Goal: Task Accomplishment & Management: Use online tool/utility

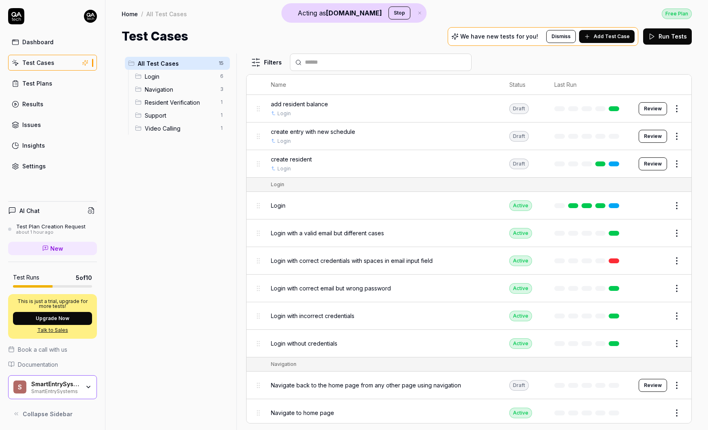
click at [60, 391] on div "SmartEntrySystems" at bounding box center [55, 390] width 49 height 6
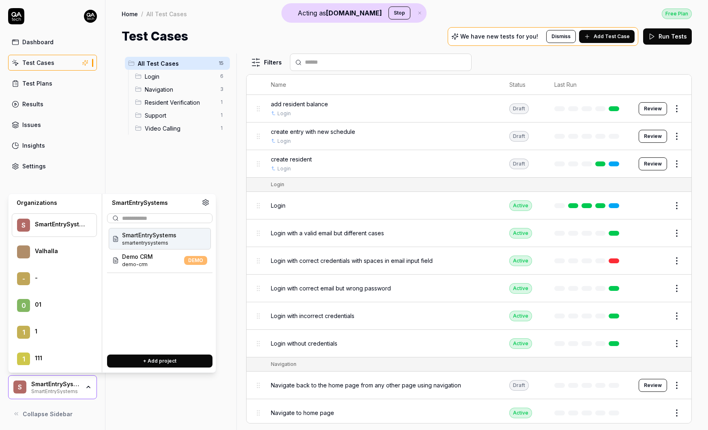
scroll to position [37683, 0]
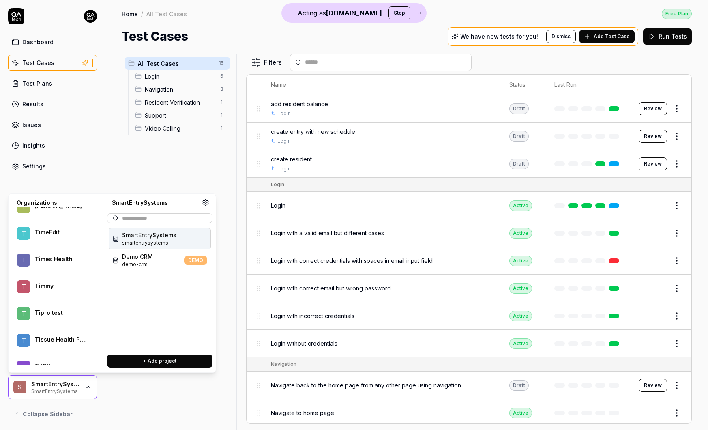
click at [45, 286] on div "Timmy" at bounding box center [60, 285] width 51 height 7
click at [148, 246] on span "qatechtimmyio" at bounding box center [145, 242] width 47 height 7
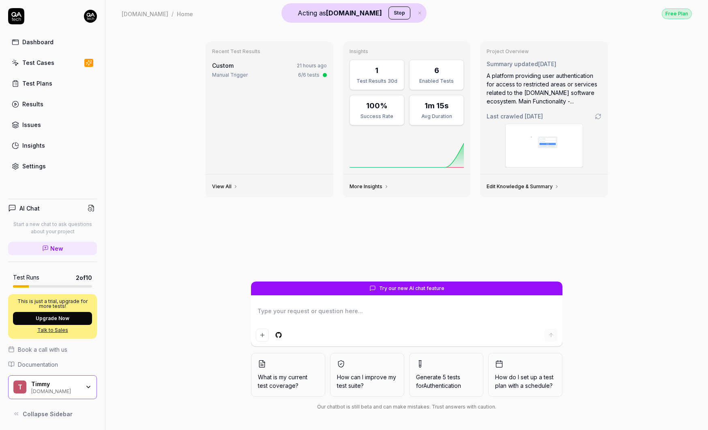
click at [67, 58] on link "Test Cases" at bounding box center [52, 63] width 89 height 16
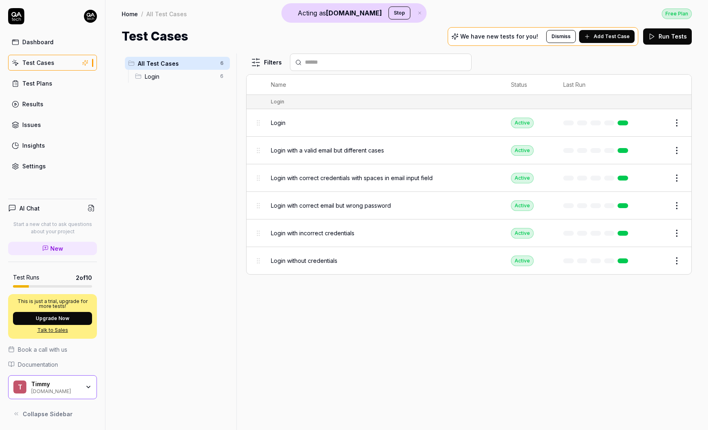
click at [617, 39] on span "Add Test Case" at bounding box center [612, 36] width 36 height 7
click at [608, 38] on span "Add Test Case" at bounding box center [612, 36] width 36 height 7
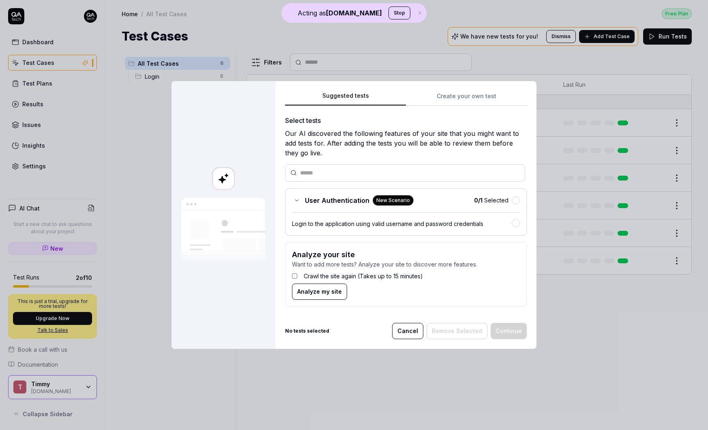
click at [314, 292] on span "Analyze my site" at bounding box center [319, 291] width 45 height 9
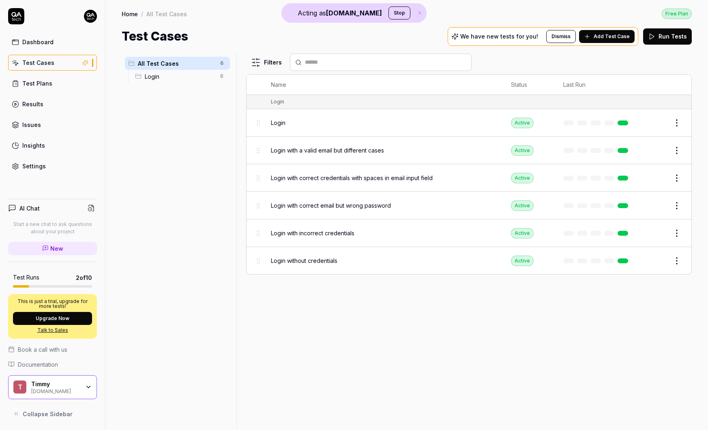
click at [46, 39] on div "Dashboard" at bounding box center [37, 42] width 31 height 9
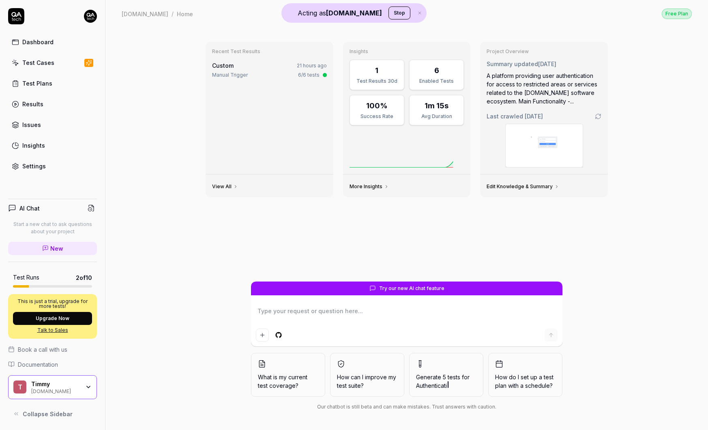
click at [544, 146] on img at bounding box center [544, 145] width 77 height 43
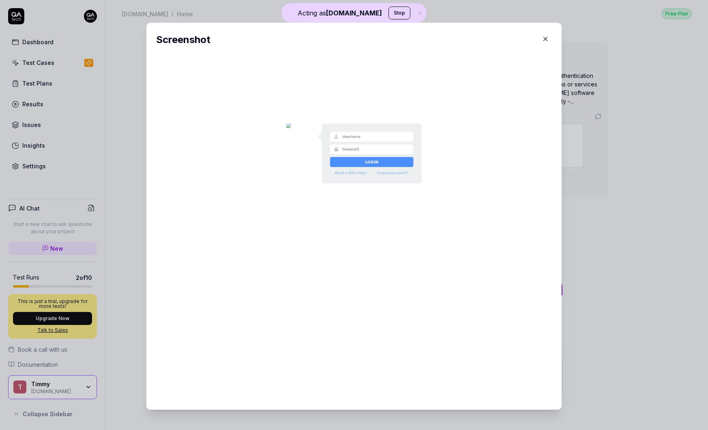
click at [544, 41] on icon "button" at bounding box center [545, 38] width 7 height 7
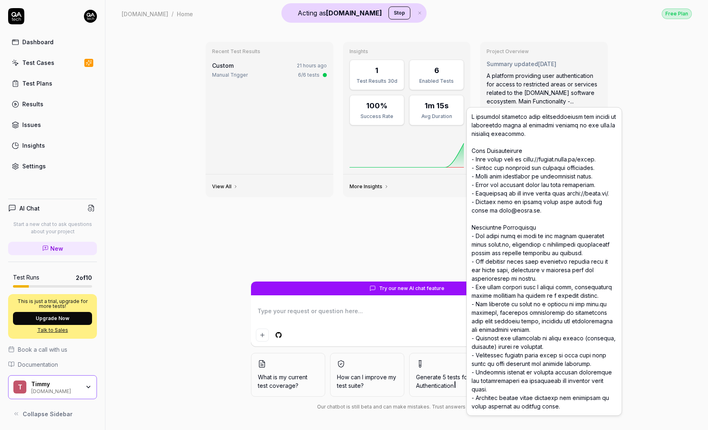
click at [634, 271] on div "Recent Test Results Custom 21 hours ago Manual Trigger 6/6 tests View All Insig…" at bounding box center [406, 228] width 603 height 403
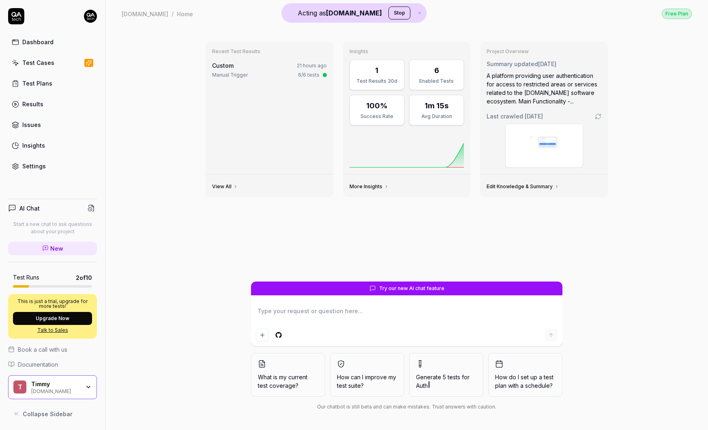
click at [57, 63] on link "Test Cases" at bounding box center [52, 63] width 89 height 16
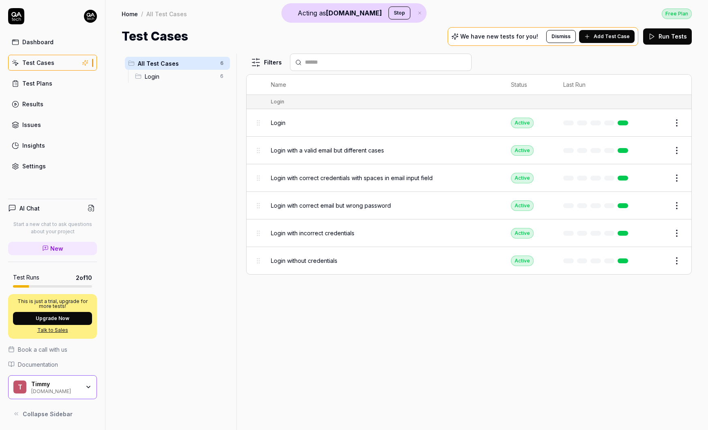
click at [669, 39] on button "Run Tests" at bounding box center [667, 36] width 49 height 16
click at [601, 37] on span "Add Test Case" at bounding box center [612, 36] width 36 height 7
click at [620, 124] on link at bounding box center [623, 122] width 11 height 5
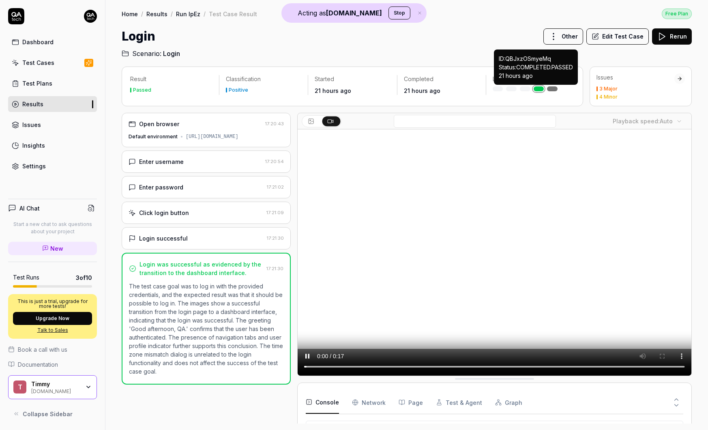
scroll to position [155, 0]
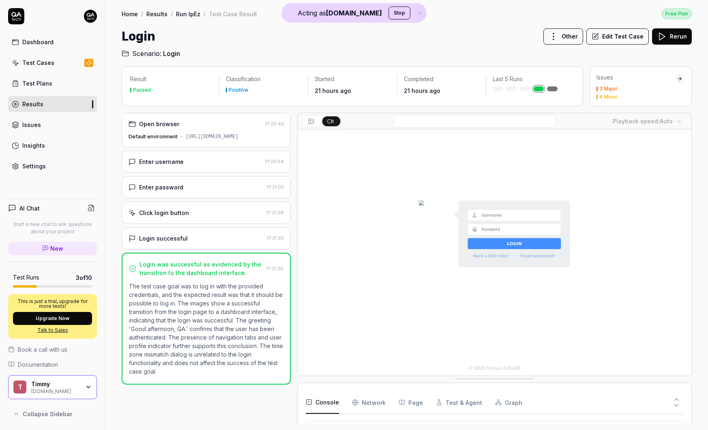
click at [160, 242] on div "Login successful" at bounding box center [163, 238] width 49 height 9
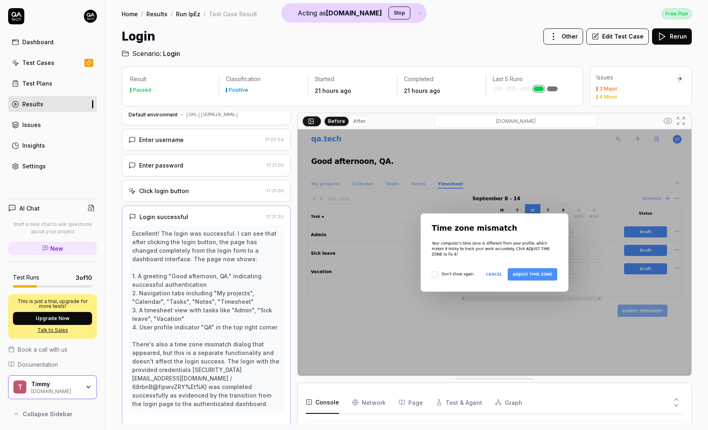
scroll to position [28, 0]
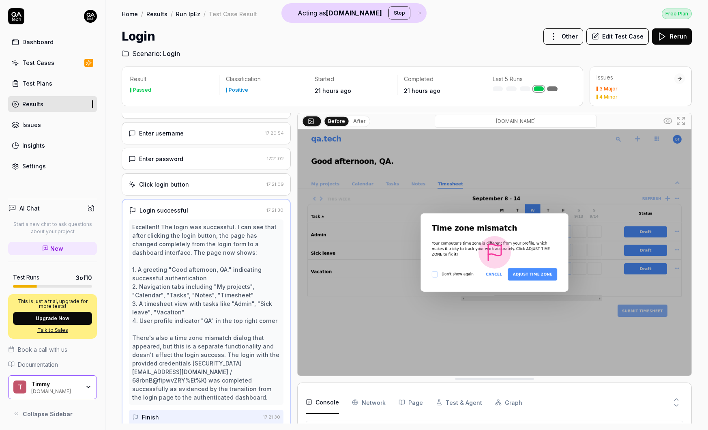
click at [189, 185] on div "Click login button" at bounding box center [196, 184] width 135 height 9
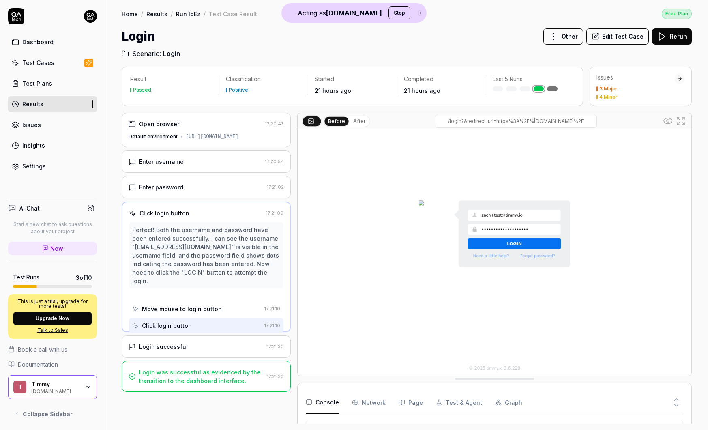
scroll to position [0, 0]
click at [188, 158] on div "Enter username" at bounding box center [195, 161] width 133 height 9
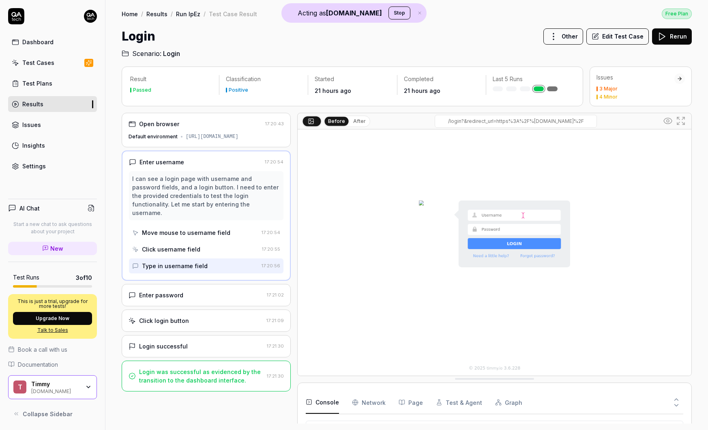
click at [187, 138] on div "https://qatech.timmy.io/" at bounding box center [212, 136] width 53 height 7
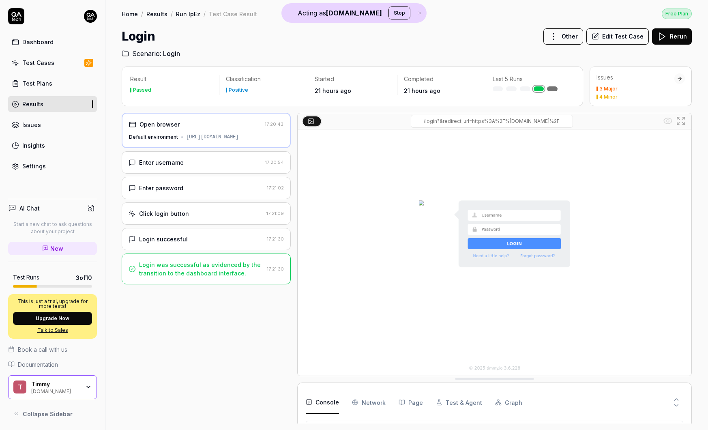
click at [188, 166] on div "Enter username" at bounding box center [195, 162] width 133 height 9
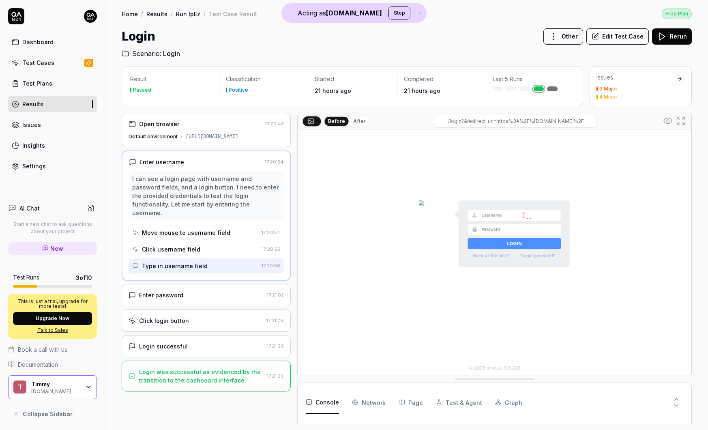
click at [196, 291] on div "Enter password" at bounding box center [196, 295] width 135 height 9
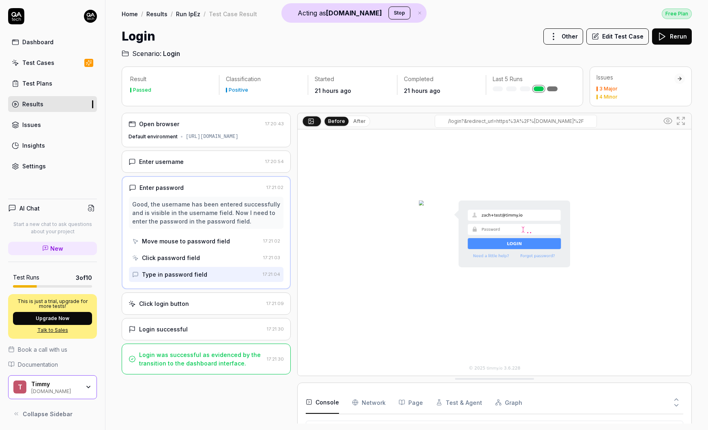
click at [52, 39] on link "Dashboard" at bounding box center [52, 42] width 89 height 16
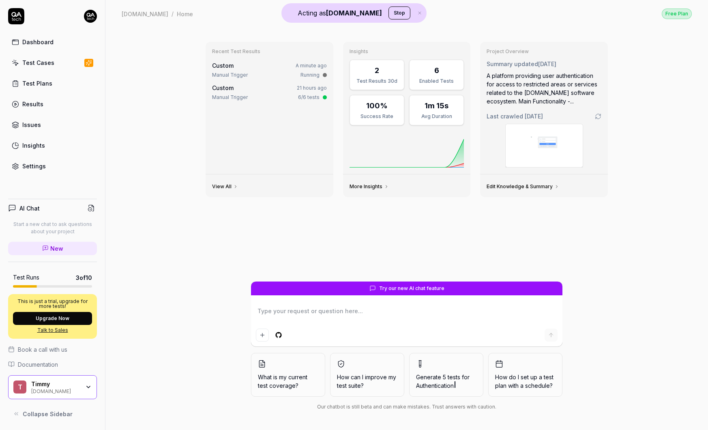
click at [327, 318] on textarea at bounding box center [407, 315] width 302 height 20
type textarea "*"
type textarea "c"
type textarea "*"
type textarea "ca"
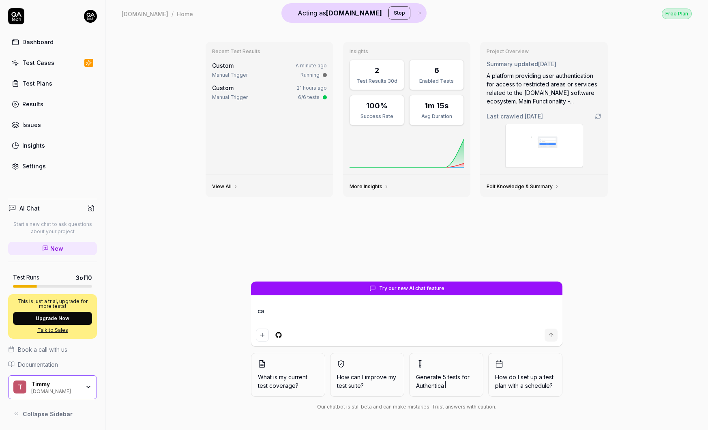
type textarea "*"
type textarea "can"
type textarea "*"
type textarea "can"
type textarea "*"
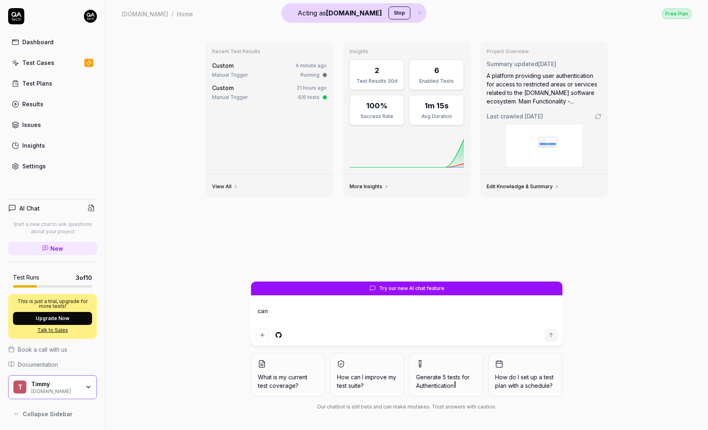
type textarea "can y"
type textarea "*"
type textarea "can yo"
type textarea "*"
type textarea "can you"
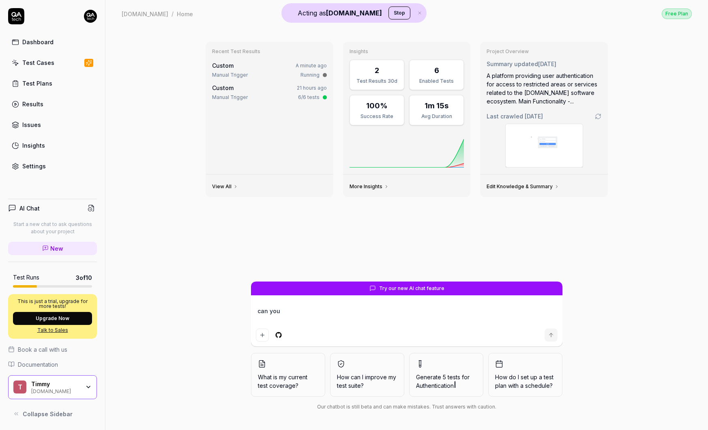
type textarea "*"
type textarea "can you"
type textarea "*"
type textarea "can you c"
type textarea "*"
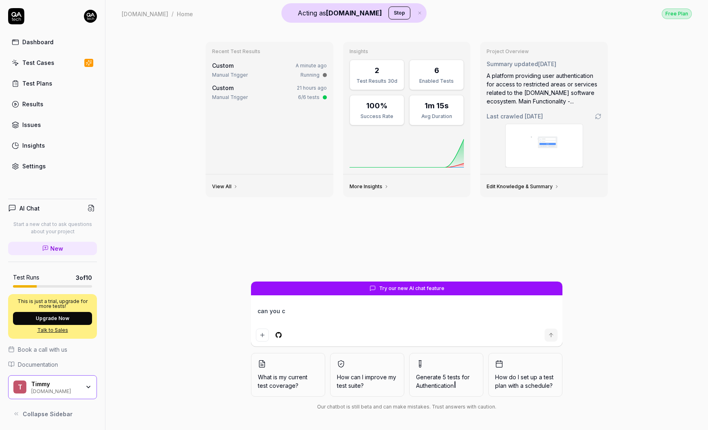
type textarea "can you cr"
type textarea "*"
type textarea "can you cre"
type textarea "*"
type textarea "can you crea"
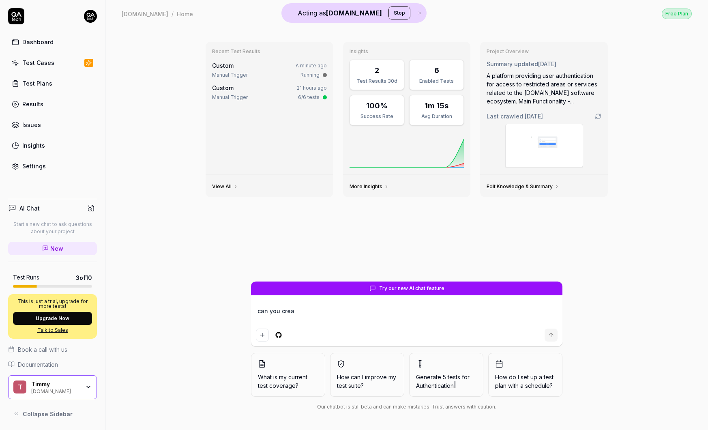
type textarea "*"
type textarea "can you creat"
type textarea "*"
type textarea "can you create"
type textarea "*"
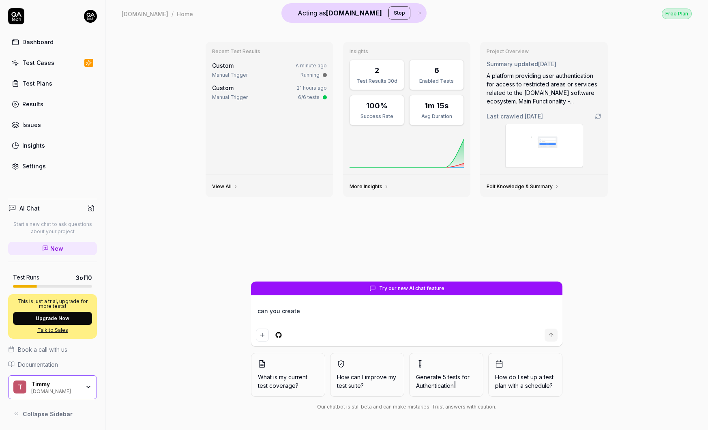
type textarea "can you create"
type textarea "*"
type textarea "can you create a"
type textarea "*"
type textarea "can you create a"
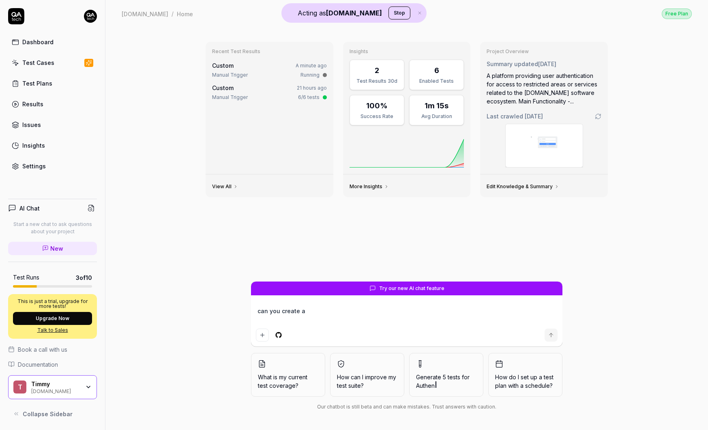
type textarea "*"
type textarea "can you create a c"
type textarea "*"
type textarea "can you create a co"
type textarea "*"
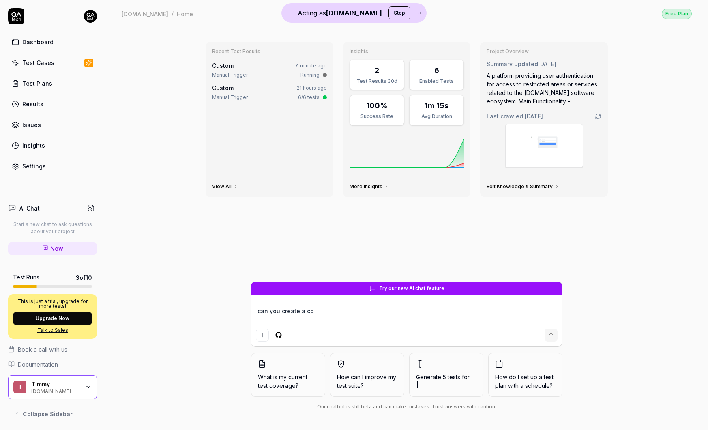
type textarea "can you create a com"
type textarea "*"
type textarea "can you create a comp"
type textarea "*"
type textarea "can you create a compr"
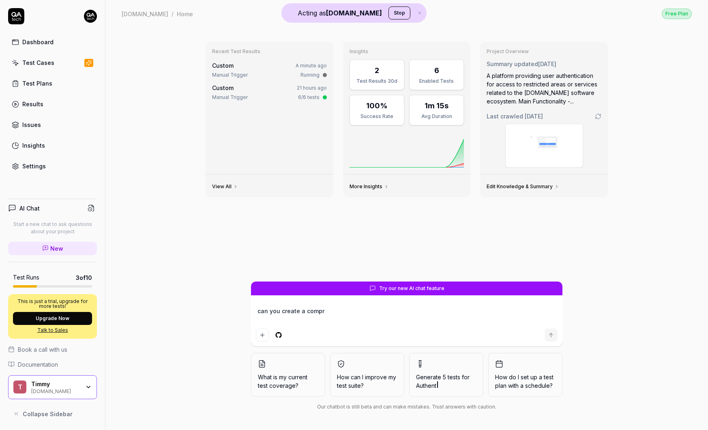
type textarea "*"
type textarea "can you create a compre"
type textarea "*"
type textarea "can you create a compreh"
type textarea "*"
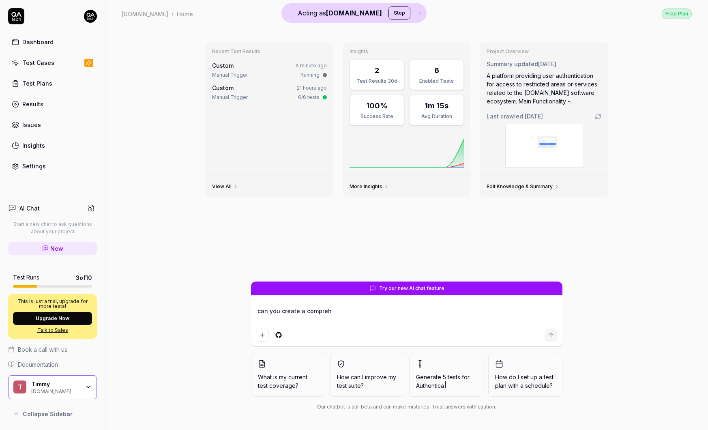
type textarea "can you create a comprehe"
type textarea "*"
type textarea "can you create a comprehen"
type textarea "*"
type textarea "can you create a comprehens"
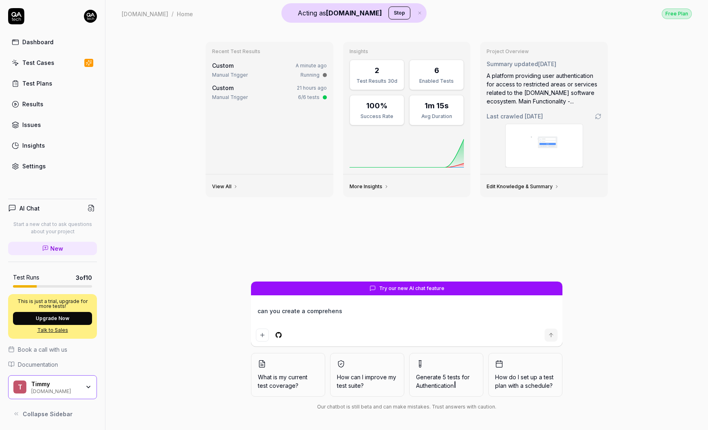
type textarea "*"
type textarea "can you create a comprehensi"
type textarea "*"
type textarea "can you create a comprehensiv"
type textarea "*"
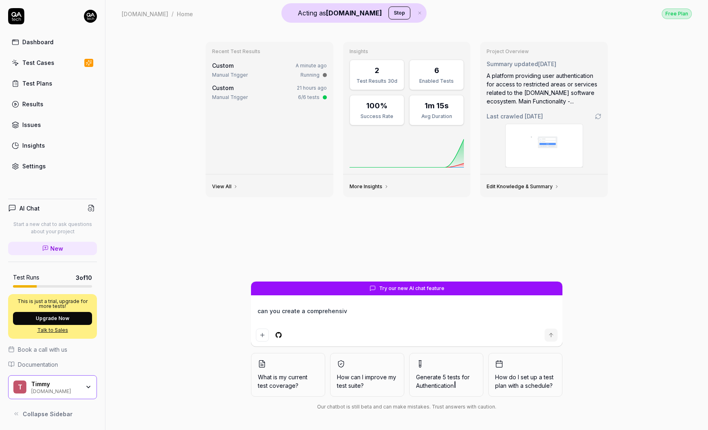
type textarea "can you create a comprehensive"
type textarea "*"
type textarea "can you create a comprehensive"
type textarea "*"
type textarea "can you create a comprehensive t"
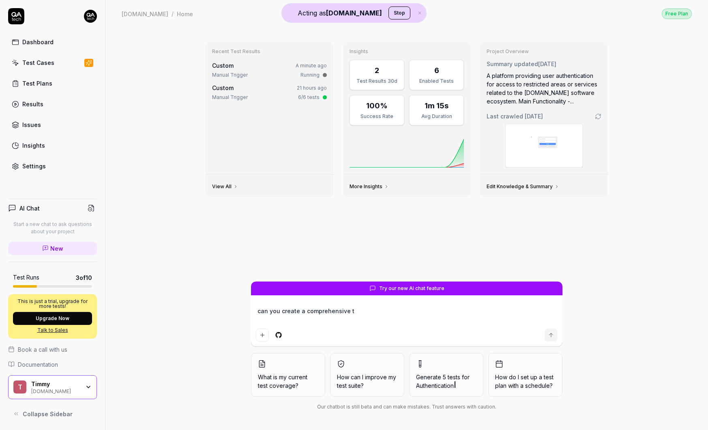
type textarea "*"
type textarea "can you create a comprehensive te"
type textarea "*"
type textarea "can you create a comprehensive tes"
type textarea "*"
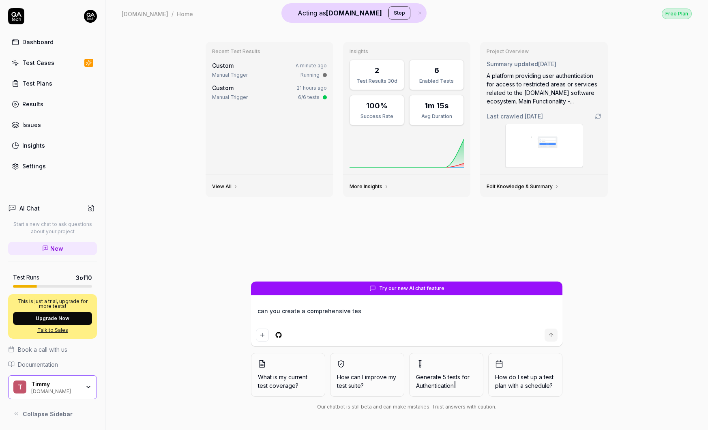
type textarea "can you create a comprehensive test"
type textarea "*"
type textarea "can you create a comprehensive test"
type textarea "*"
type textarea "can you create a comprehensive test p"
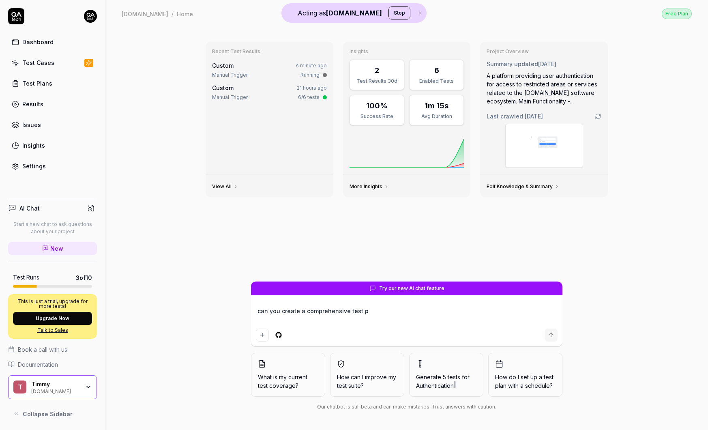
type textarea "*"
type textarea "can you create a comprehensive test pla"
type textarea "*"
type textarea "can you create a comprehensive test plan"
type textarea "*"
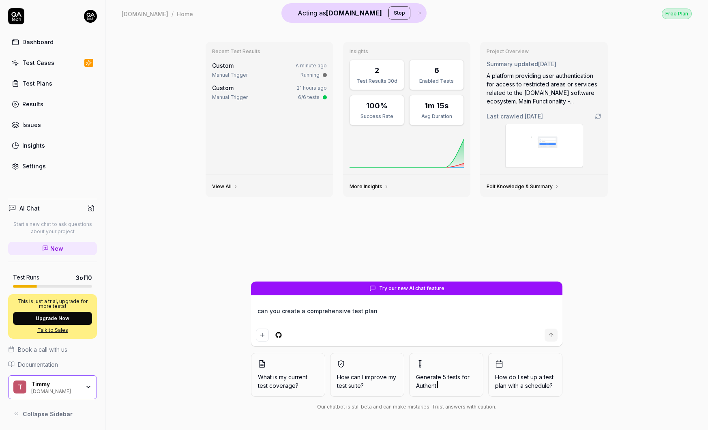
type textarea "can you create a comprehensive test plan"
type textarea "*"
type textarea "can you create a comprehensive test plan f"
type textarea "*"
type textarea "can you create a comprehensive test plan fo"
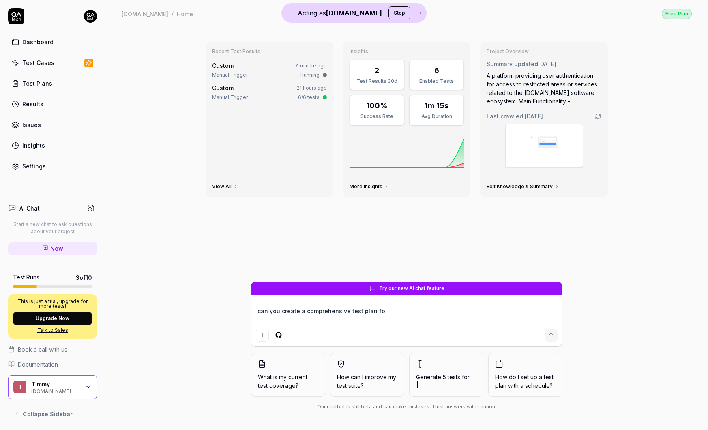
type textarea "*"
type textarea "can you create a comprehensive test plan for"
type textarea "*"
type textarea "can you create a comprehensive test plan for"
type textarea "*"
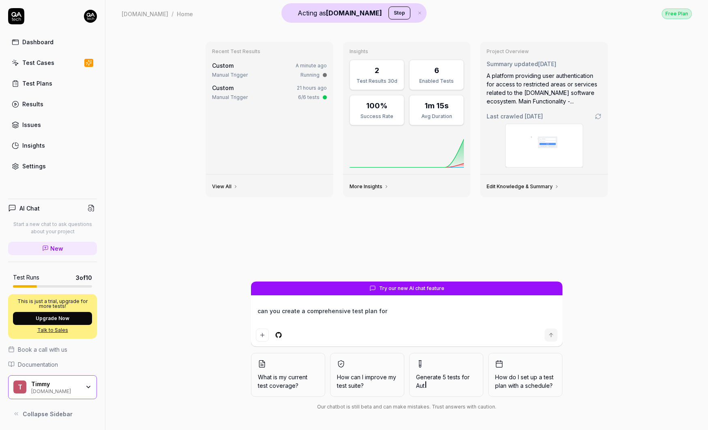
type textarea "can you create a comprehensive test plan for t"
type textarea "*"
type textarea "can you create a comprehensive test plan for th"
type textarea "*"
type textarea "can you create a comprehensive test plan for the"
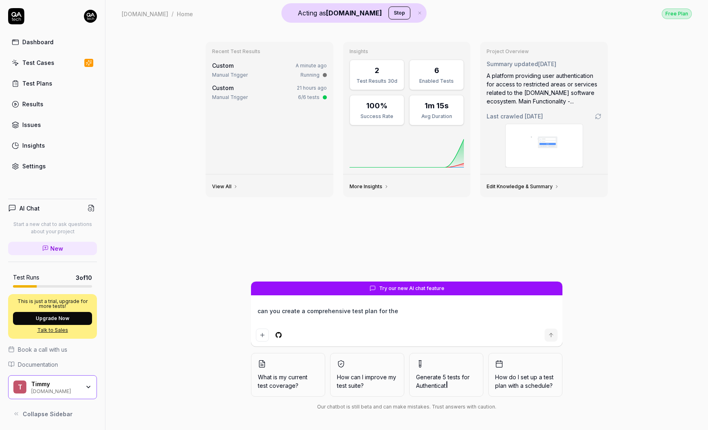
type textarea "*"
type textarea "can you create a comprehensive test plan for the"
type textarea "*"
type textarea "can you create a comprehensive test plan for the e"
type textarea "*"
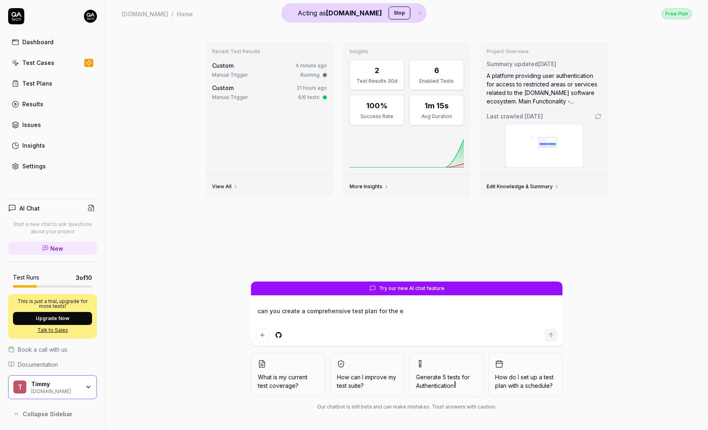
type textarea "can you create a comprehensive test plan for the en"
type textarea "*"
type textarea "can you create a comprehensive test plan for the ent"
type textarea "*"
type textarea "can you create a comprehensive test plan for the enti"
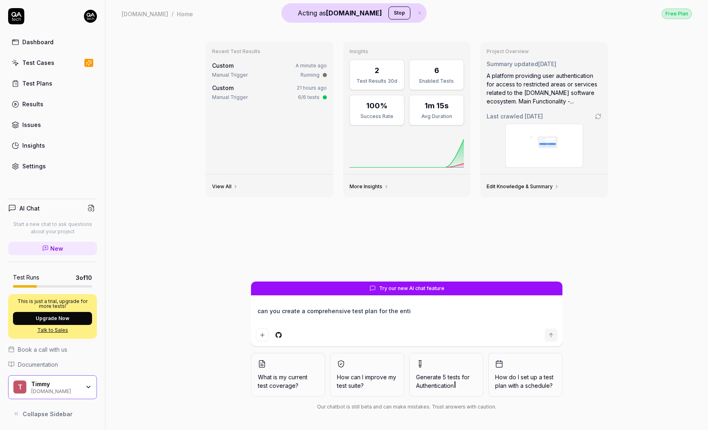
type textarea "*"
type textarea "can you create a comprehensive test plan for the entir"
type textarea "*"
type textarea "can you create a comprehensive test plan for the entire"
type textarea "*"
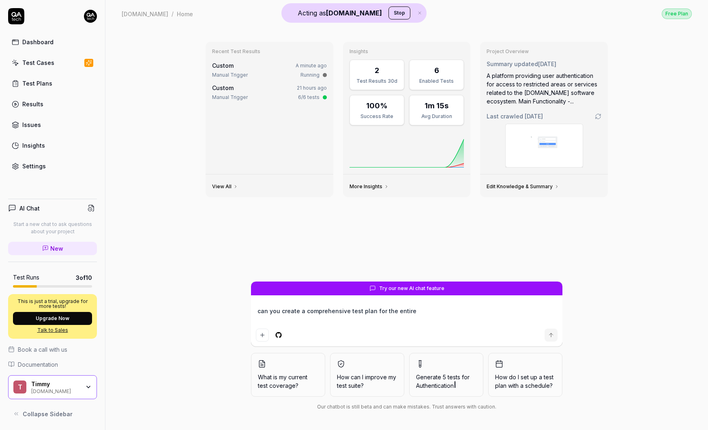
type textarea "can you create a comprehensive test plan for the entire"
type textarea "*"
type textarea "can you create a comprehensive test plan for the entire a"
type textarea "*"
type textarea "can you create a comprehensive test plan for the entire ap"
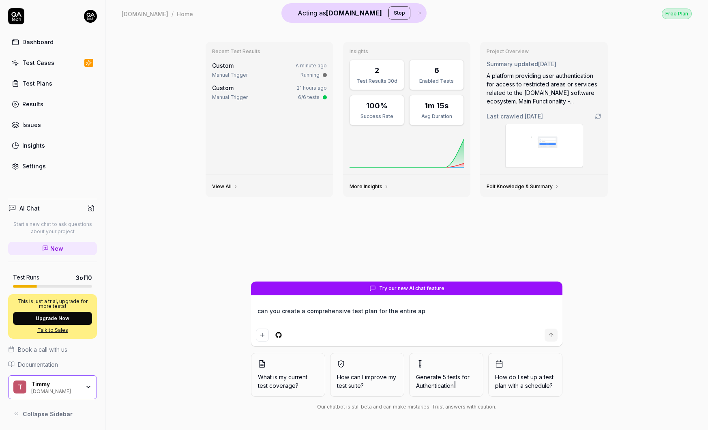
type textarea "*"
type textarea "can you create a comprehensive test plan for the entire app"
type textarea "*"
type textarea "can you create a comprehensive test plan for the entire appl"
type textarea "*"
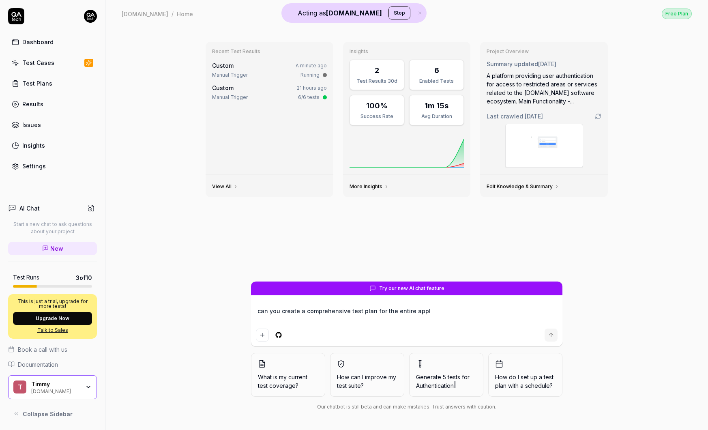
type textarea "can you create a comprehensive test plan for the entire appli"
type textarea "*"
type textarea "can you create a comprehensive test plan for the entire applic"
type textarea "*"
type textarea "can you create a comprehensive test plan for the entire applica"
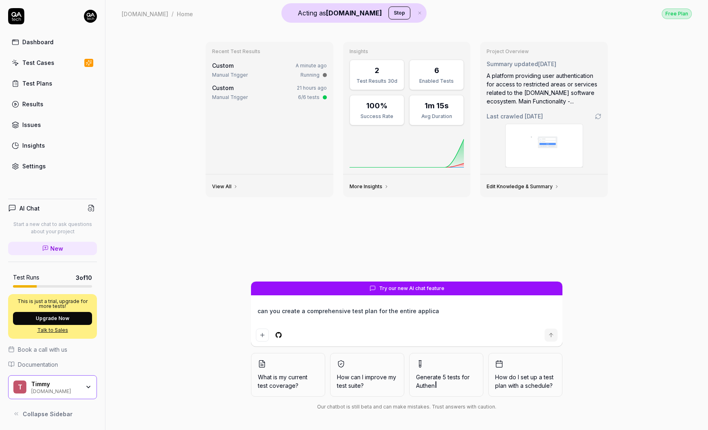
type textarea "*"
type textarea "can you create a comprehensive test plan for the entire applicati"
type textarea "*"
type textarea "can you create a comprehensive test plan for the entire applicatio"
type textarea "*"
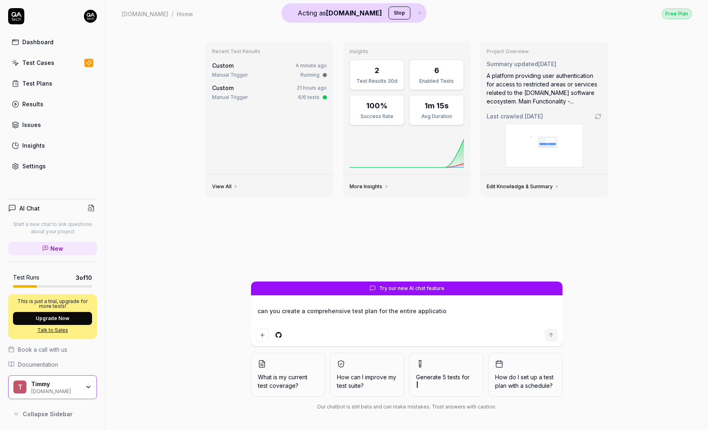
type textarea "can you create a comprehensive test plan for the entire application"
type textarea "*"
type textarea "can you create a comprehensive test plan for the entire application?"
type textarea "*"
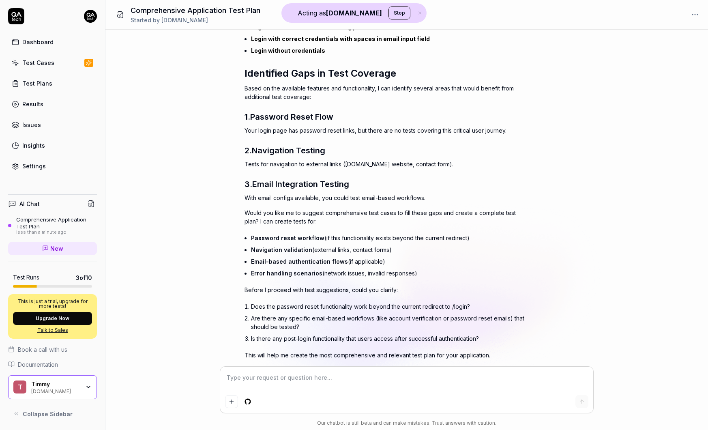
scroll to position [183, 0]
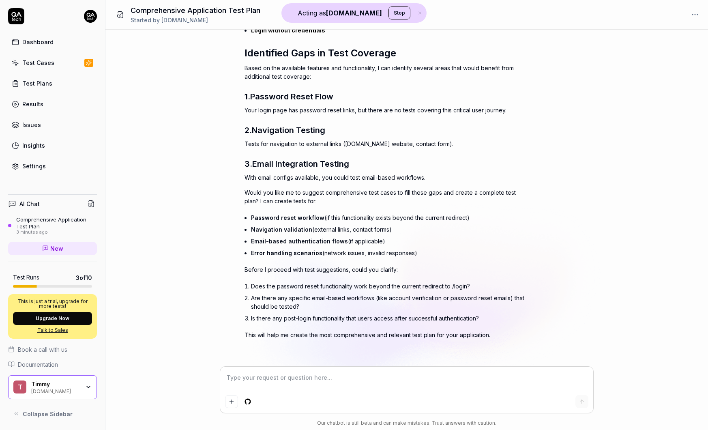
click at [28, 60] on div "Test Cases" at bounding box center [38, 62] width 32 height 9
type textarea "*"
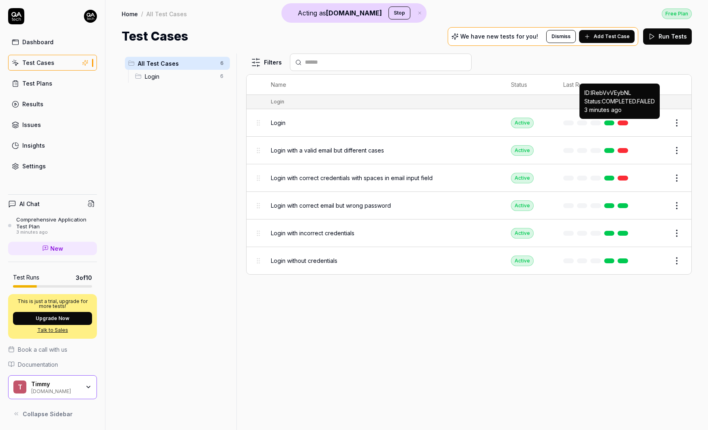
click at [624, 123] on link at bounding box center [623, 122] width 11 height 5
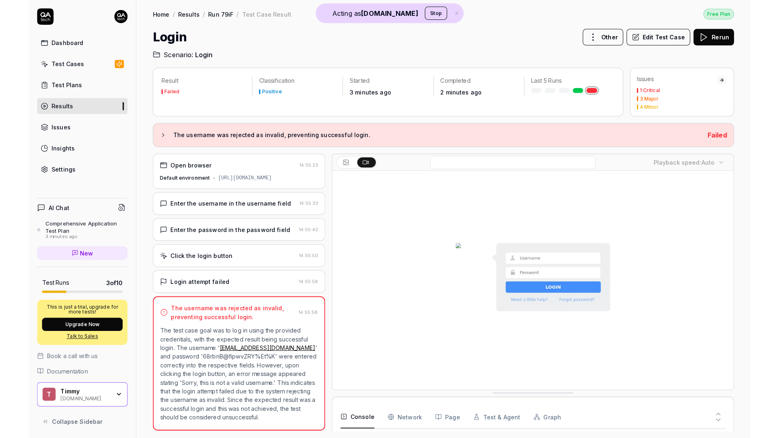
scroll to position [155, 0]
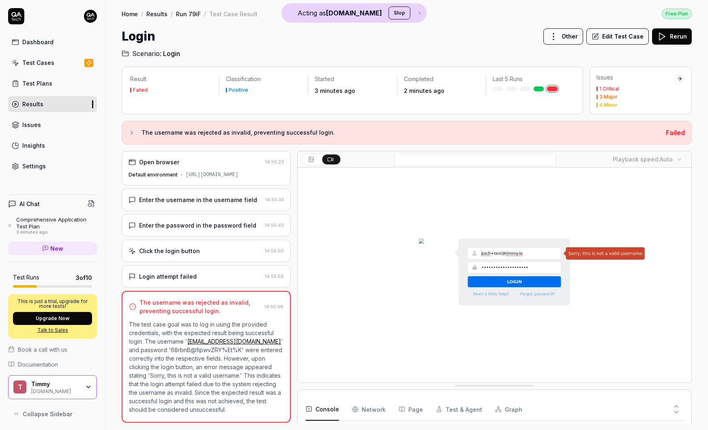
click at [201, 282] on div "Login attempt failed 14:55:58" at bounding box center [206, 276] width 169 height 22
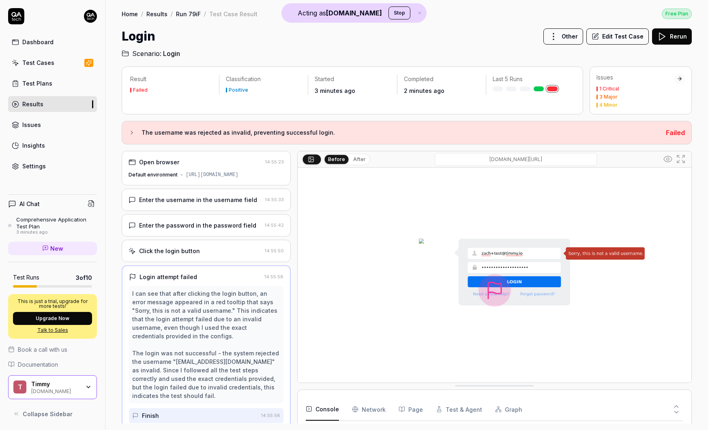
click at [200, 254] on div "Click the login button" at bounding box center [195, 251] width 133 height 9
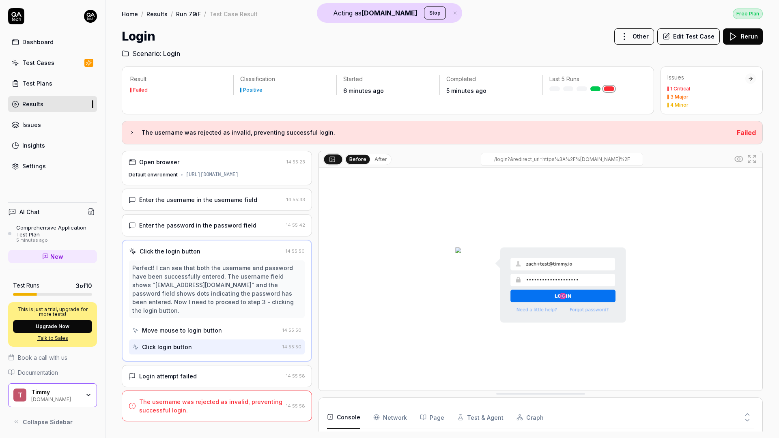
click at [223, 232] on div "Enter the password in the password field 14:55:42" at bounding box center [217, 225] width 190 height 22
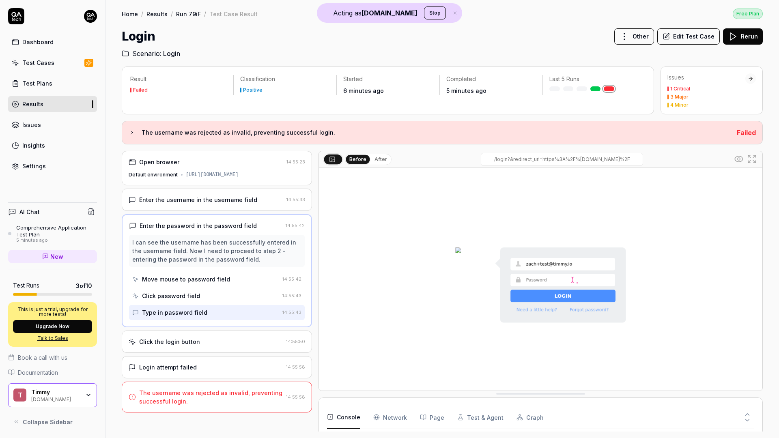
click at [206, 344] on div "Click the login button" at bounding box center [206, 342] width 154 height 9
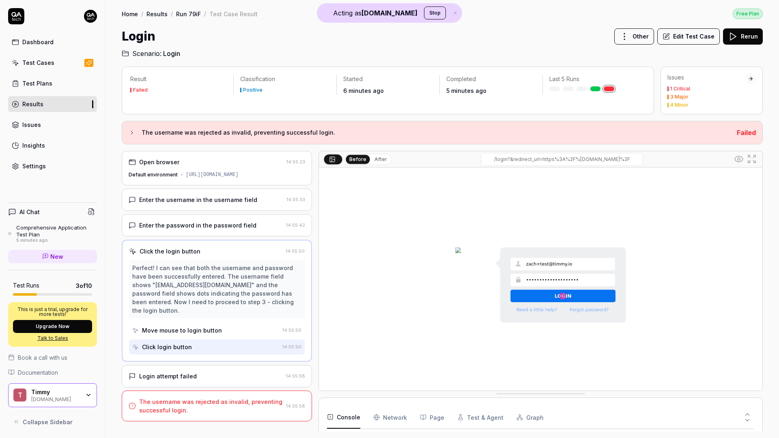
click at [205, 372] on div "Login attempt failed" at bounding box center [206, 376] width 154 height 9
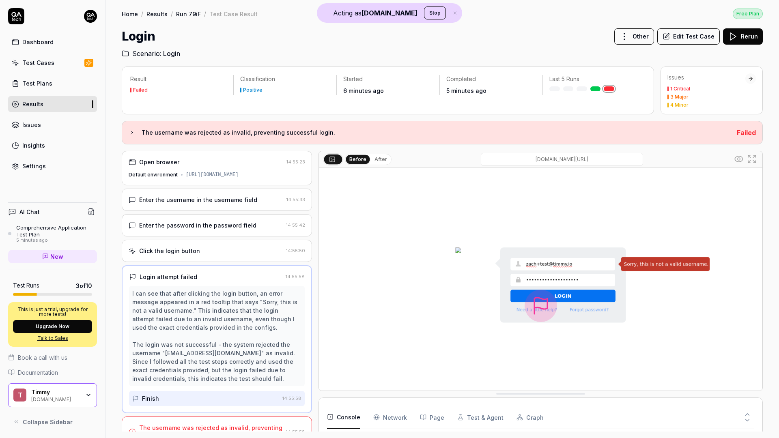
click at [28, 169] on div "Settings" at bounding box center [34, 166] width 24 height 9
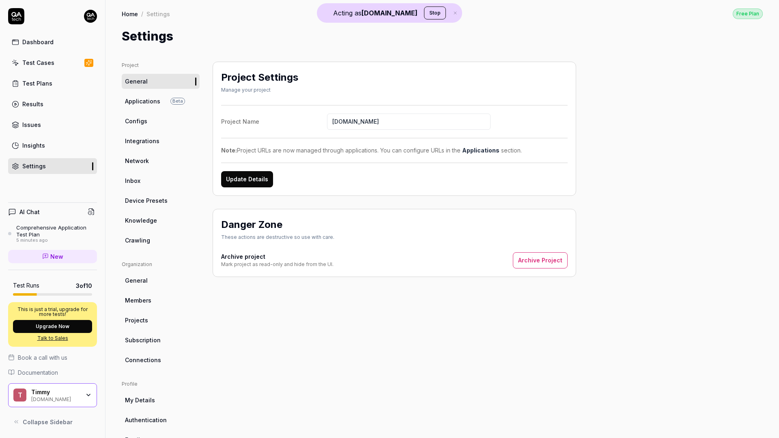
click at [160, 181] on link "Inbox" at bounding box center [161, 180] width 78 height 15
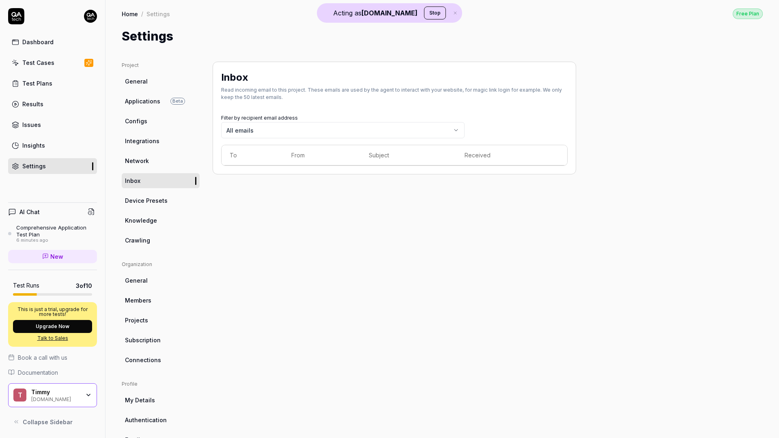
click at [159, 119] on link "Configs" at bounding box center [161, 121] width 78 height 15
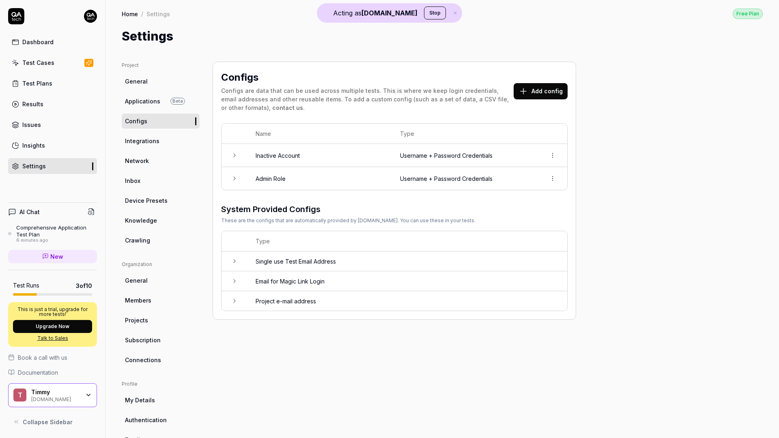
click at [274, 305] on td "Project e-mail address" at bounding box center [407, 300] width 320 height 19
click at [233, 301] on icon at bounding box center [234, 301] width 6 height 6
click at [232, 276] on td at bounding box center [235, 281] width 26 height 20
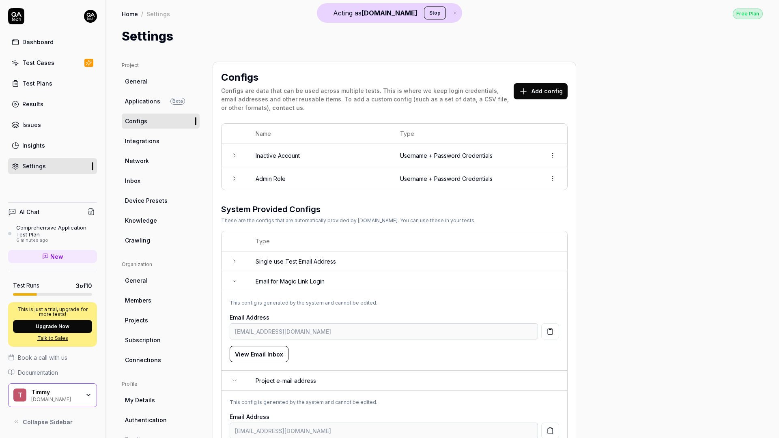
click at [232, 260] on icon at bounding box center [234, 261] width 6 height 6
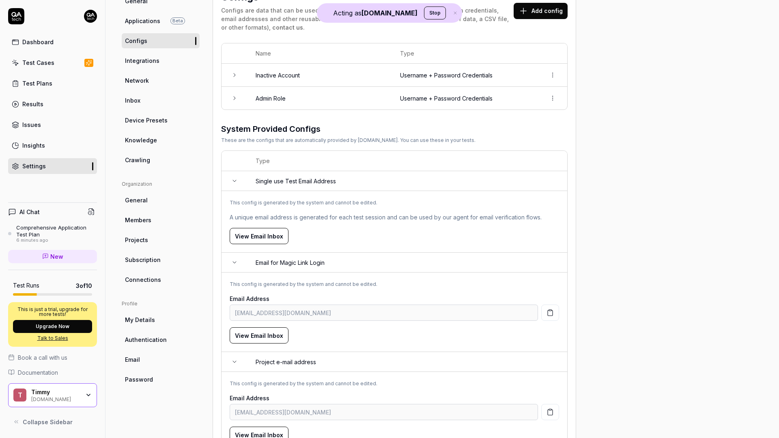
scroll to position [118, 0]
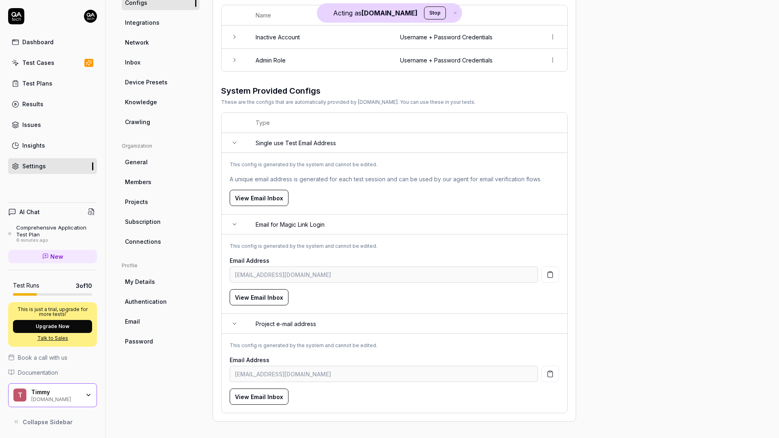
click at [270, 398] on button "View Email Inbox" at bounding box center [259, 397] width 59 height 16
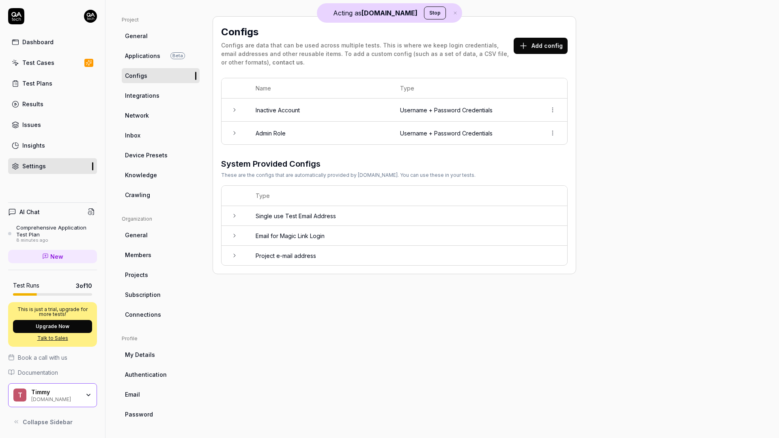
click at [242, 256] on td at bounding box center [235, 255] width 26 height 19
click at [555, 309] on button "button" at bounding box center [550, 306] width 18 height 16
click at [263, 138] on td "Admin Role" at bounding box center [319, 133] width 144 height 23
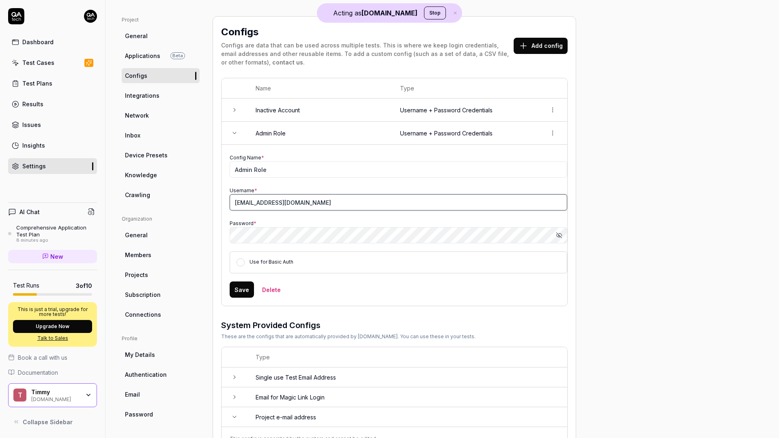
click at [298, 207] on input "zach+test@timmy.io" at bounding box center [399, 202] width 338 height 16
paste input "prj-t6d8ka@qatech.email"
type input "prj-t6d8ka@qatech.email"
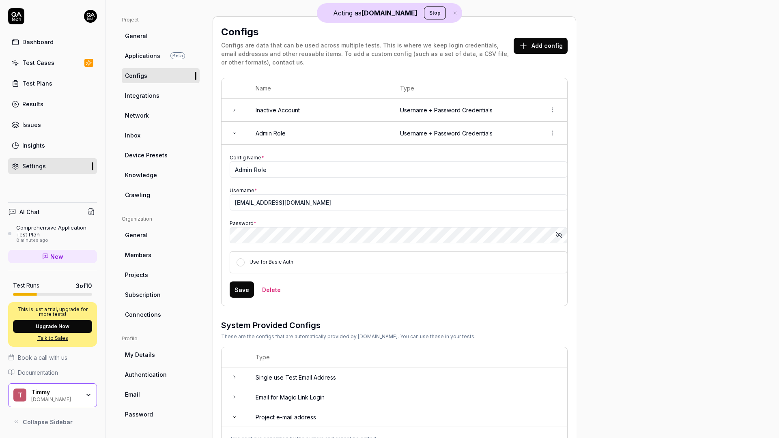
click at [244, 293] on button "Save" at bounding box center [242, 290] width 24 height 16
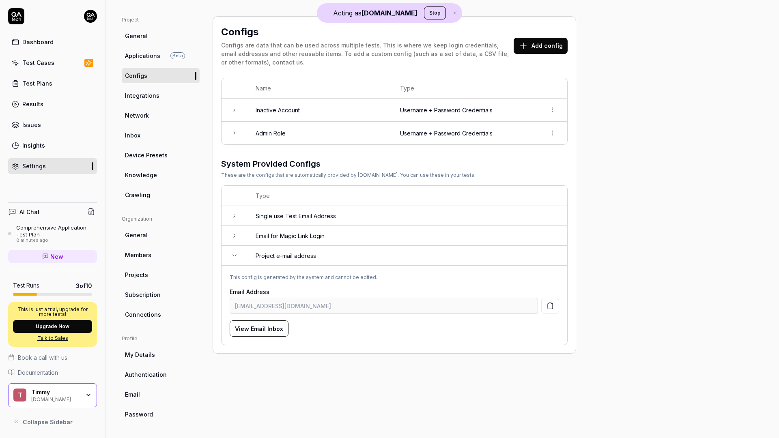
click at [295, 141] on td "Admin Role" at bounding box center [319, 133] width 144 height 23
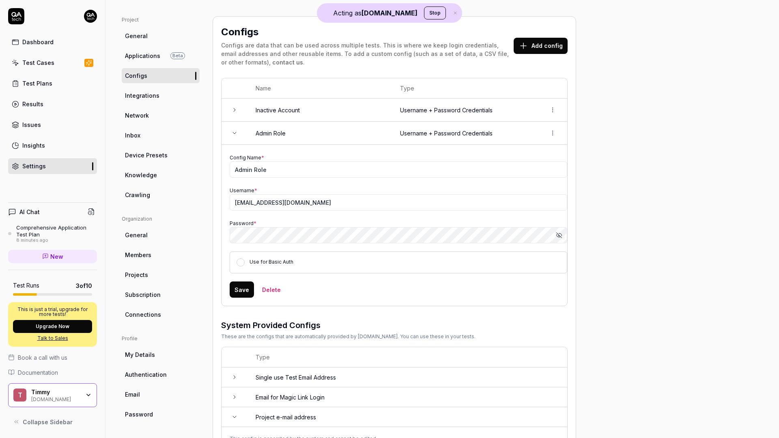
click at [44, 63] on div "Test Cases" at bounding box center [38, 62] width 32 height 9
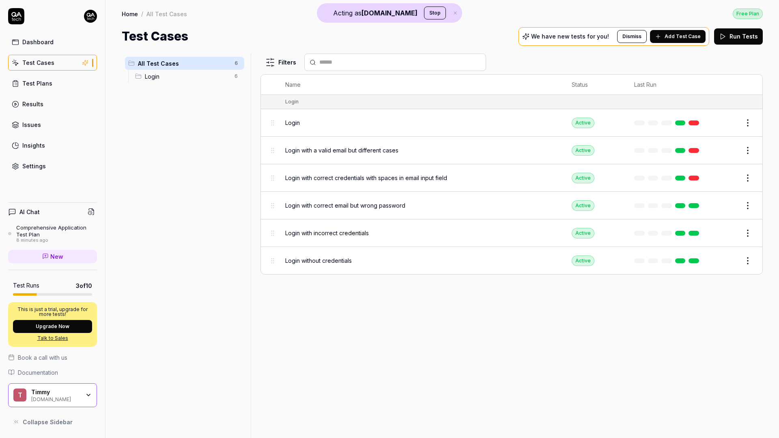
click at [297, 124] on span "Login" at bounding box center [292, 122] width 15 height 9
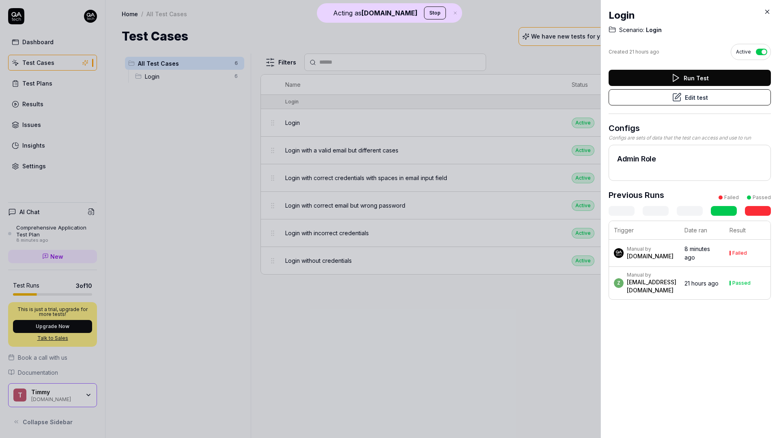
click at [708, 208] on link at bounding box center [758, 211] width 26 height 10
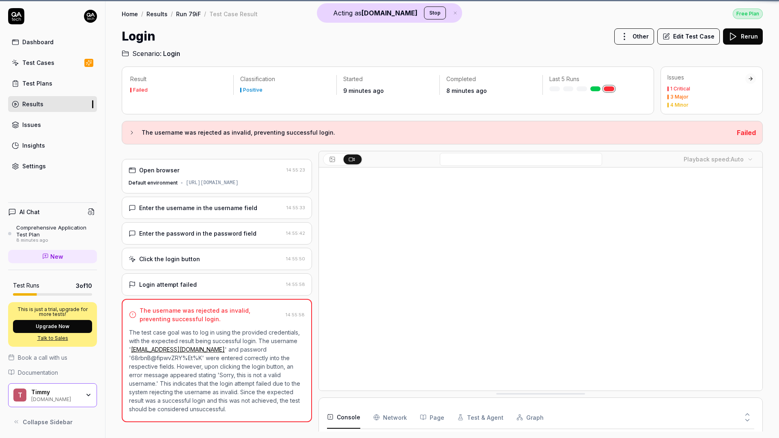
scroll to position [155, 0]
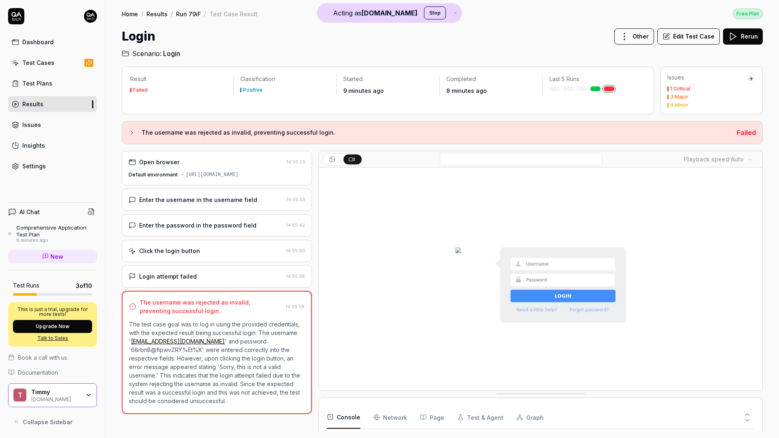
click at [696, 46] on h2 "Scenario: Login" at bounding box center [442, 51] width 641 height 13
click at [691, 32] on button "Edit Test Case" at bounding box center [688, 36] width 62 height 16
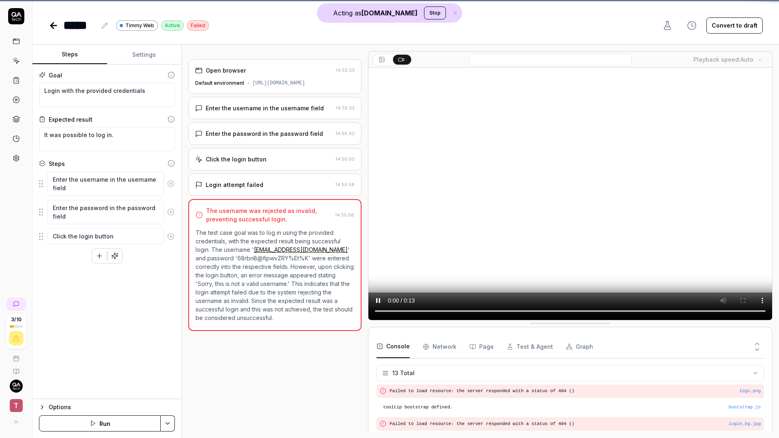
scroll to position [155, 0]
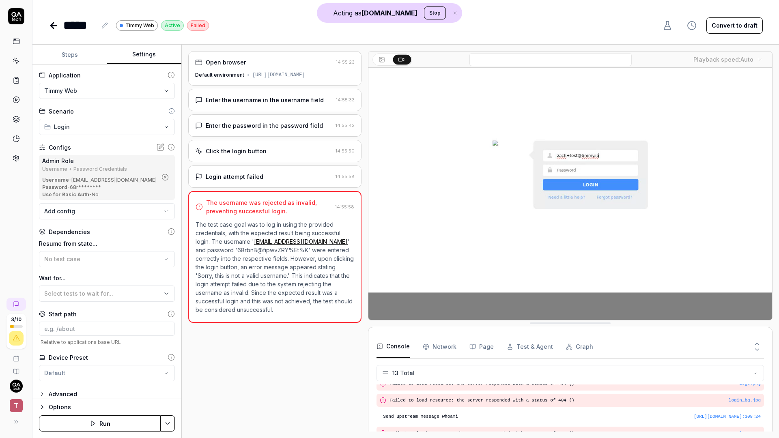
click at [142, 54] on button "Settings" at bounding box center [144, 54] width 75 height 19
click at [124, 128] on html "**********" at bounding box center [389, 219] width 779 height 438
click at [103, 428] on button "Run" at bounding box center [100, 423] width 122 height 16
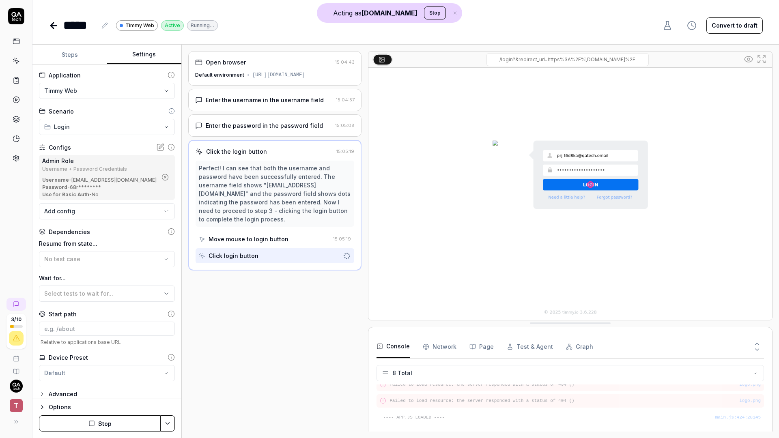
scroll to position [73, 0]
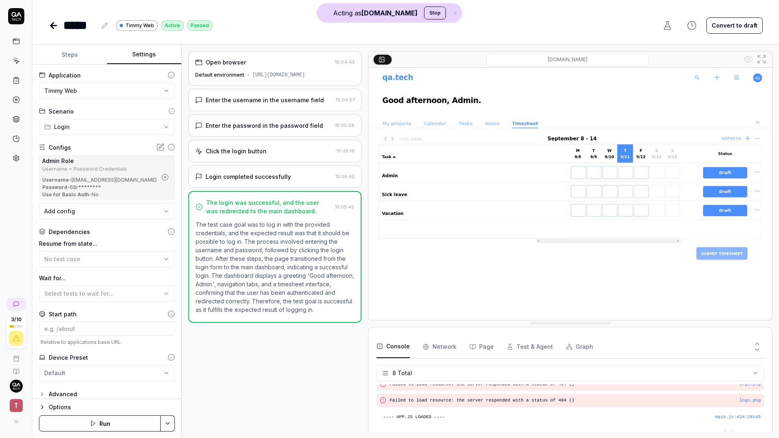
click at [54, 26] on icon at bounding box center [54, 26] width 10 height 10
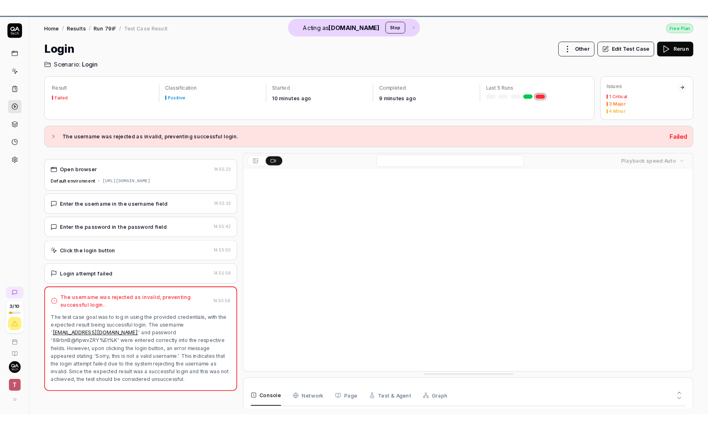
scroll to position [155, 0]
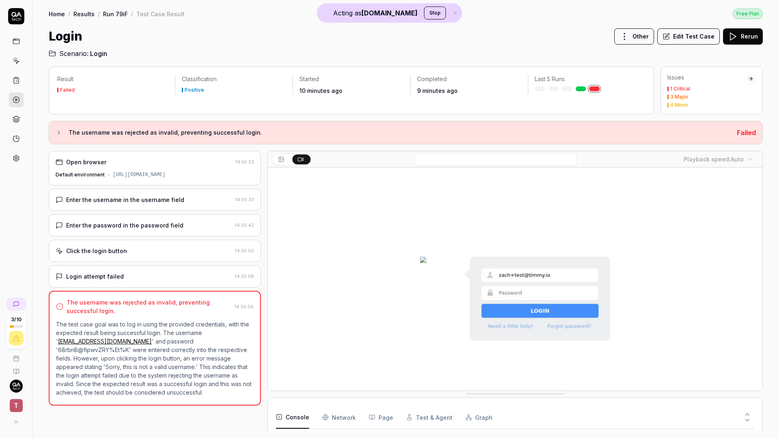
click at [16, 62] on icon at bounding box center [17, 62] width 4 height 4
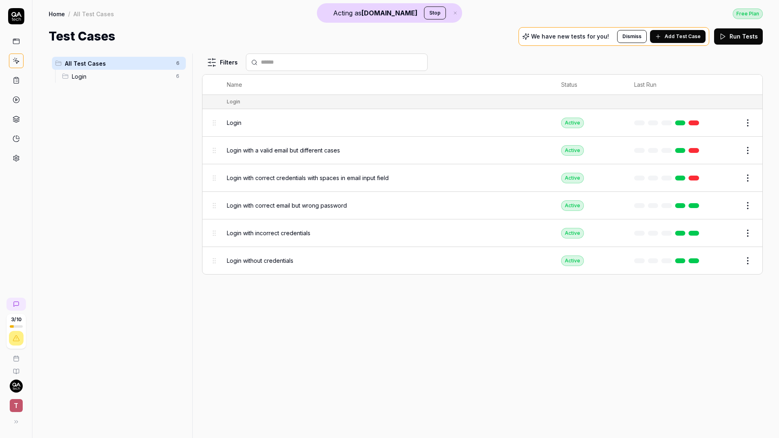
click at [673, 39] on span "Add Test Case" at bounding box center [683, 36] width 36 height 7
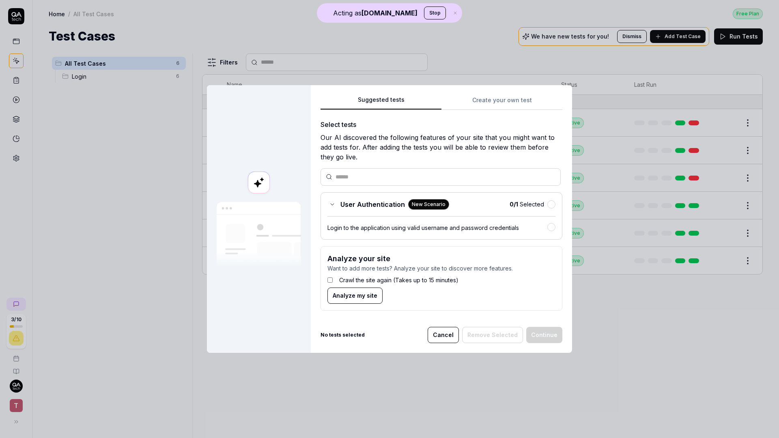
click at [354, 296] on span "Analyze my site" at bounding box center [355, 295] width 45 height 9
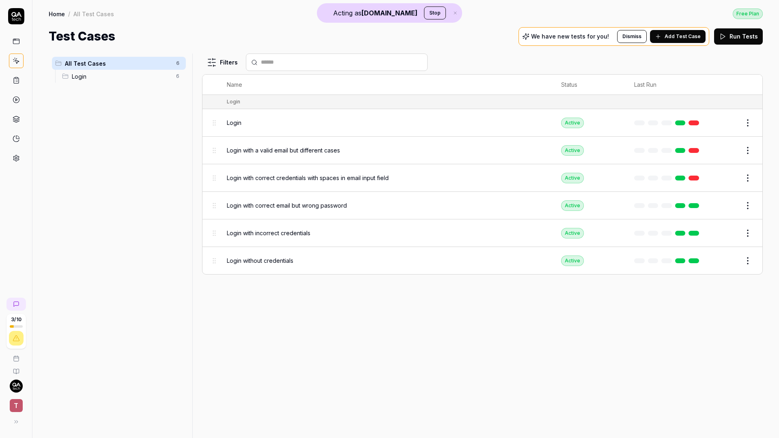
click at [688, 33] on span "Add Test Case" at bounding box center [683, 36] width 36 height 7
click at [19, 41] on link at bounding box center [16, 41] width 15 height 15
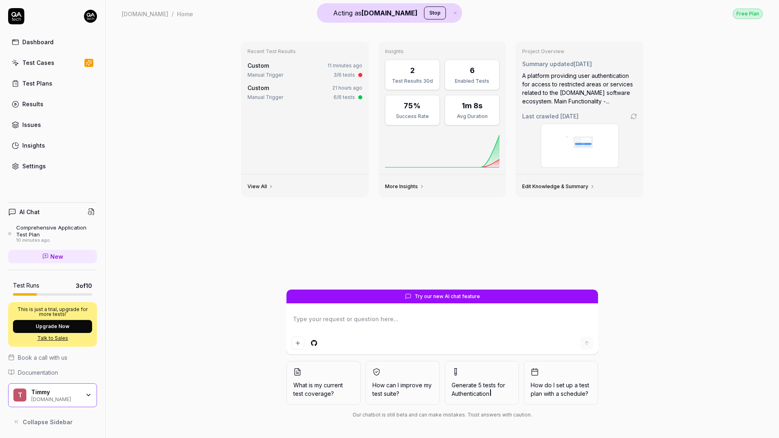
click at [125, 259] on div "Recent Test Results Custom 11 minutes ago Manual Trigger 3/6 tests Custom 21 ho…" at bounding box center [441, 232] width 673 height 411
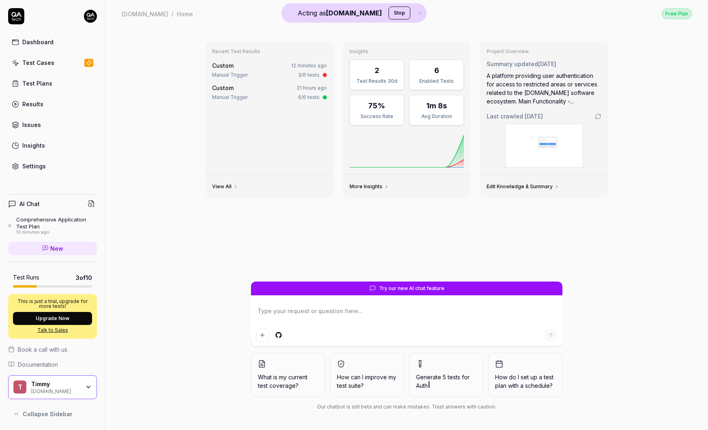
click at [53, 391] on div "qatech.timmy.io" at bounding box center [55, 390] width 49 height 6
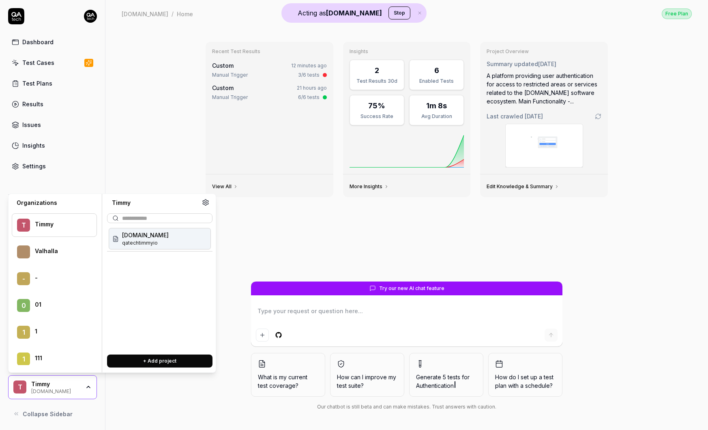
scroll to position [1417, 0]
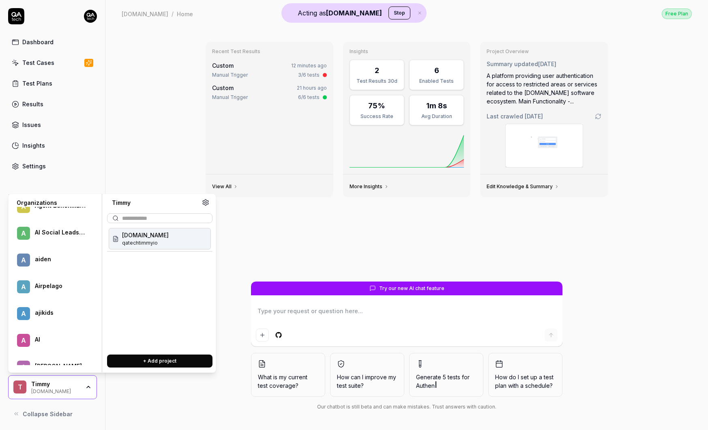
click at [46, 288] on div "Airpelago" at bounding box center [60, 285] width 51 height 7
click at [179, 262] on span "drone-mission-control" at bounding box center [153, 264] width 63 height 7
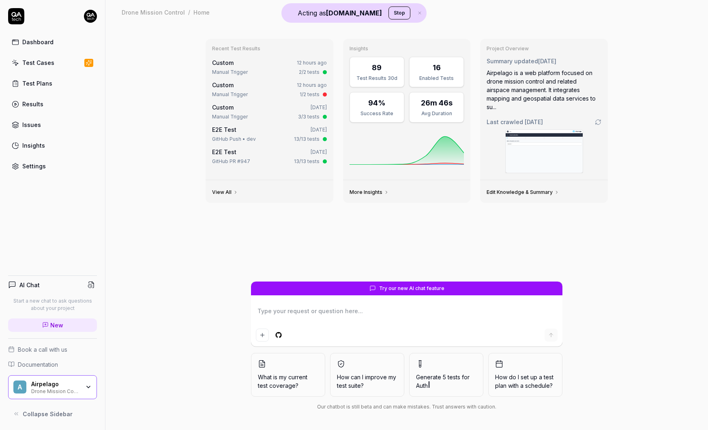
click at [47, 64] on div "Test Cases" at bounding box center [38, 62] width 32 height 9
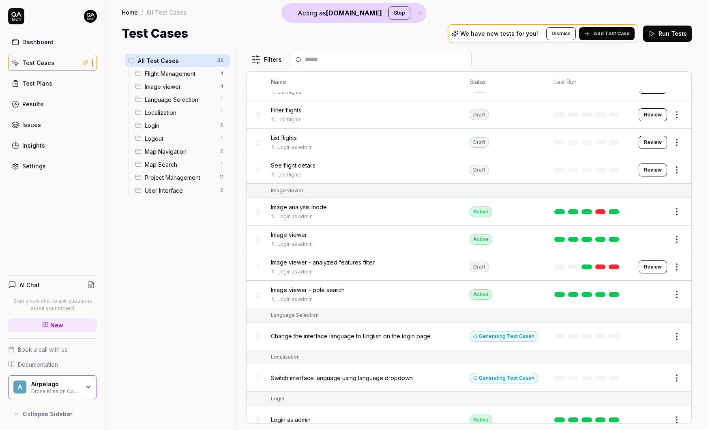
scroll to position [116, 0]
click at [615, 295] on link at bounding box center [614, 294] width 11 height 5
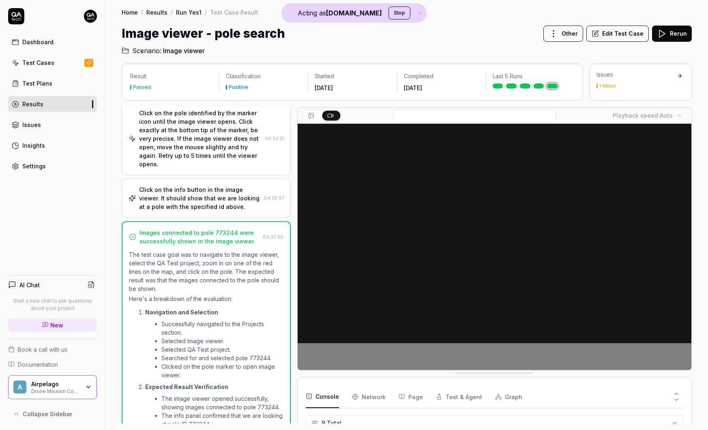
scroll to position [273, 0]
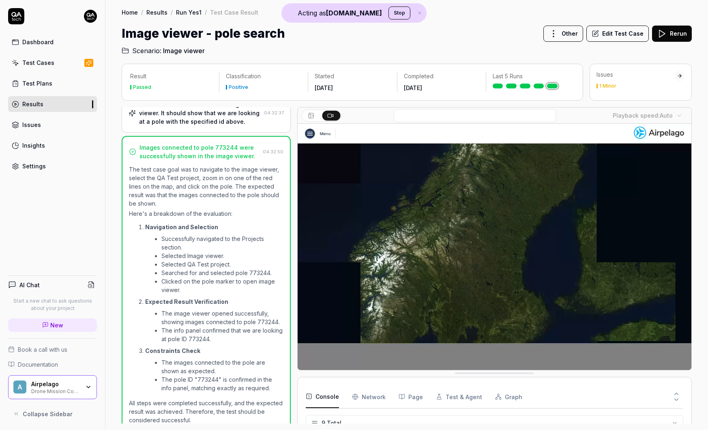
click at [638, 32] on button "Edit Test Case" at bounding box center [618, 34] width 62 height 16
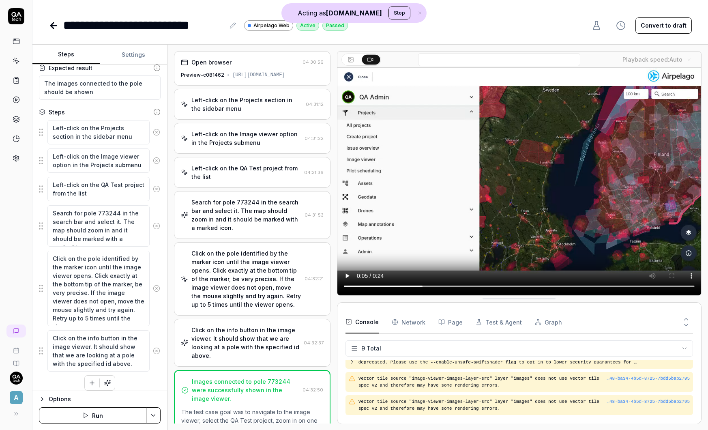
scroll to position [75, 0]
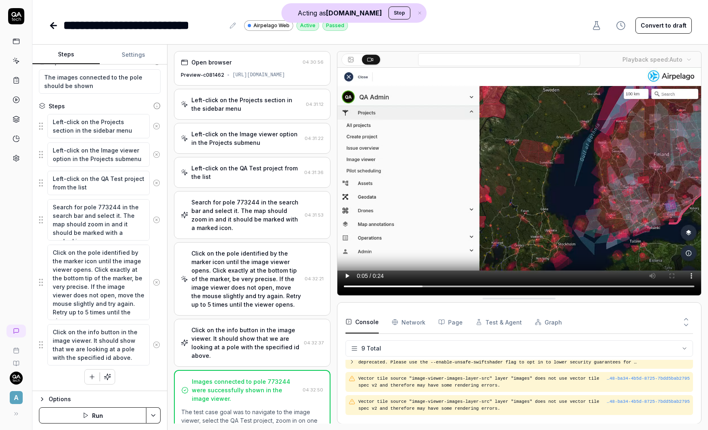
click at [234, 62] on div "Open browser" at bounding box center [240, 62] width 118 height 9
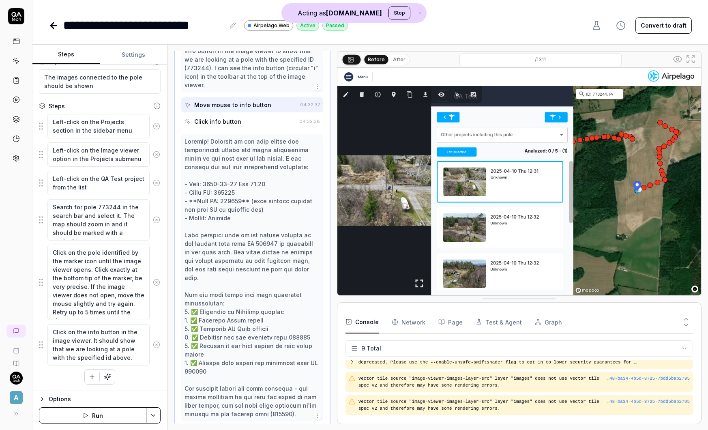
scroll to position [473, 0]
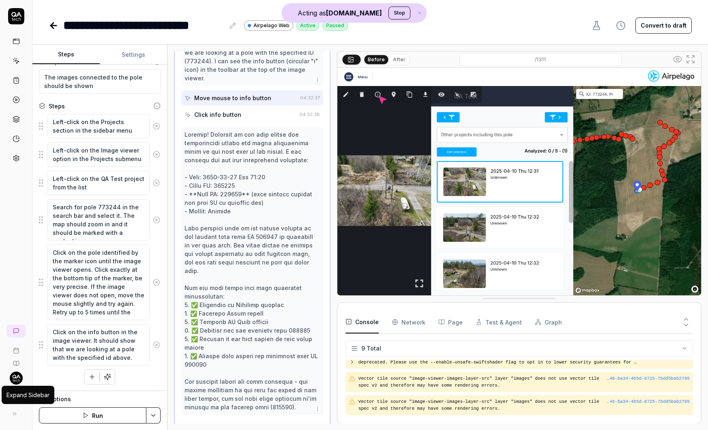
click at [18, 417] on button at bounding box center [14, 414] width 16 height 16
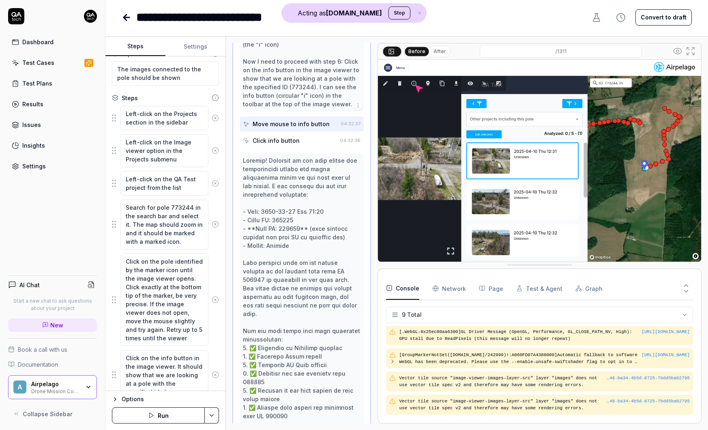
click at [88, 390] on div "A Airpelago Drone Mission Control" at bounding box center [52, 387] width 89 height 24
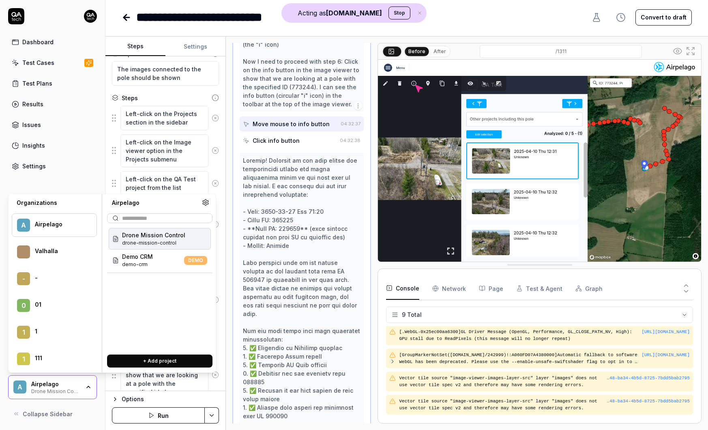
scroll to position [37683, 0]
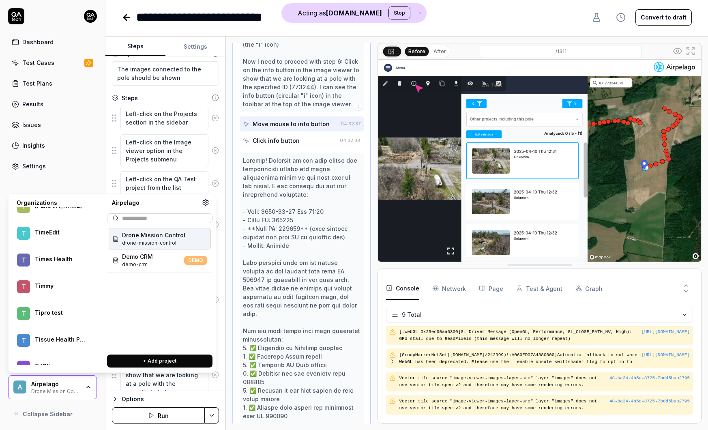
click at [58, 291] on div "T Timmy" at bounding box center [54, 287] width 85 height 24
click at [157, 237] on span "qatech.timmy.io" at bounding box center [145, 235] width 47 height 9
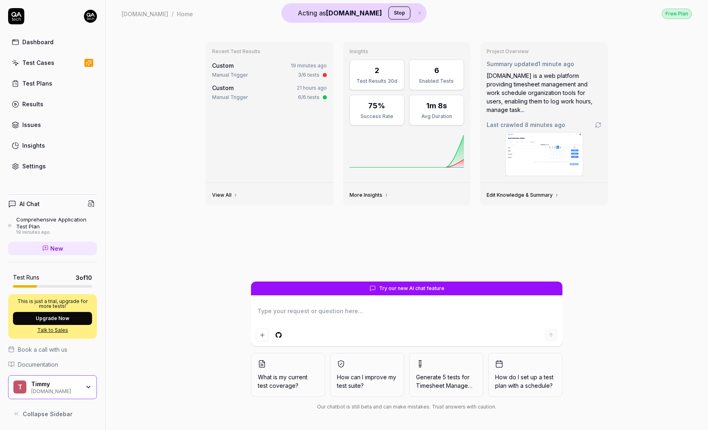
click at [53, 62] on link "Test Cases" at bounding box center [52, 63] width 89 height 16
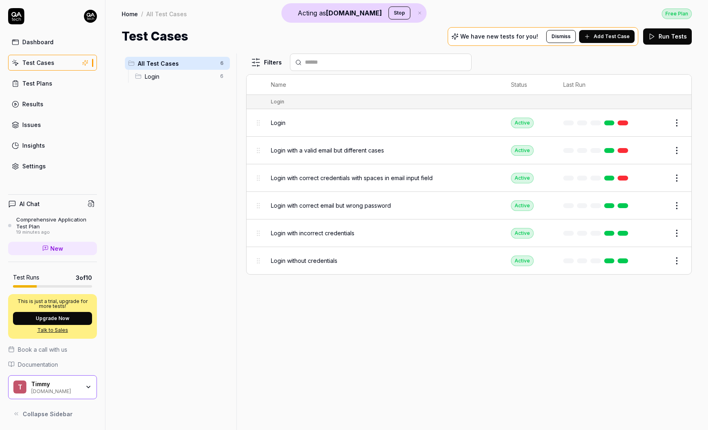
click at [617, 37] on span "Add Test Case" at bounding box center [612, 36] width 36 height 7
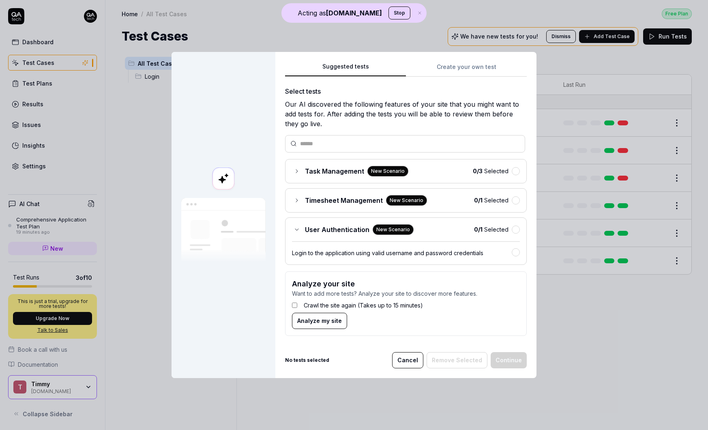
click at [297, 172] on icon at bounding box center [297, 171] width 2 height 3
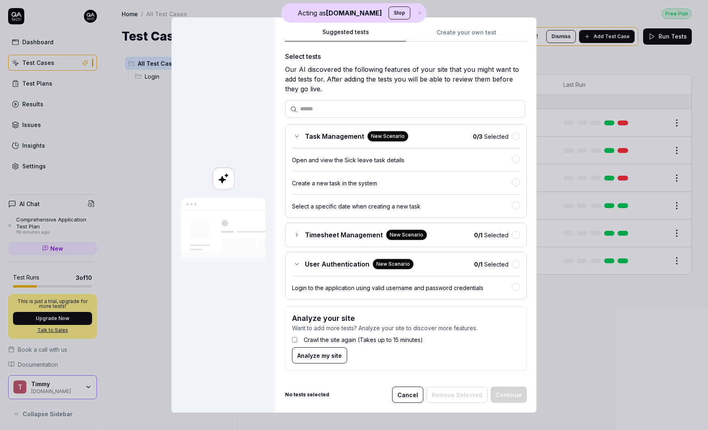
click at [293, 234] on div "Timesheet Management New Scenario" at bounding box center [359, 235] width 135 height 11
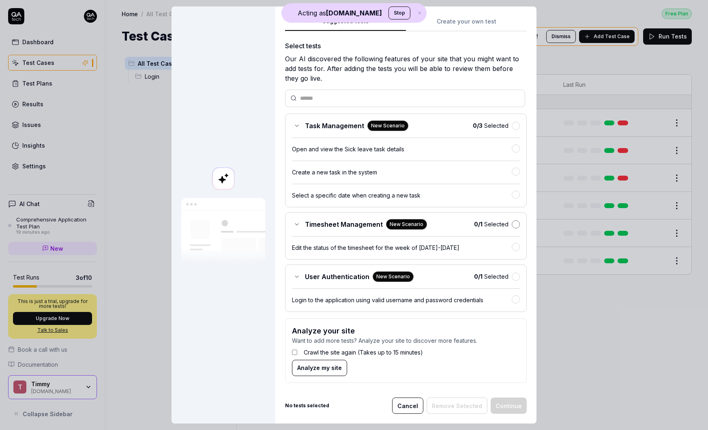
click at [514, 224] on button "button" at bounding box center [516, 224] width 8 height 8
click at [516, 125] on button "button" at bounding box center [516, 126] width 8 height 8
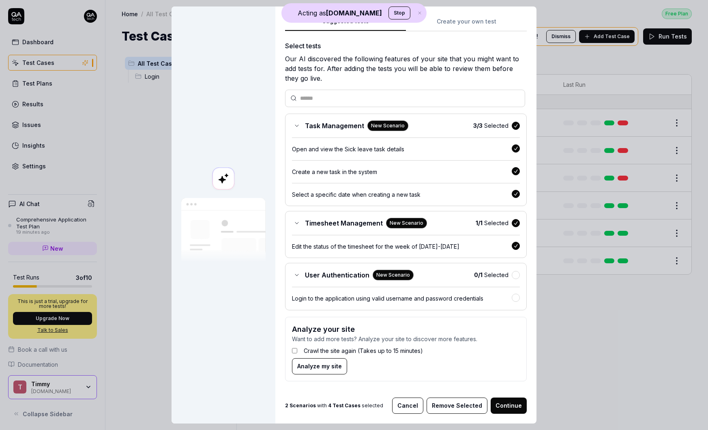
click at [511, 402] on button "Continue" at bounding box center [509, 406] width 36 height 16
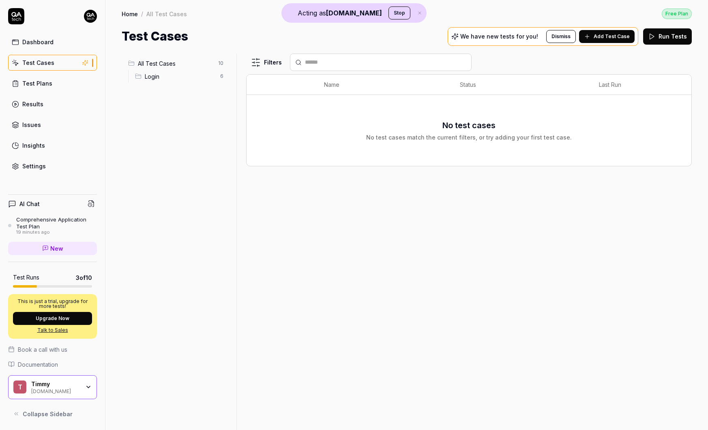
click at [198, 65] on span "All Test Cases" at bounding box center [175, 63] width 75 height 9
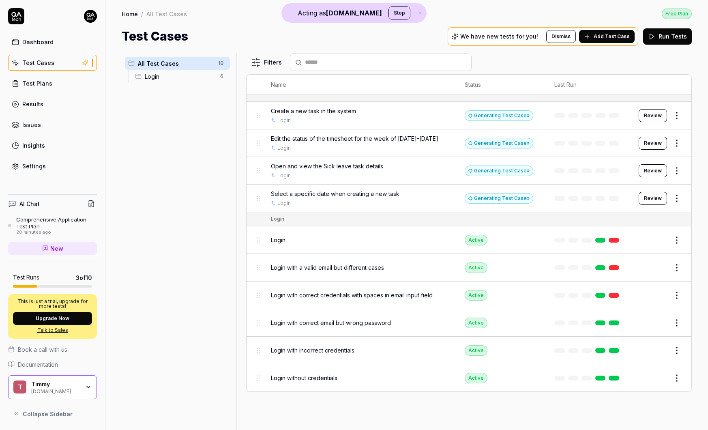
click at [590, 37] on icon at bounding box center [587, 36] width 6 height 6
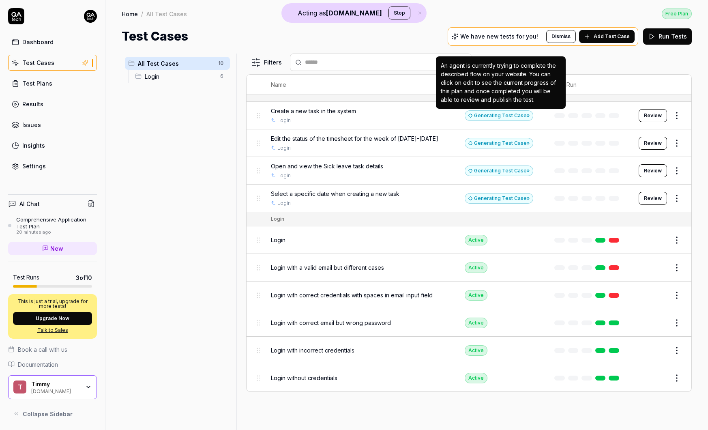
click at [497, 116] on div "Generating Test Case »" at bounding box center [499, 115] width 69 height 11
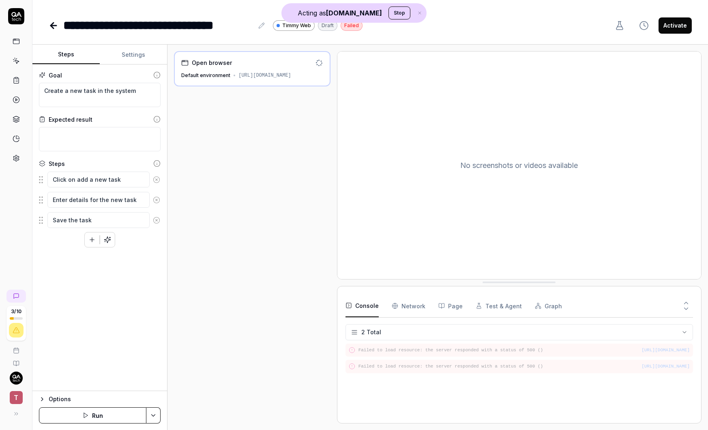
click at [53, 27] on icon at bounding box center [52, 26] width 3 height 6
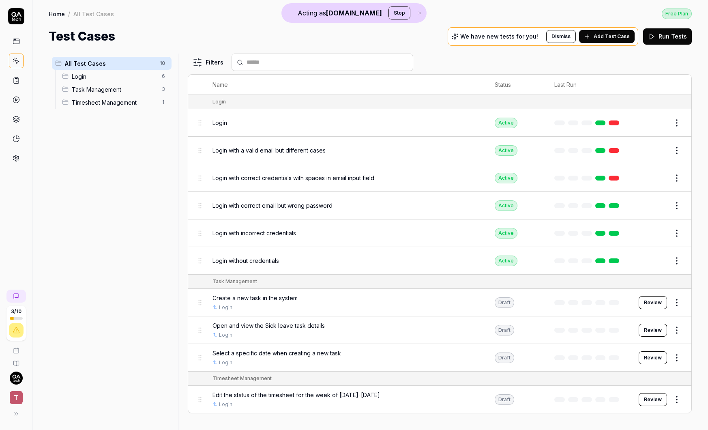
click at [603, 37] on span "Add Test Case" at bounding box center [612, 36] width 36 height 7
click at [605, 39] on span "Add Test Case" at bounding box center [612, 36] width 36 height 7
click at [591, 39] on icon at bounding box center [587, 36] width 6 height 6
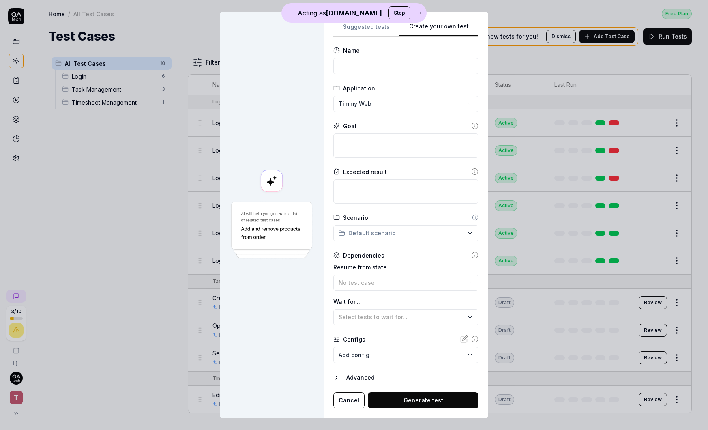
click at [473, 100] on div "**********" at bounding box center [405, 215] width 145 height 387
click at [374, 146] on textarea at bounding box center [405, 145] width 145 height 24
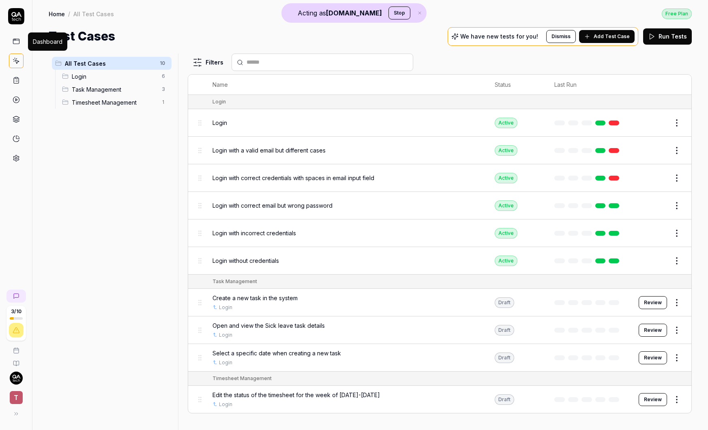
click at [16, 40] on icon at bounding box center [16, 40] width 6 height 0
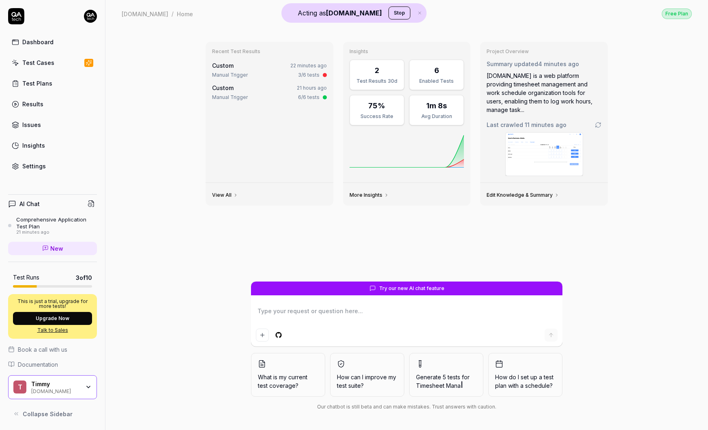
click at [54, 217] on div "Comprehensive Application Test Plan" at bounding box center [56, 222] width 81 height 13
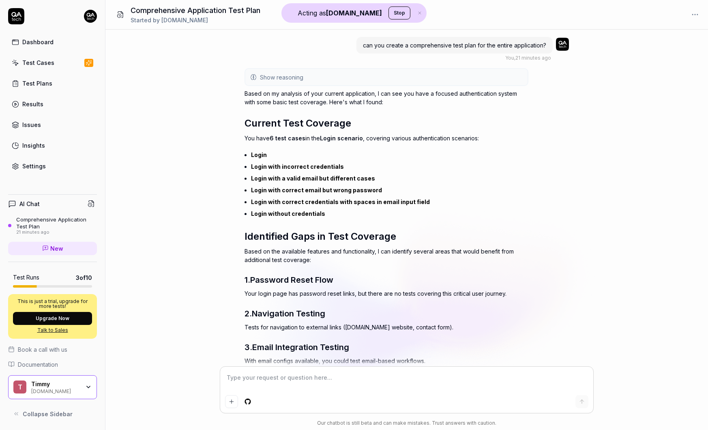
type textarea "*"
drag, startPoint x: 364, startPoint y: 46, endPoint x: 512, endPoint y: 52, distance: 147.8
click at [512, 52] on div "can you create a comprehensive test plan for the entire application?" at bounding box center [455, 45] width 196 height 17
copy span "can you create a comprehensive test plan for the entire application?"
click at [43, 247] on icon at bounding box center [45, 248] width 6 height 6
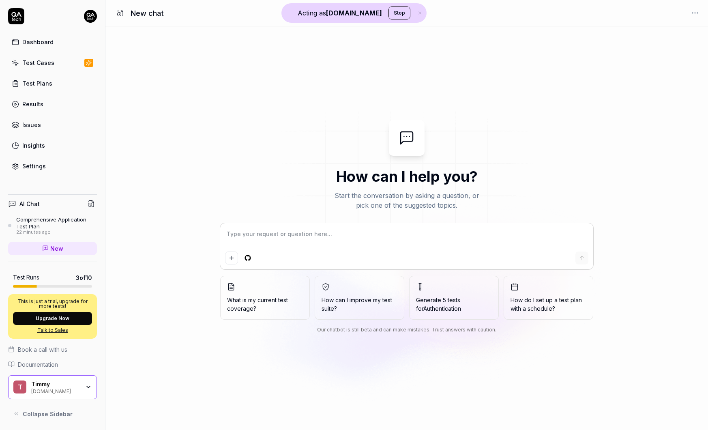
click at [320, 232] on textarea at bounding box center [406, 238] width 363 height 20
type textarea "*"
paste textarea "can you create a comprehensive test plan for the entire application?"
type textarea "can you create a comprehensive test plan for the entire application?"
type textarea "*"
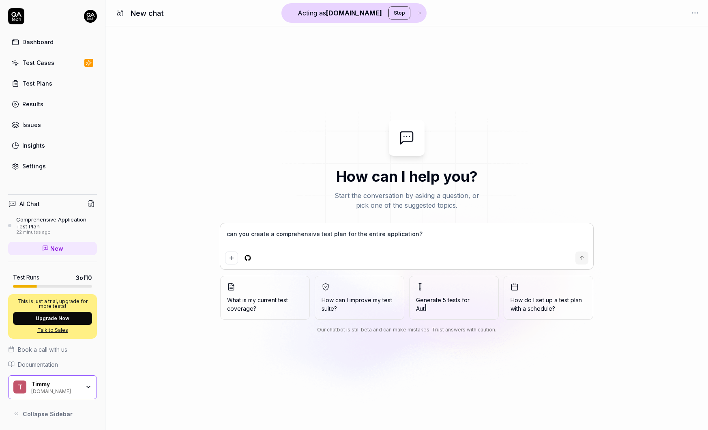
type textarea "can you create a comprehensive test plan for the entire application?"
click at [586, 258] on button "submit" at bounding box center [582, 258] width 13 height 13
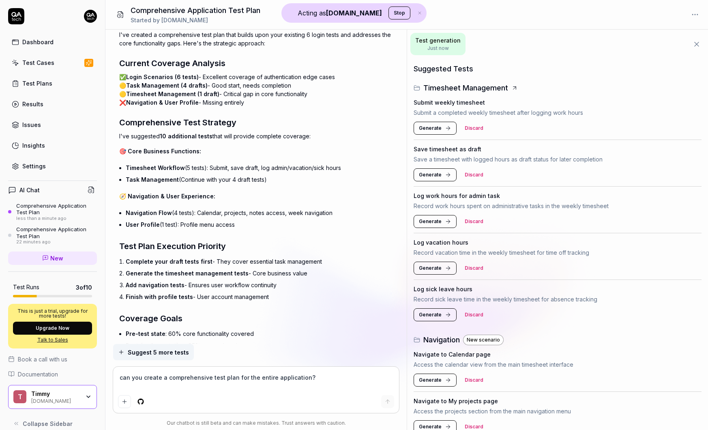
scroll to position [52, 0]
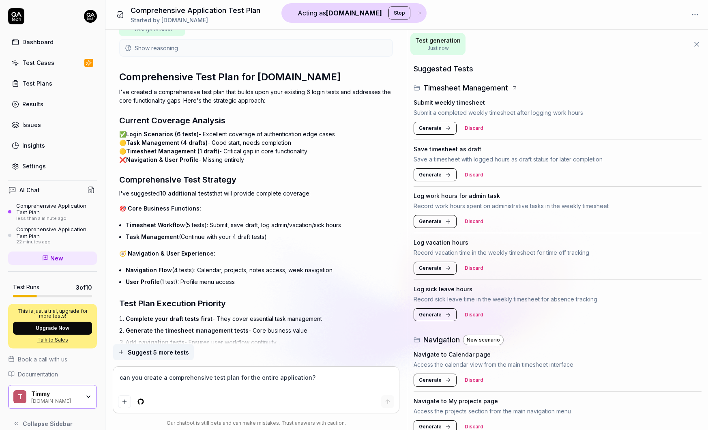
drag, startPoint x: 248, startPoint y: 161, endPoint x: 117, endPoint y: 161, distance: 131.4
click at [117, 161] on div "can you create a comprehensive test plan for the entire application? You , 1 mi…" at bounding box center [255, 187] width 301 height 314
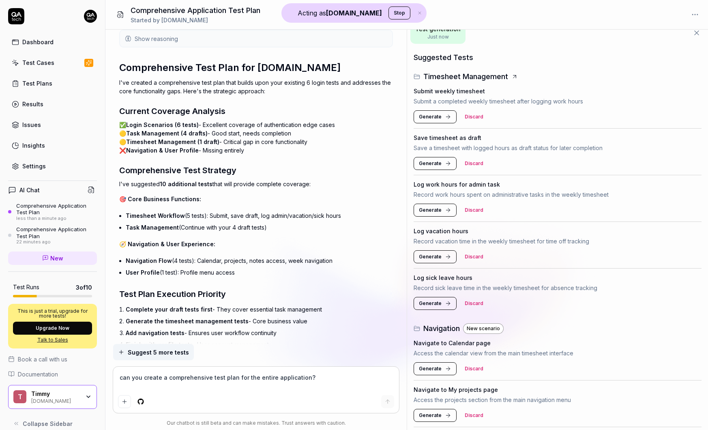
scroll to position [62, 0]
click at [290, 173] on h3 "Comprehensive Test Strategy" at bounding box center [256, 169] width 274 height 12
click at [433, 116] on span "Generate" at bounding box center [430, 116] width 23 height 7
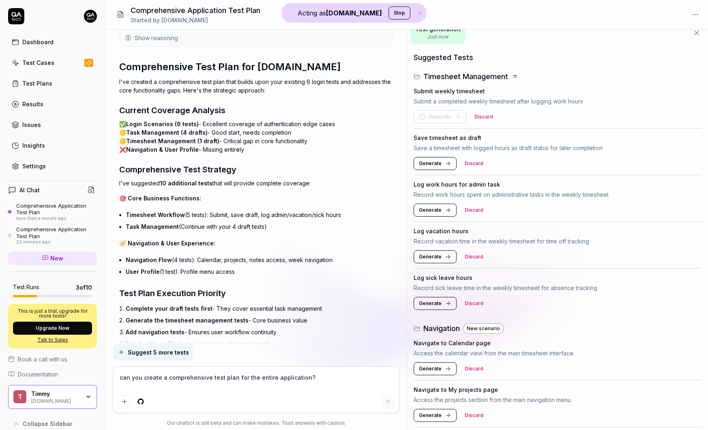
click at [433, 164] on span "Generate" at bounding box center [430, 163] width 23 height 7
click at [433, 209] on span "Generate" at bounding box center [430, 209] width 23 height 7
click at [433, 258] on span "Generate" at bounding box center [430, 256] width 23 height 7
click at [432, 306] on span "Generate" at bounding box center [430, 303] width 23 height 7
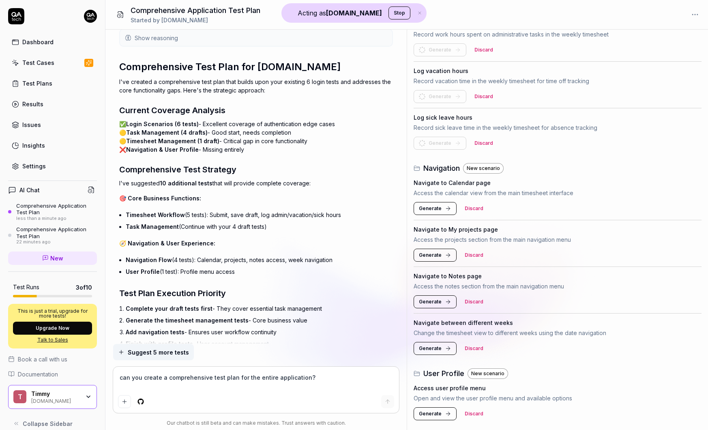
scroll to position [182, 0]
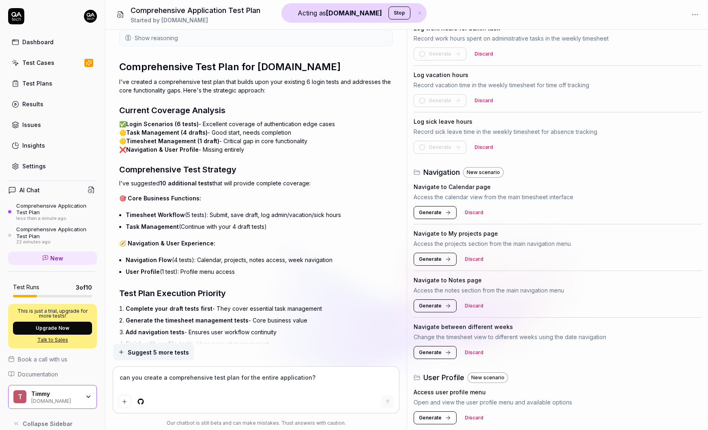
click at [432, 209] on span "Generate" at bounding box center [430, 212] width 23 height 7
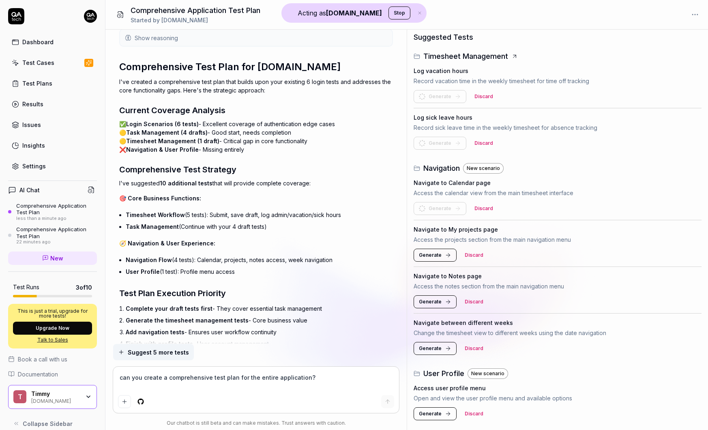
click at [431, 257] on span "Generate" at bounding box center [430, 255] width 23 height 7
click at [430, 304] on span "Generate" at bounding box center [430, 301] width 23 height 7
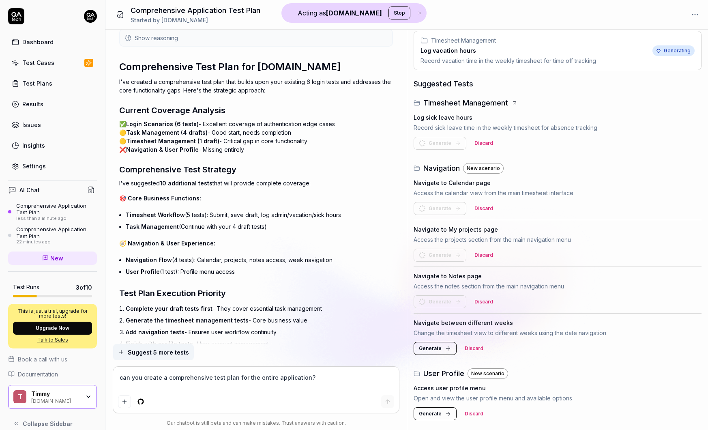
click at [427, 351] on span "Generate" at bounding box center [430, 348] width 23 height 7
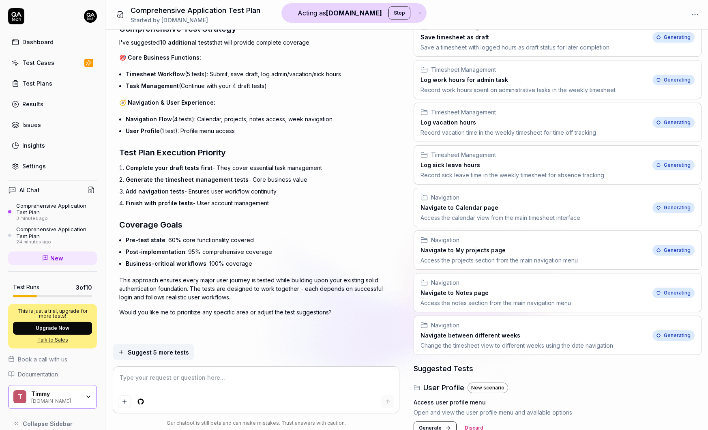
scroll to position [120, 0]
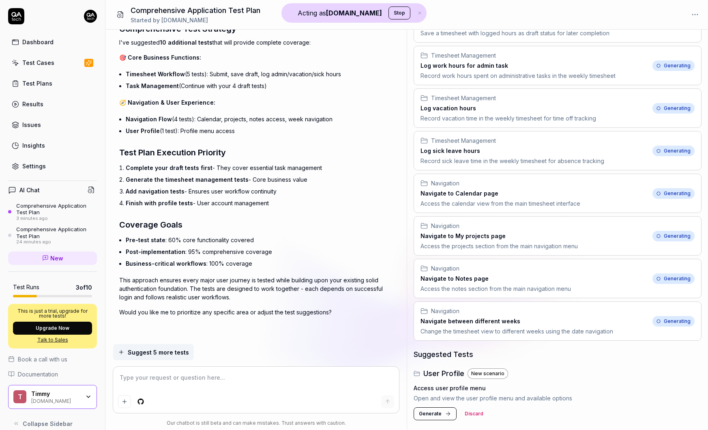
click at [425, 415] on span "Generate" at bounding box center [430, 413] width 23 height 7
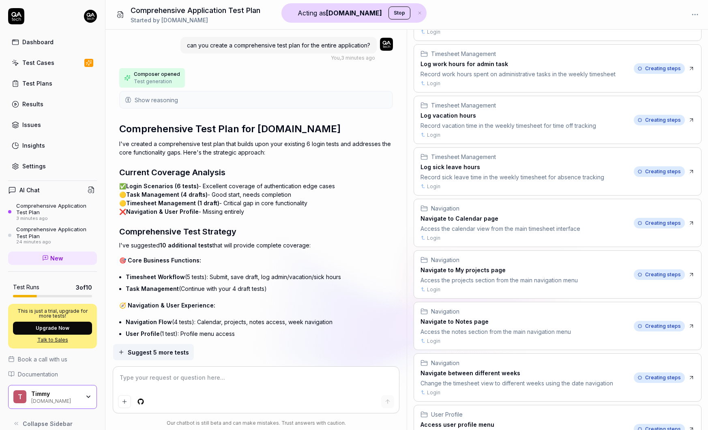
scroll to position [203, 0]
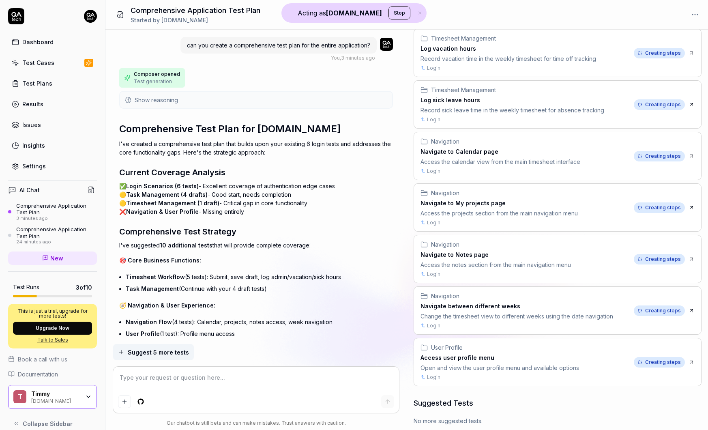
click at [37, 62] on div "Test Cases" at bounding box center [38, 62] width 32 height 9
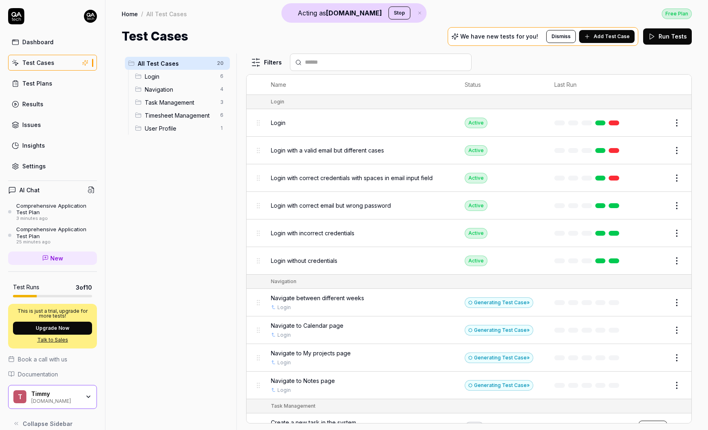
click at [32, 84] on div "Test Plans" at bounding box center [37, 83] width 30 height 9
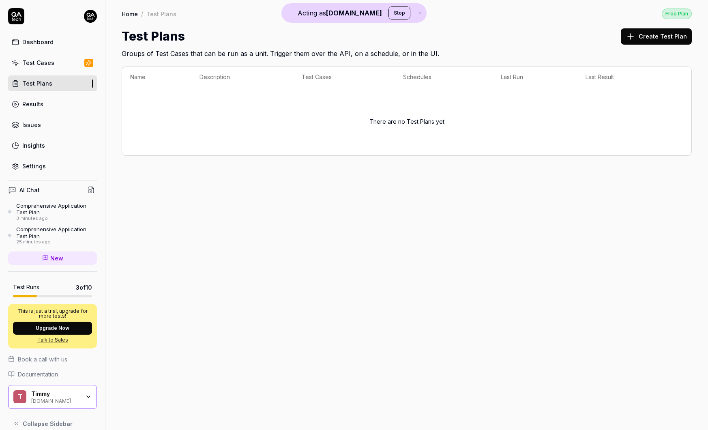
click at [49, 59] on div "Test Cases" at bounding box center [38, 62] width 32 height 9
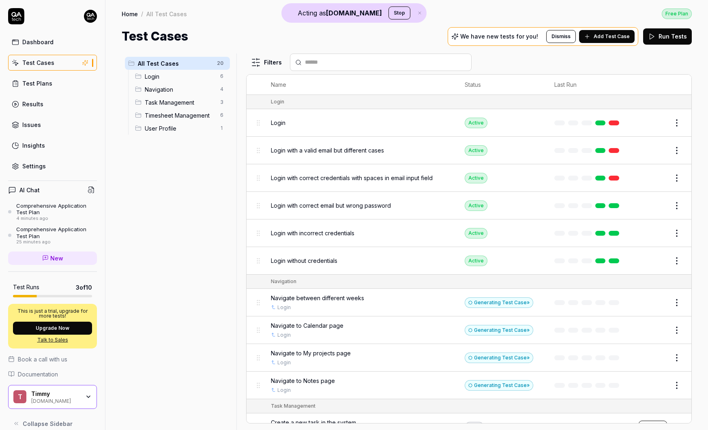
click at [33, 127] on div "Issues" at bounding box center [31, 124] width 19 height 9
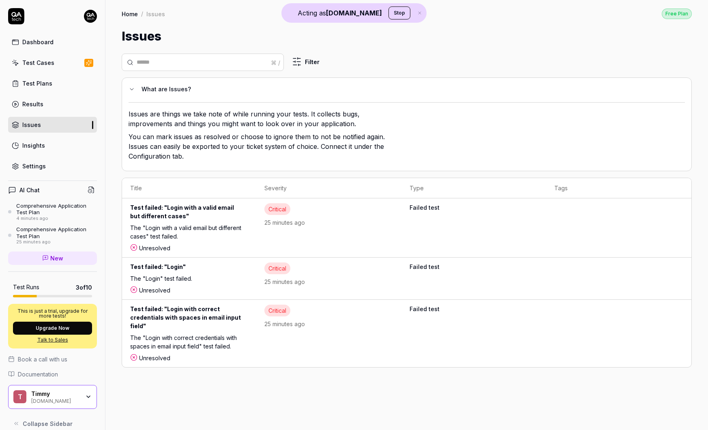
click at [42, 103] on link "Results" at bounding box center [52, 104] width 89 height 16
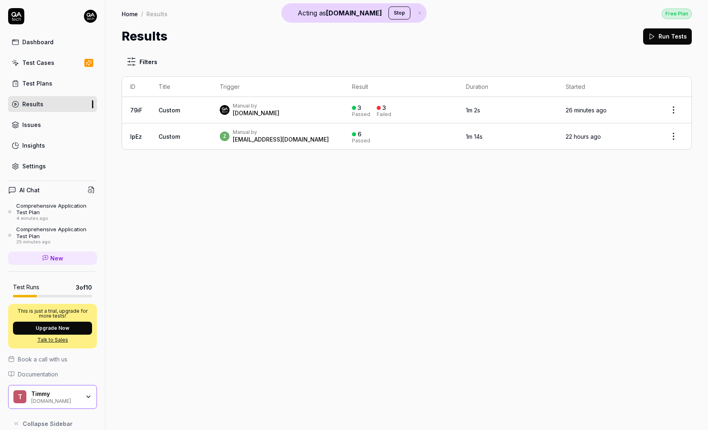
click at [46, 82] on div "Test Plans" at bounding box center [37, 83] width 30 height 9
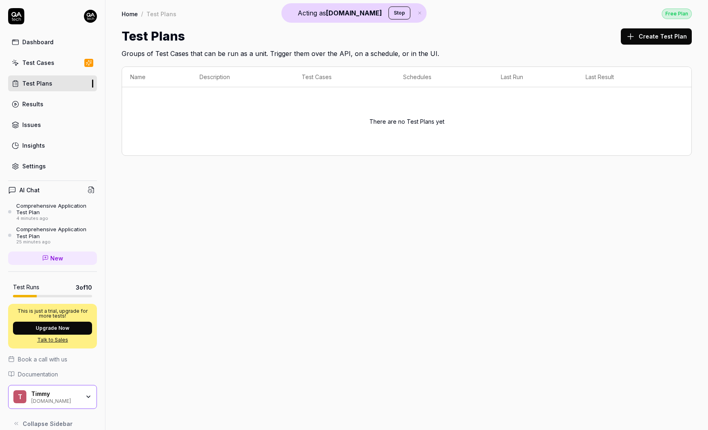
click at [42, 147] on div "Insights" at bounding box center [33, 145] width 23 height 9
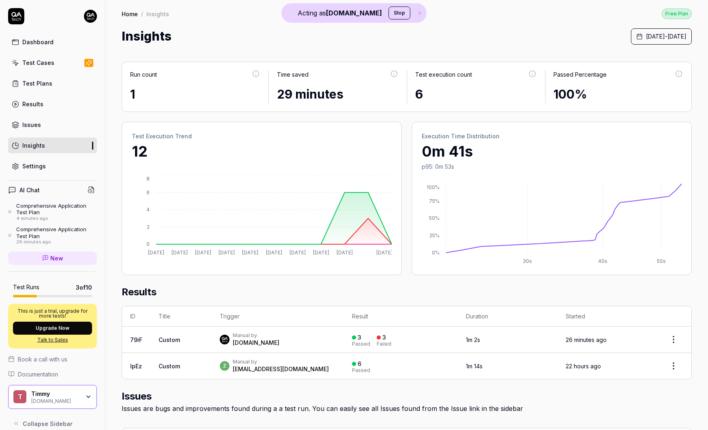
click at [37, 84] on div "Test Plans" at bounding box center [37, 83] width 30 height 9
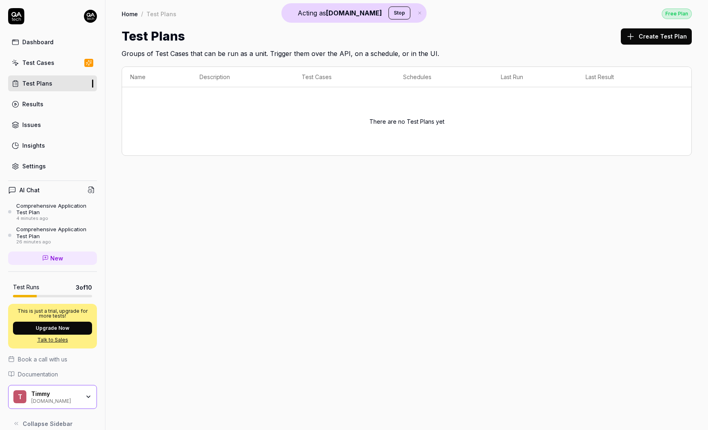
click at [26, 65] on div "Test Cases" at bounding box center [38, 62] width 32 height 9
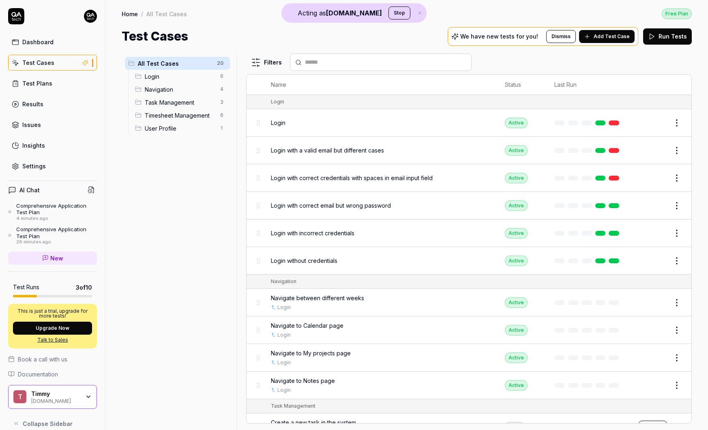
click at [34, 109] on link "Results" at bounding box center [52, 104] width 89 height 16
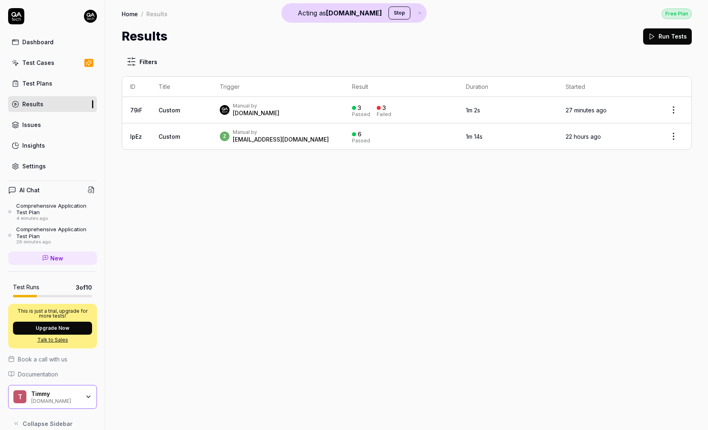
click at [36, 124] on div "Issues" at bounding box center [31, 124] width 19 height 9
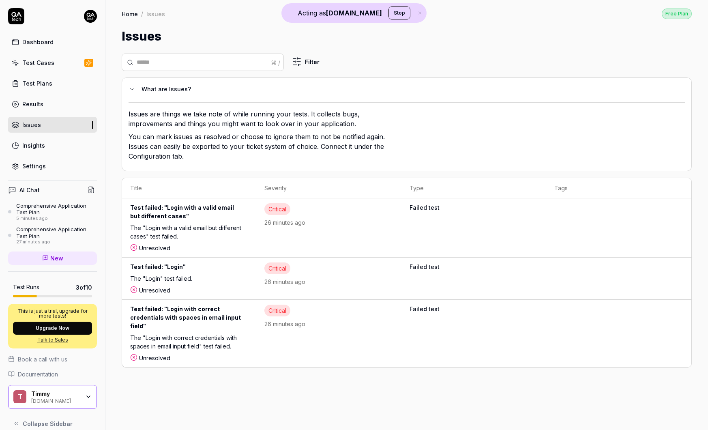
click at [37, 100] on div "Results" at bounding box center [32, 104] width 21 height 9
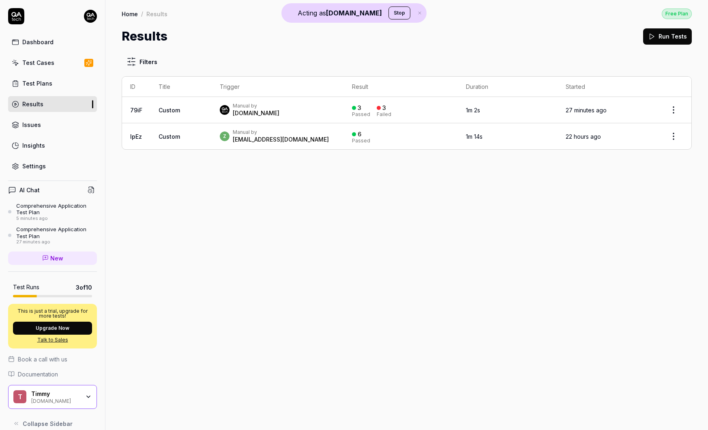
click at [42, 82] on div "Test Plans" at bounding box center [37, 83] width 30 height 9
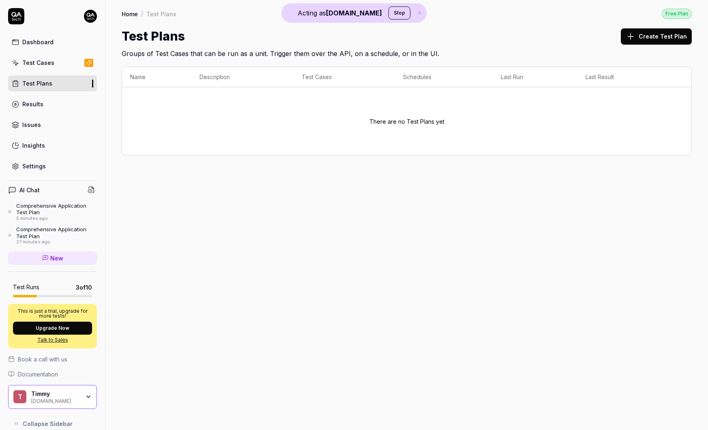
click at [29, 63] on div "Test Cases" at bounding box center [38, 62] width 32 height 9
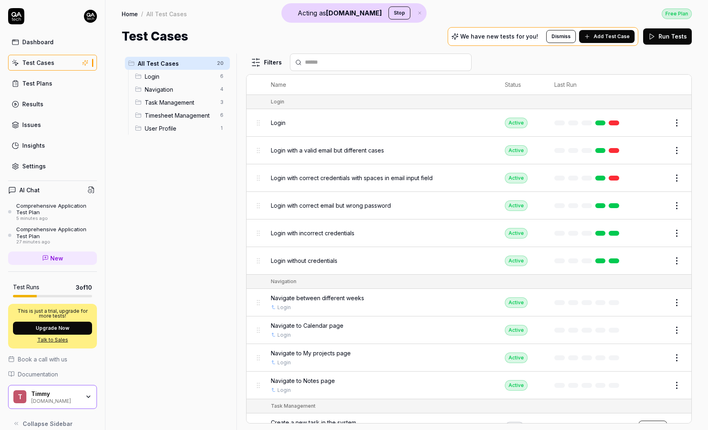
click at [46, 151] on link "Insights" at bounding box center [52, 146] width 89 height 16
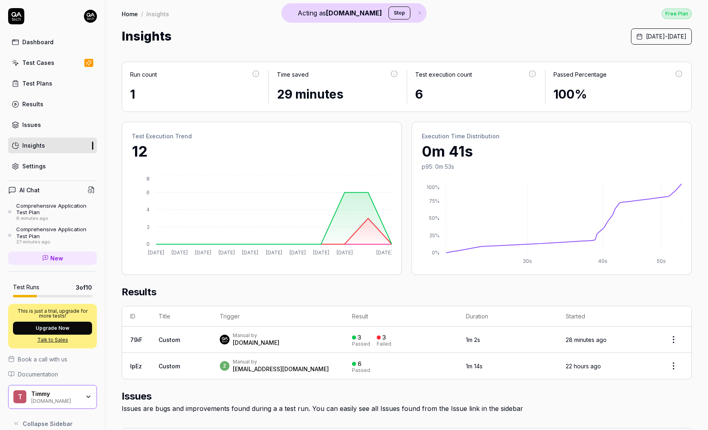
click at [31, 43] on div "Dashboard" at bounding box center [37, 42] width 31 height 9
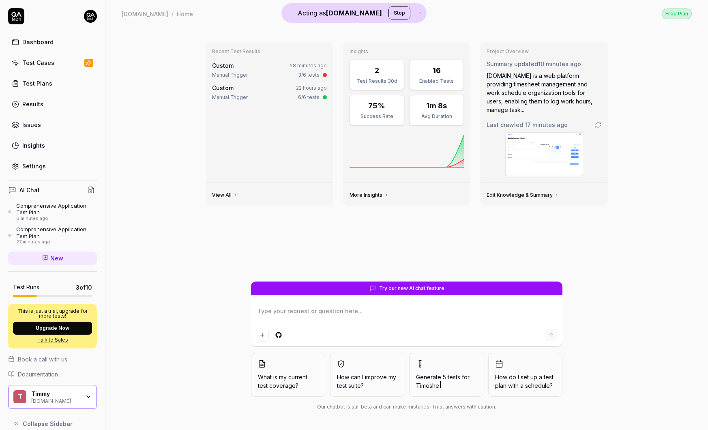
click at [42, 64] on div "Test Cases" at bounding box center [38, 62] width 32 height 9
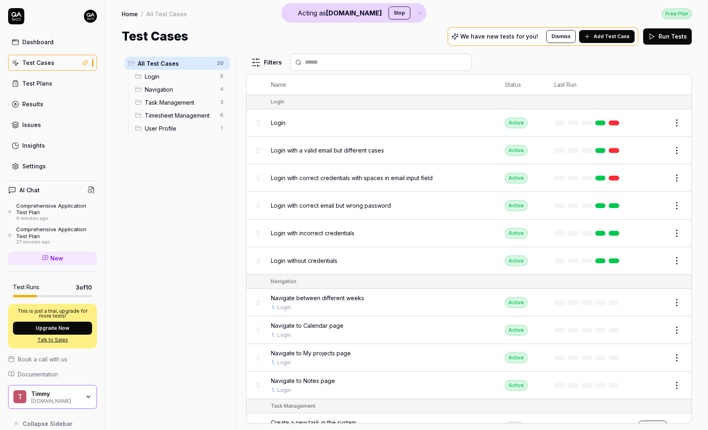
scroll to position [294, 0]
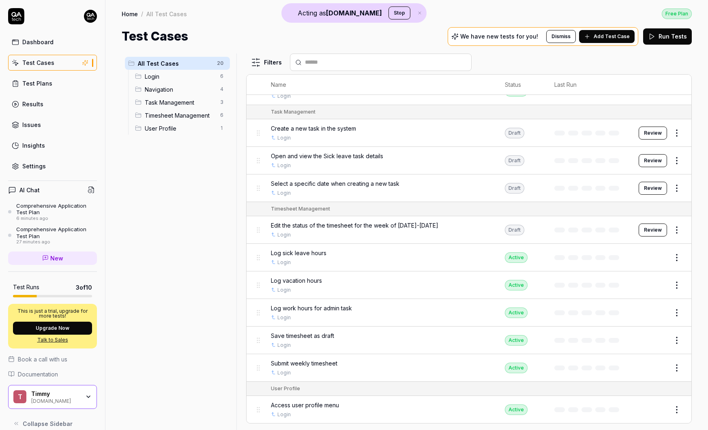
click at [50, 206] on div "Comprehensive Application Test Plan" at bounding box center [56, 208] width 81 height 13
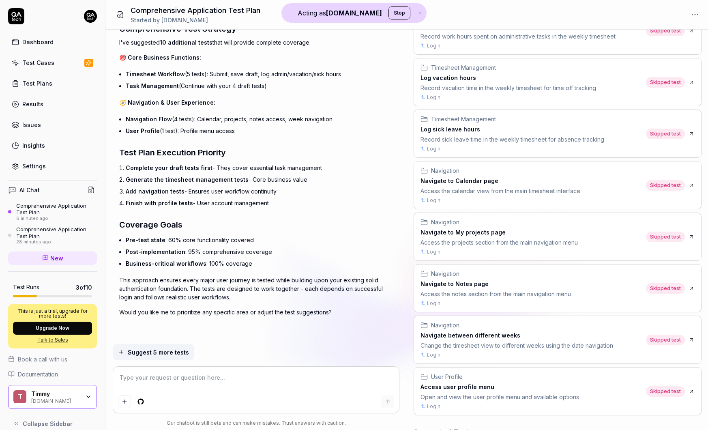
scroll to position [203, 0]
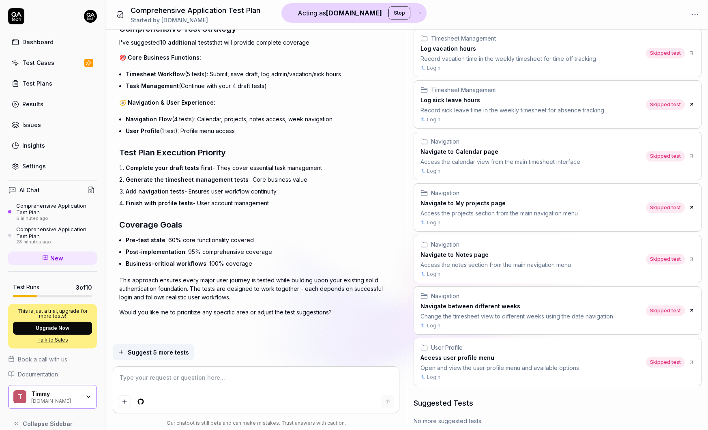
click at [626, 362] on div "User Profile Access user profile menu Open and view the user profile menu and a…" at bounding box center [557, 361] width 287 height 47
click at [31, 166] on div "Settings" at bounding box center [34, 166] width 24 height 9
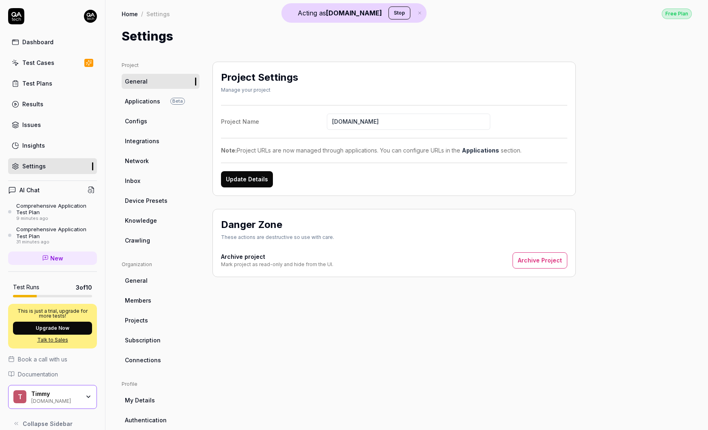
click at [153, 163] on link "Network" at bounding box center [161, 160] width 78 height 15
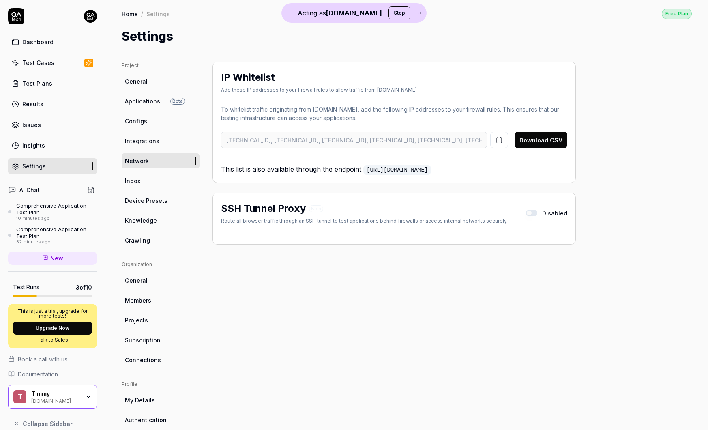
click at [44, 40] on div "Dashboard" at bounding box center [37, 42] width 31 height 9
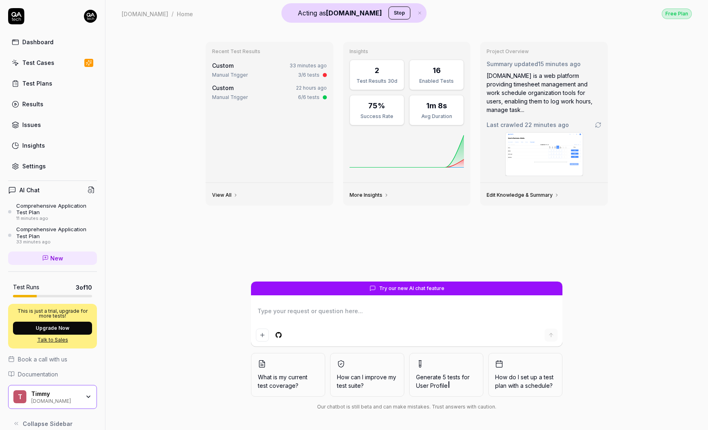
click at [33, 166] on div "Settings" at bounding box center [34, 166] width 24 height 9
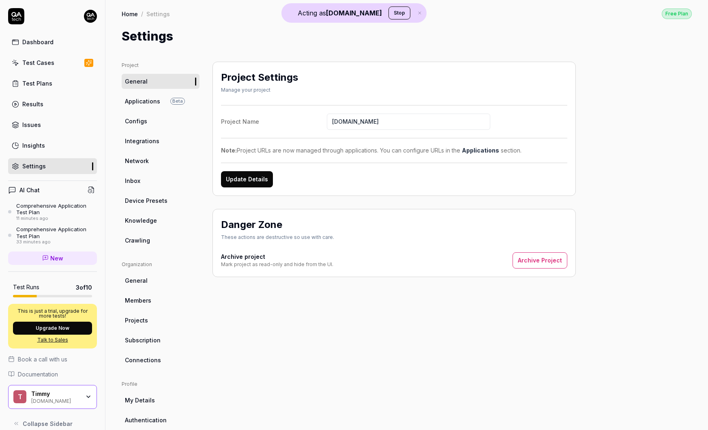
click at [139, 243] on span "Crawling" at bounding box center [137, 240] width 25 height 9
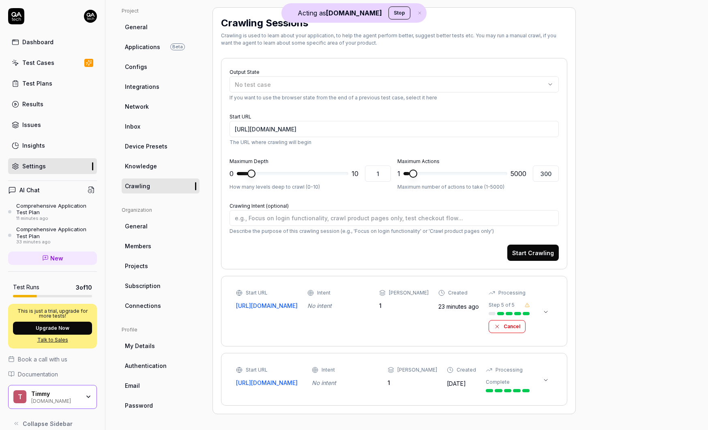
scroll to position [55, 0]
click at [548, 312] on icon at bounding box center [546, 311] width 6 height 6
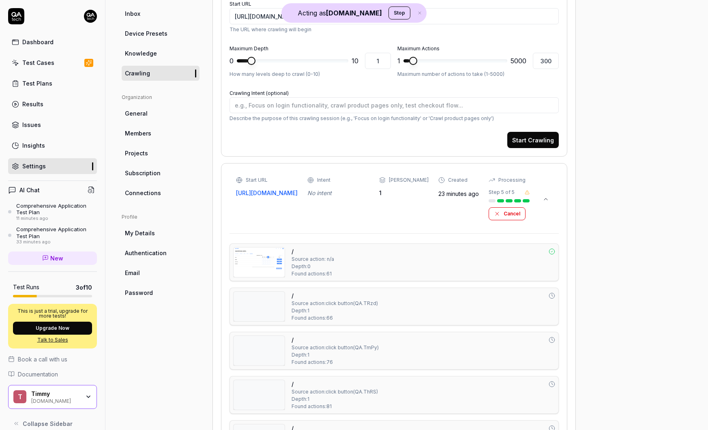
scroll to position [181, 0]
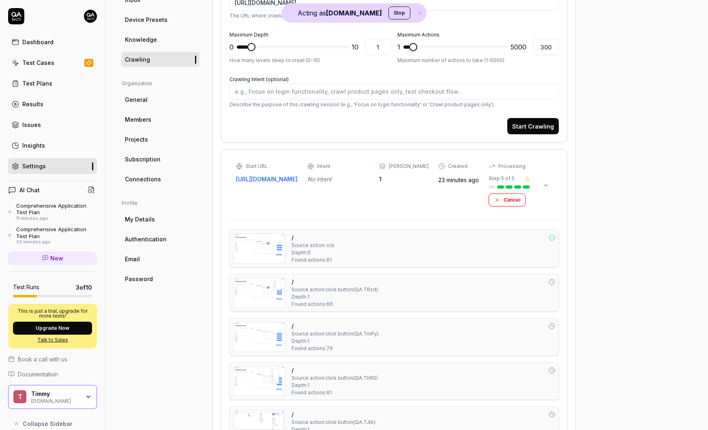
click at [337, 254] on div "/ Source action: n/a Depth: 0 Found actions: 61" at bounding box center [424, 248] width 264 height 30
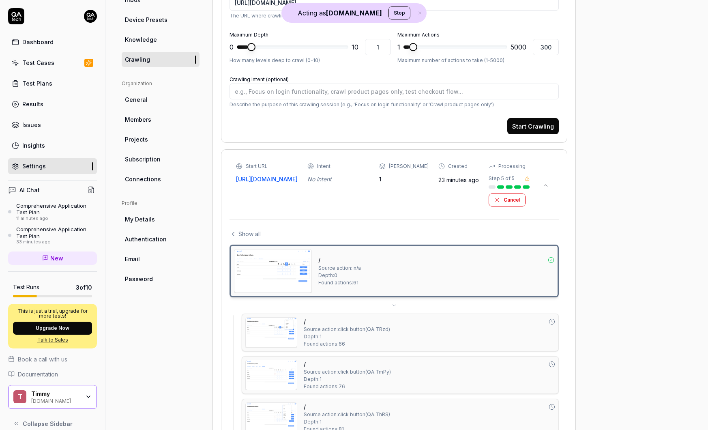
click at [271, 268] on img at bounding box center [272, 270] width 77 height 43
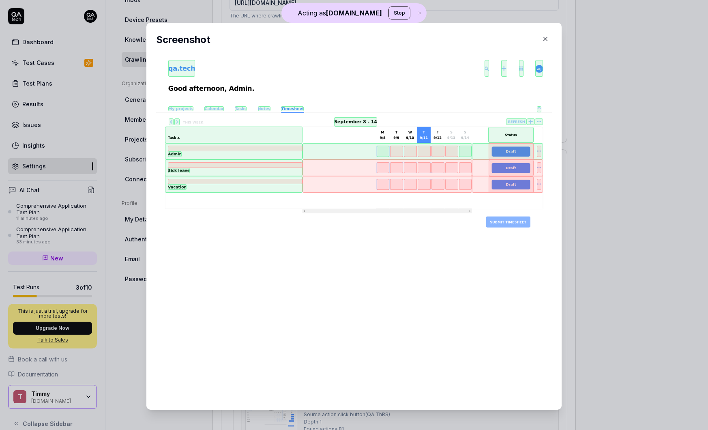
click at [546, 41] on icon "button" at bounding box center [545, 38] width 7 height 7
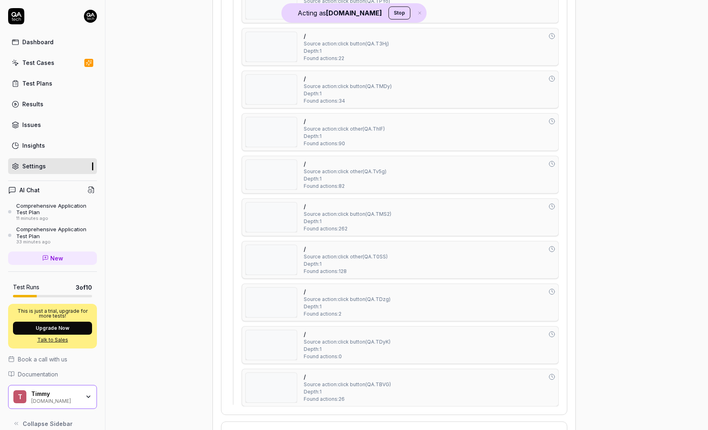
scroll to position [936, 0]
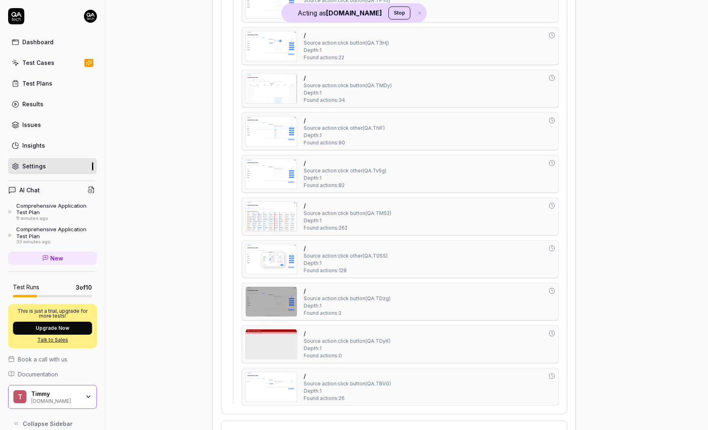
click at [411, 348] on div "/ Source action: click button ( QA.TDyK ) Depth: 1 Found actions: 0" at bounding box center [430, 344] width 252 height 30
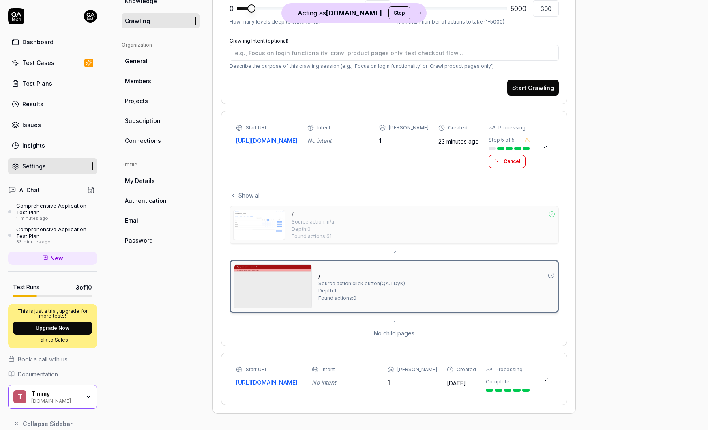
click at [366, 298] on div "/ Source action: click button ( QA.TDyK ) Depth: 1 Found actions: 0" at bounding box center [436, 287] width 236 height 44
click at [650, 194] on div "Project General Applications Beta Configs Integrations Network Inbox Device Pre…" at bounding box center [407, 128] width 570 height 572
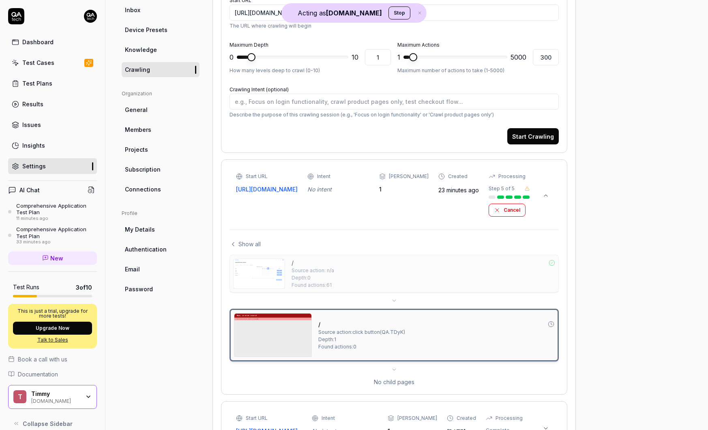
scroll to position [130, 0]
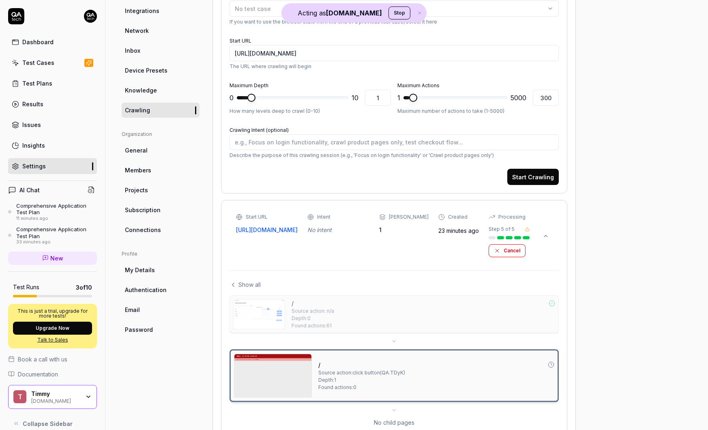
click at [244, 275] on div "Show all / Source action: n/a Depth: 0 Found actions: 61 / Source action: click…" at bounding box center [394, 348] width 329 height 157
click at [245, 287] on span "Show all" at bounding box center [250, 284] width 22 height 9
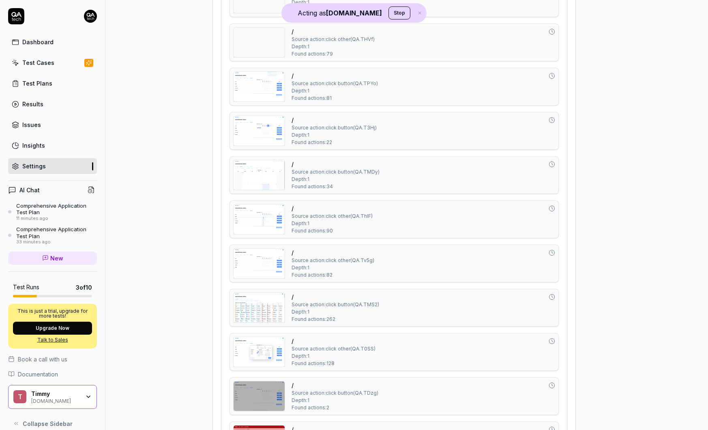
scroll to position [883, 0]
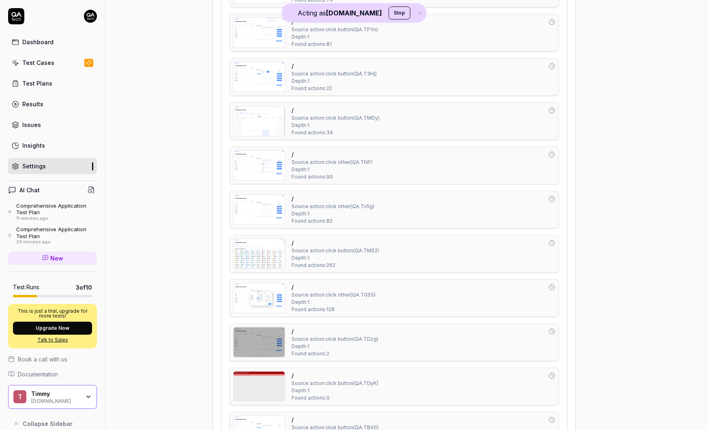
click at [264, 304] on img at bounding box center [259, 298] width 51 height 30
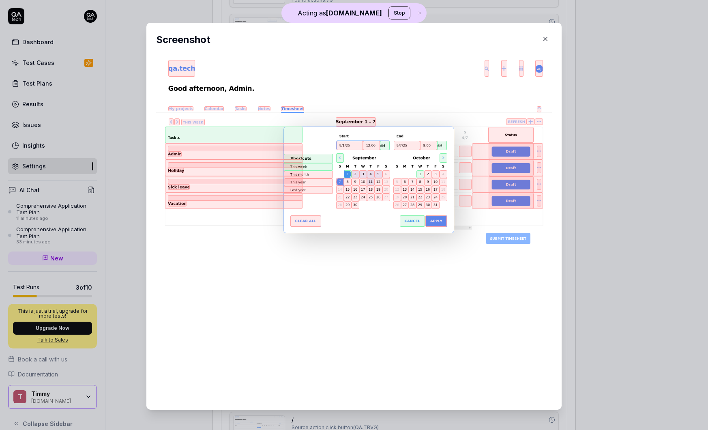
click at [547, 37] on icon "button" at bounding box center [546, 39] width 4 height 4
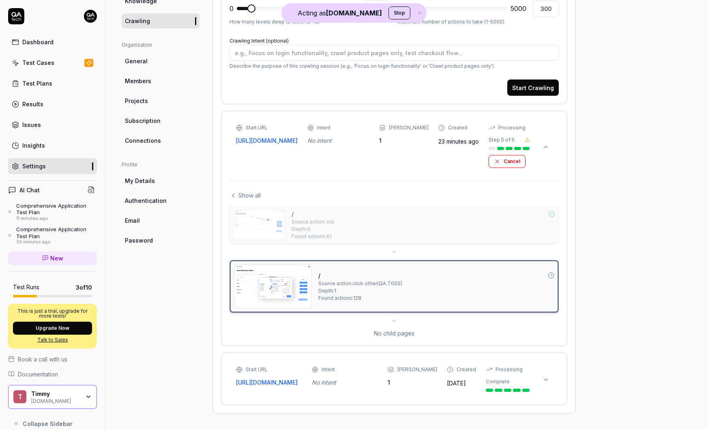
click at [394, 320] on icon at bounding box center [394, 321] width 6 height 6
click at [246, 194] on span "Show all" at bounding box center [250, 195] width 22 height 9
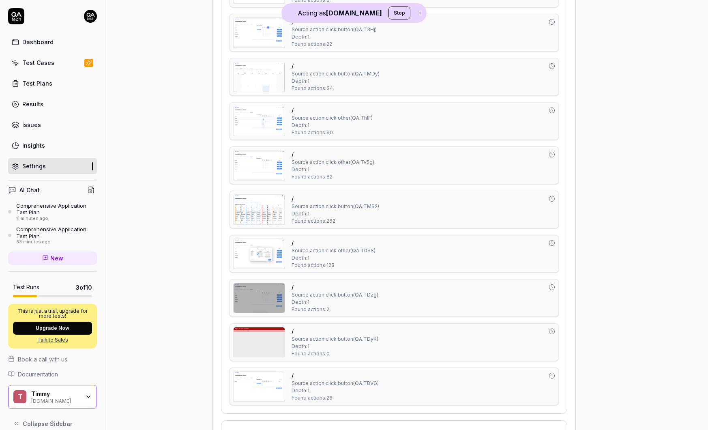
scroll to position [995, 0]
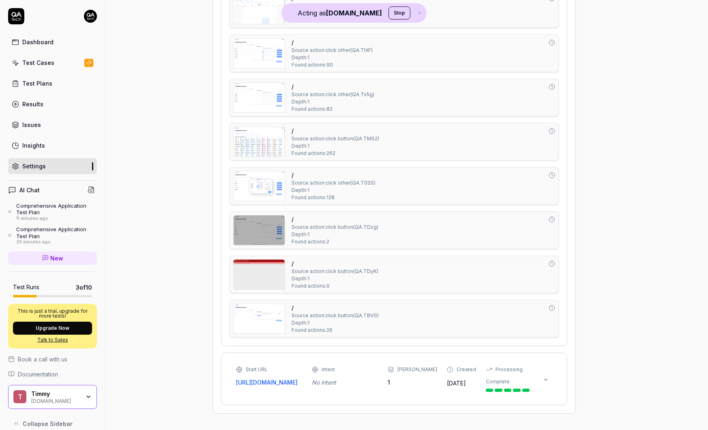
click at [269, 272] on img at bounding box center [259, 275] width 51 height 30
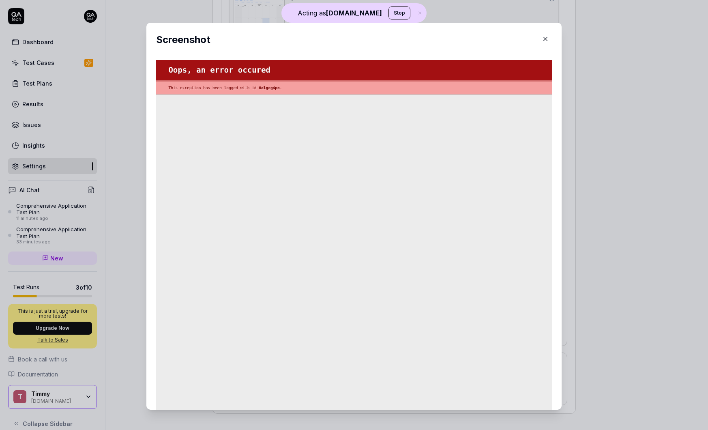
click at [545, 39] on icon "button" at bounding box center [546, 39] width 4 height 4
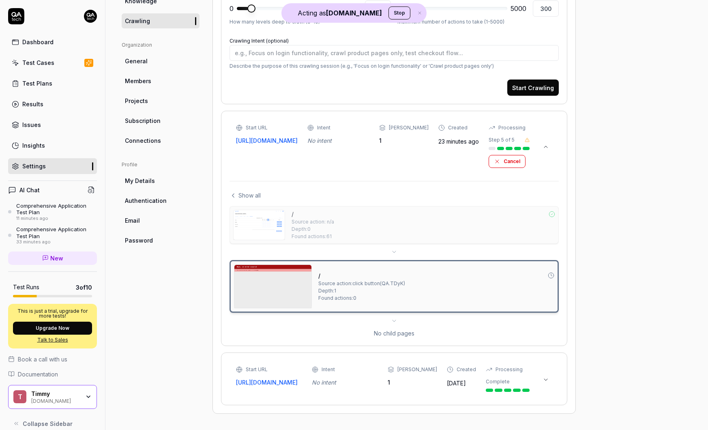
scroll to position [219, 0]
click at [246, 199] on span "Show all" at bounding box center [250, 195] width 22 height 9
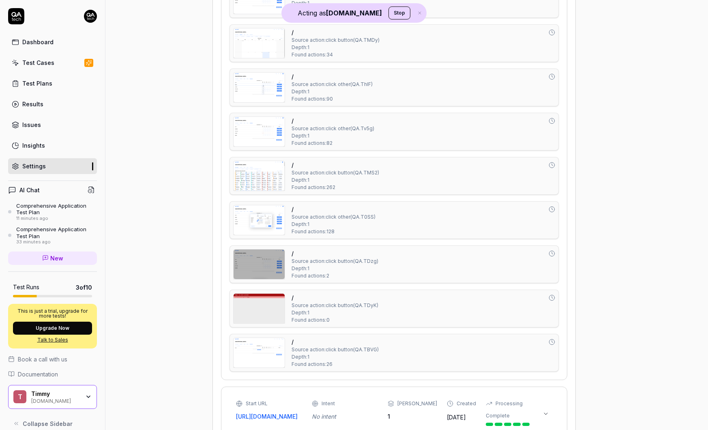
scroll to position [995, 0]
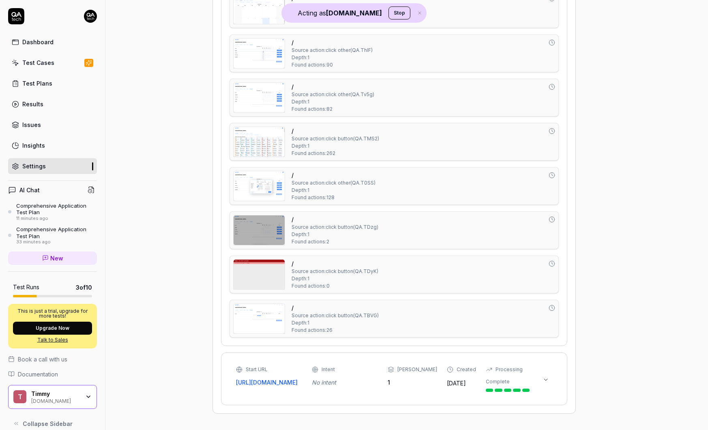
click at [256, 281] on img at bounding box center [259, 275] width 51 height 30
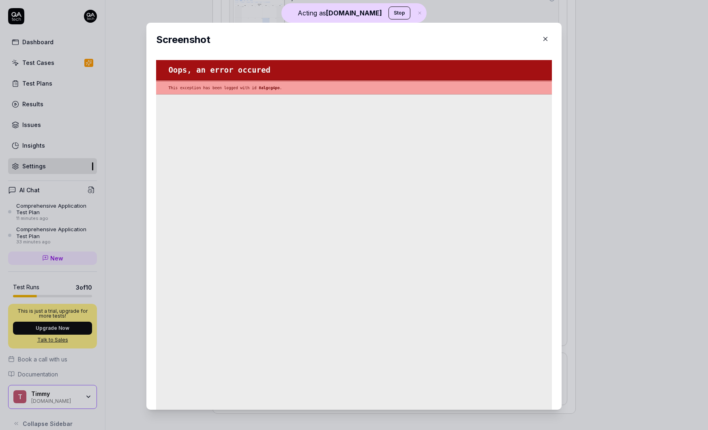
click at [543, 41] on icon "button" at bounding box center [545, 38] width 7 height 7
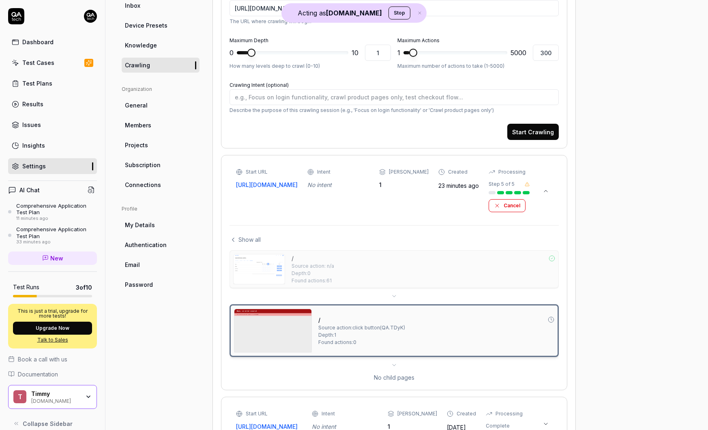
scroll to position [157, 0]
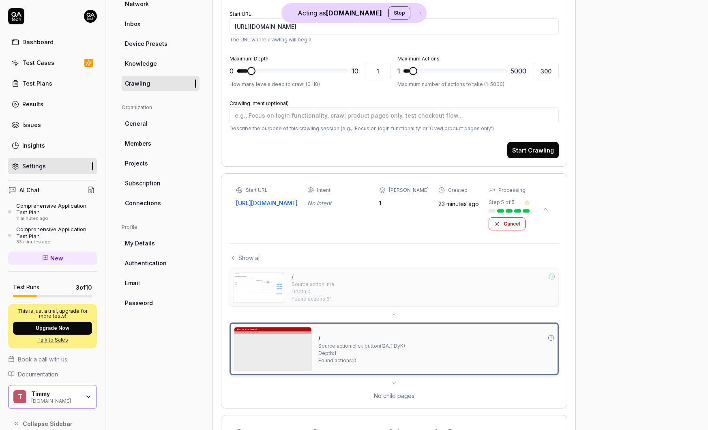
click at [242, 254] on span "Show all" at bounding box center [250, 258] width 22 height 9
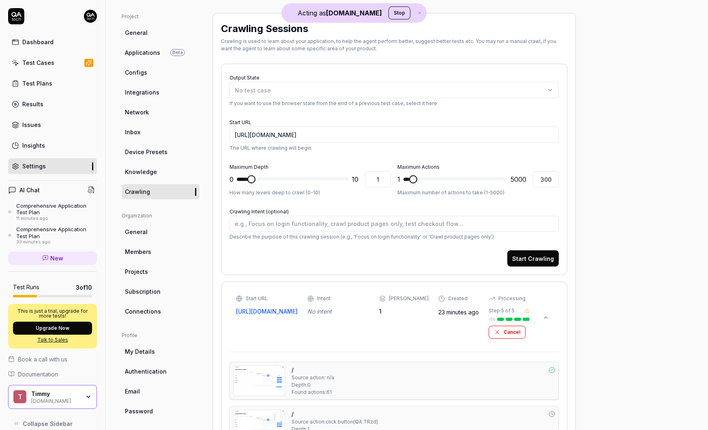
scroll to position [32, 0]
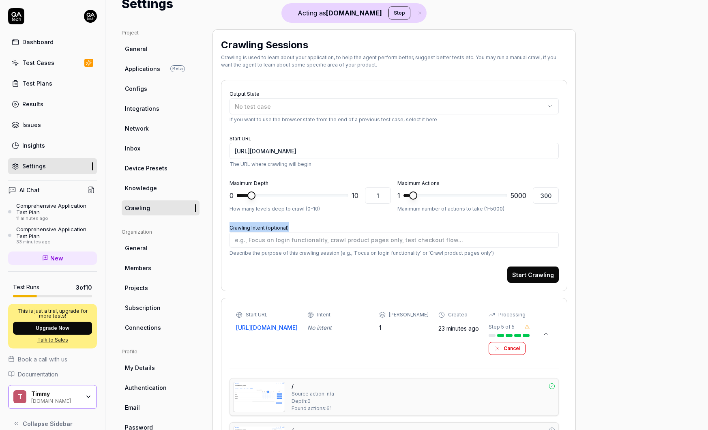
drag, startPoint x: 230, startPoint y: 227, endPoint x: 289, endPoint y: 232, distance: 59.8
click at [289, 232] on div "Crawling Intent (optional) Describe the purpose of this crawling session (e.g.,…" at bounding box center [394, 239] width 329 height 34
click at [288, 242] on textarea "Crawling Intent (optional)" at bounding box center [394, 240] width 329 height 16
type textarea "*"
type input "10"
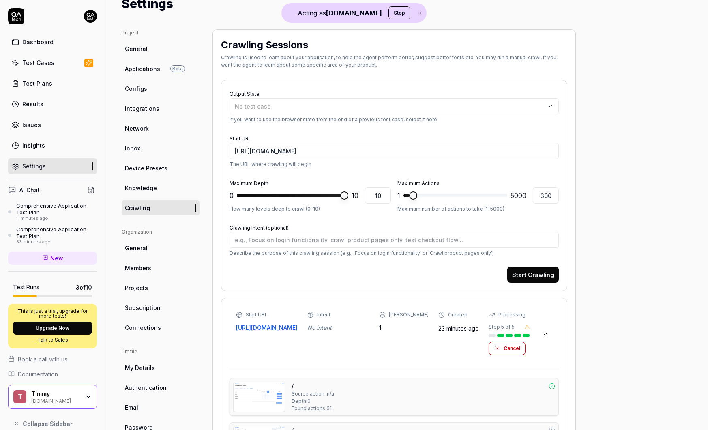
click at [348, 191] on span at bounding box center [344, 195] width 8 height 8
type textarea "*"
type input "620"
click at [416, 191] on span at bounding box center [419, 195] width 8 height 8
type input "2"
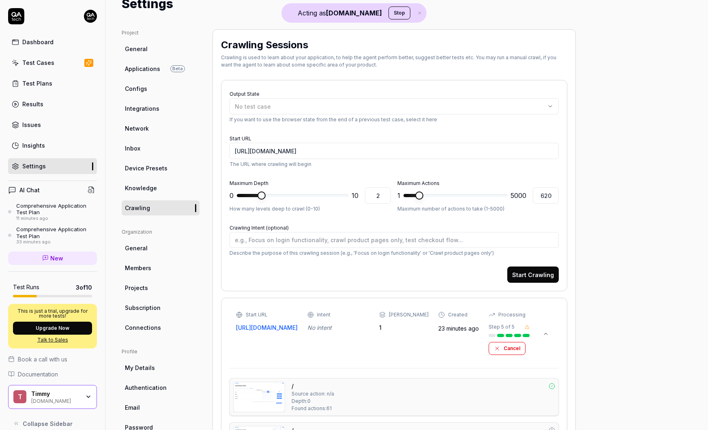
type textarea "*"
type input "1"
type textarea "*"
type input "0"
click at [237, 191] on span at bounding box center [241, 195] width 8 height 8
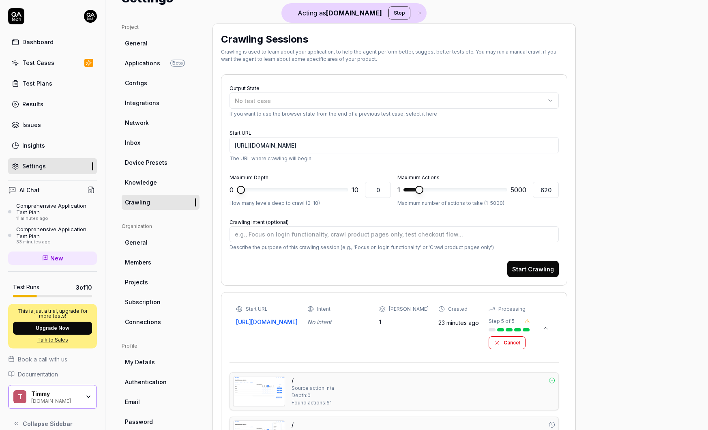
scroll to position [15, 0]
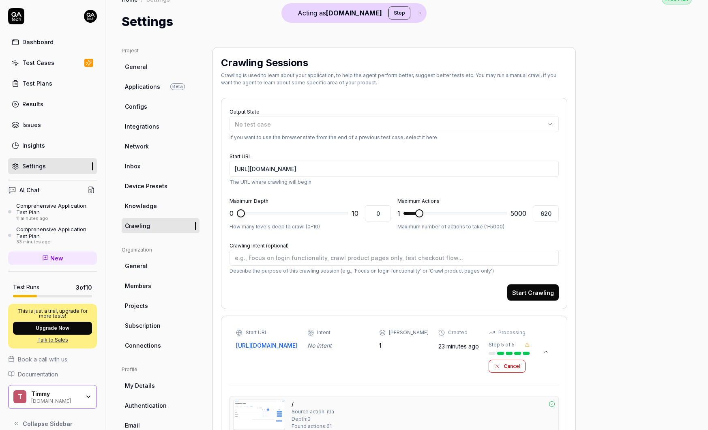
type textarea "*"
type input "1"
type textarea "*"
type input "5"
click at [289, 209] on span at bounding box center [293, 213] width 8 height 8
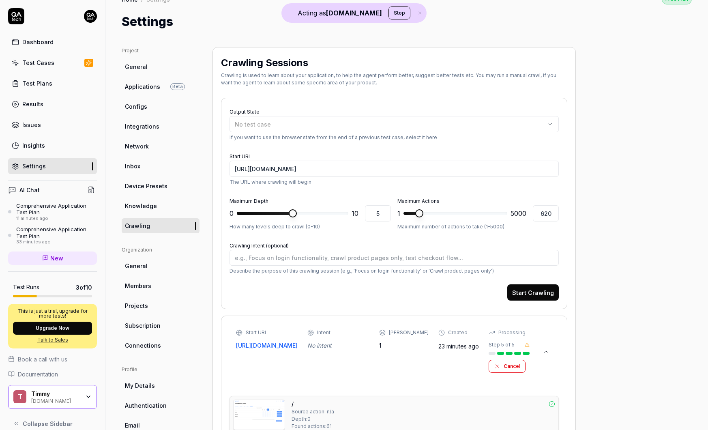
click at [49, 210] on div "Comprehensive Application Test Plan" at bounding box center [56, 208] width 81 height 13
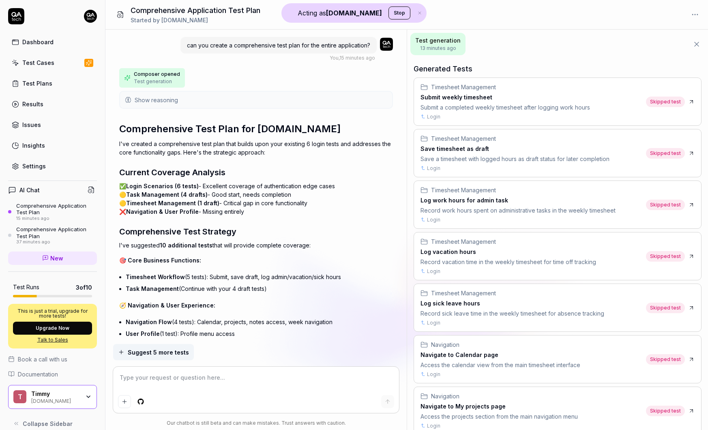
click at [33, 166] on div "Settings" at bounding box center [34, 166] width 24 height 9
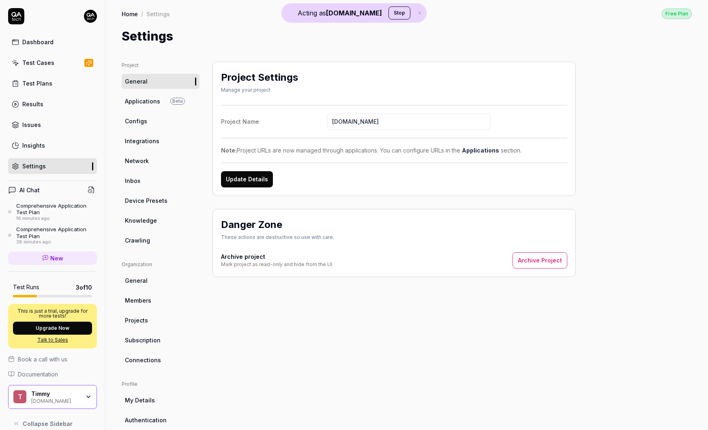
click at [141, 244] on span "Crawling" at bounding box center [137, 240] width 25 height 9
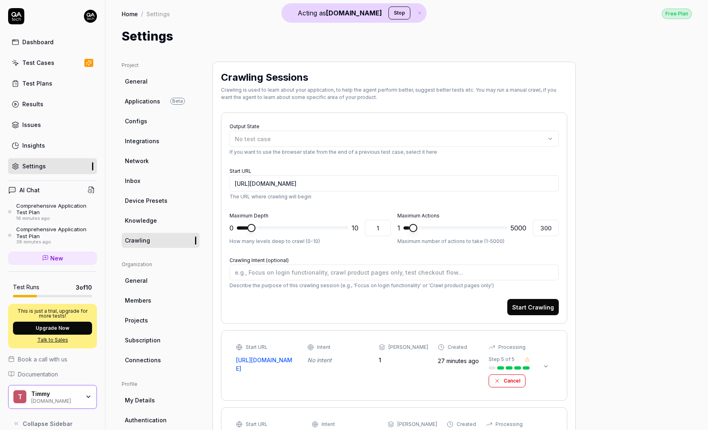
click at [548, 309] on button "Start Crawling" at bounding box center [534, 307] width 52 height 16
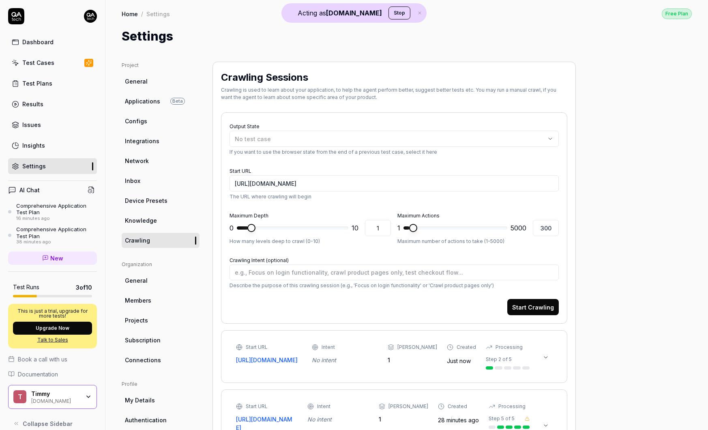
click at [32, 35] on link "Dashboard" at bounding box center [52, 42] width 89 height 16
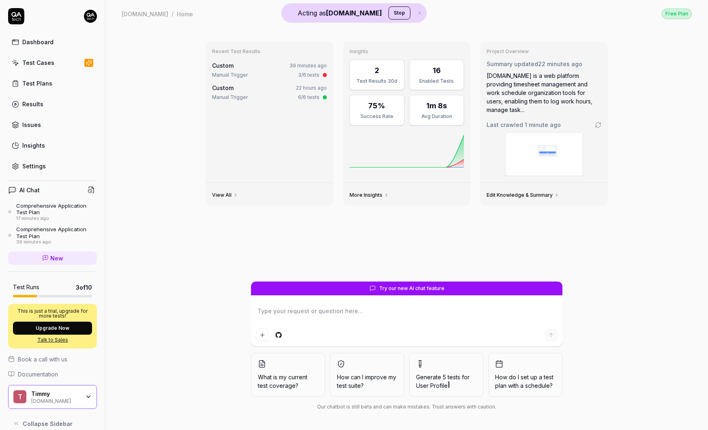
click at [43, 166] on div "Settings" at bounding box center [34, 166] width 24 height 9
type textarea "*"
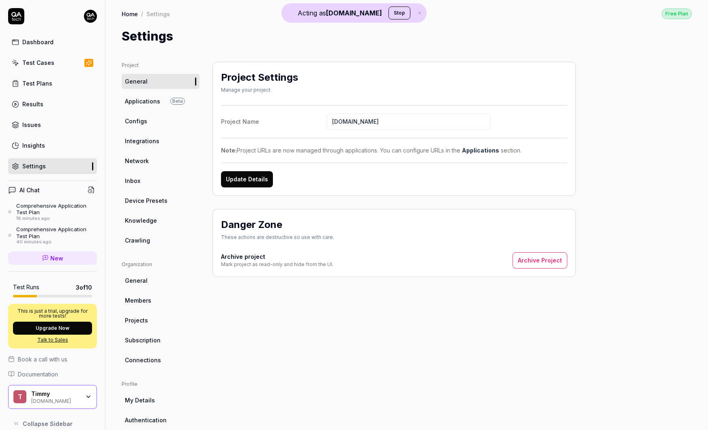
click at [138, 140] on span "Integrations" at bounding box center [142, 141] width 34 height 9
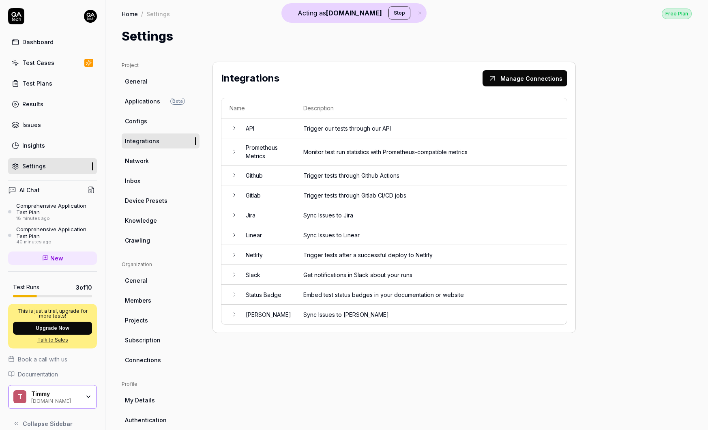
click at [258, 125] on td "API" at bounding box center [267, 128] width 58 height 20
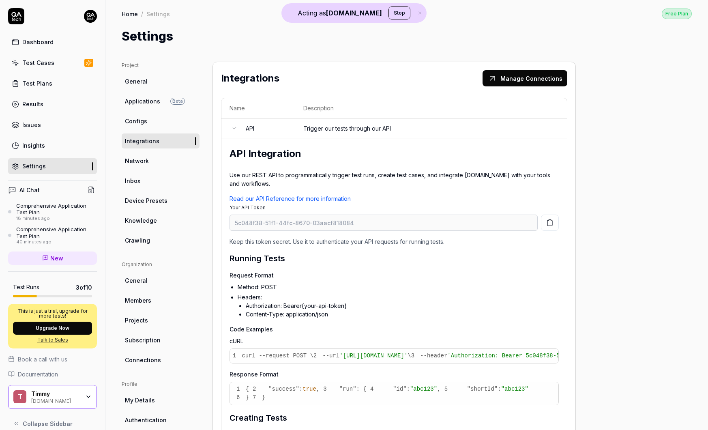
click at [234, 127] on icon at bounding box center [234, 128] width 6 height 6
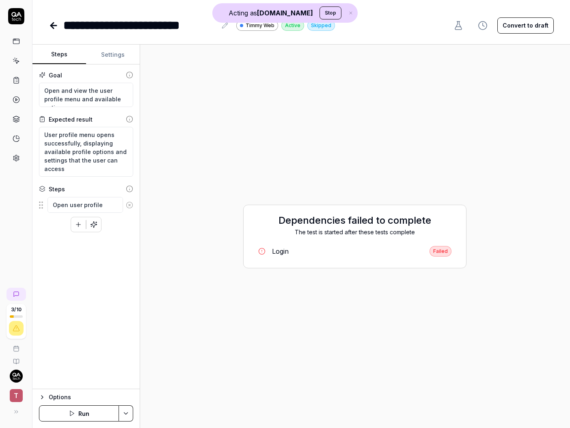
click at [275, 253] on div "Login" at bounding box center [280, 252] width 17 height 10
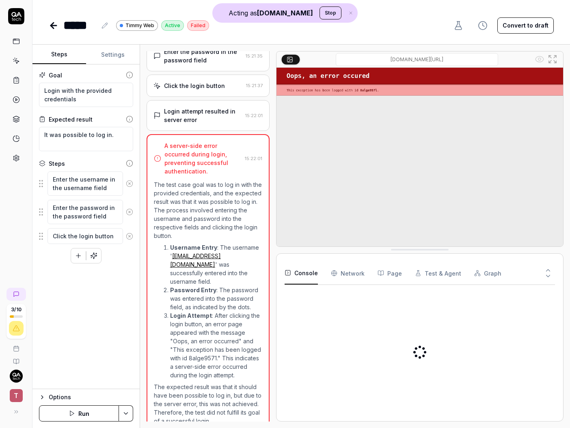
type textarea "*"
click at [116, 55] on button "Settings" at bounding box center [113, 54] width 54 height 19
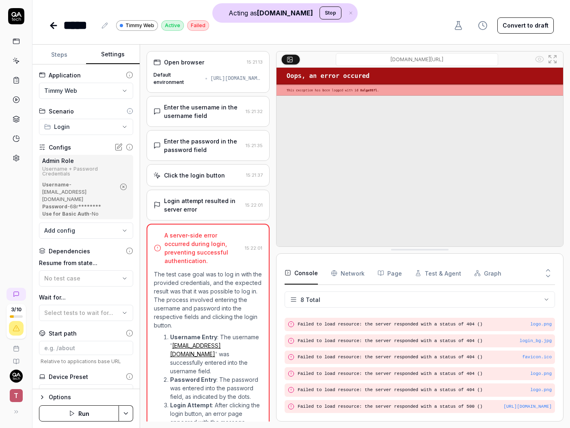
click at [204, 211] on div "Login attempt resulted in server error" at bounding box center [203, 205] width 78 height 17
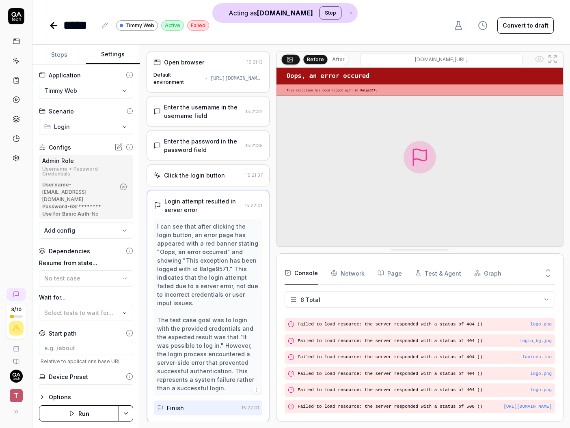
click at [196, 175] on div "Click the login button" at bounding box center [194, 175] width 61 height 9
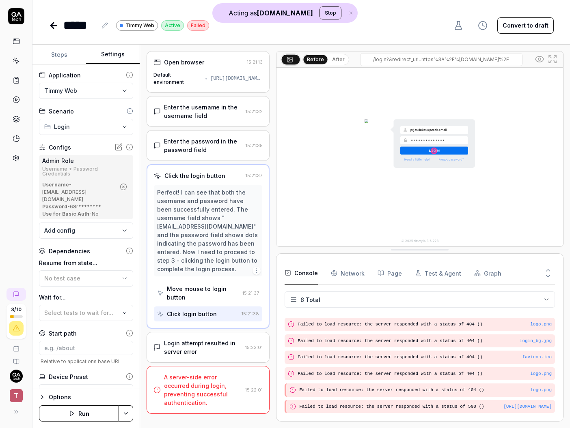
click at [199, 150] on div "Enter the password in the password field" at bounding box center [203, 145] width 78 height 17
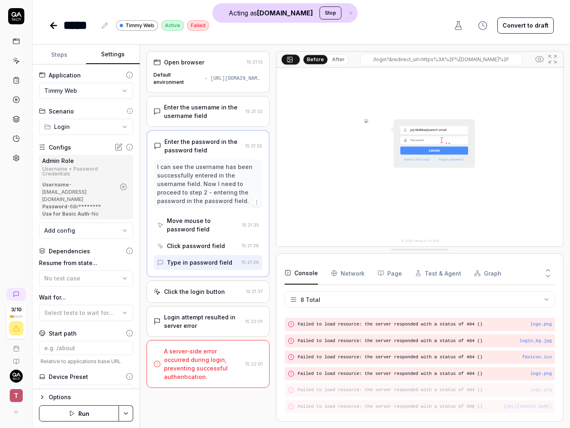
click at [184, 320] on div "Login attempt resulted in server error" at bounding box center [203, 321] width 78 height 17
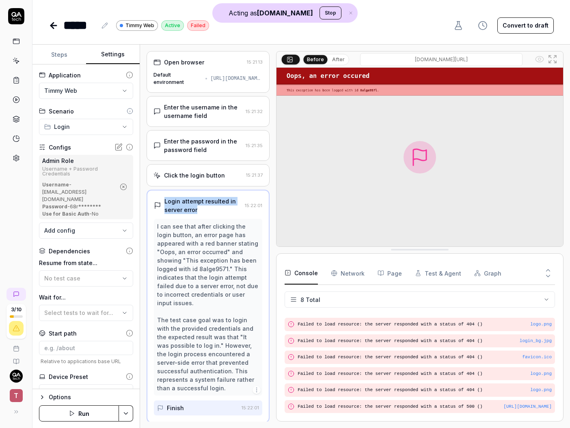
drag, startPoint x: 165, startPoint y: 200, endPoint x: 200, endPoint y: 212, distance: 37.2
click at [200, 212] on div "Login attempt resulted in server error" at bounding box center [202, 205] width 77 height 17
click at [338, 61] on button "After" at bounding box center [338, 59] width 19 height 9
click at [194, 174] on div "Click the login button" at bounding box center [194, 175] width 61 height 9
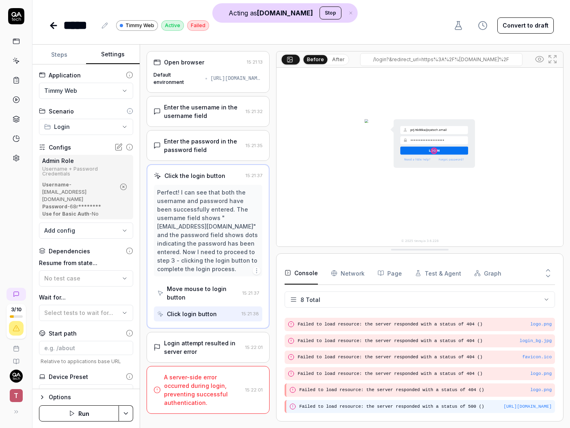
click at [427, 404] on pre "Failed to load resource: the server responded with a status of 500 ()" at bounding box center [425, 407] width 252 height 7
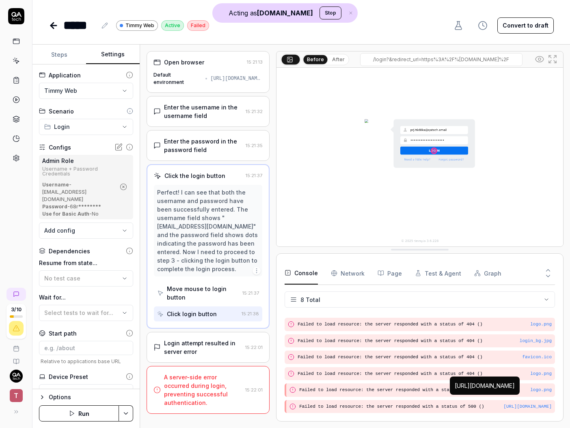
click at [503, 404] on div "https://qatech.timmy.io/authenticate" at bounding box center [527, 407] width 48 height 7
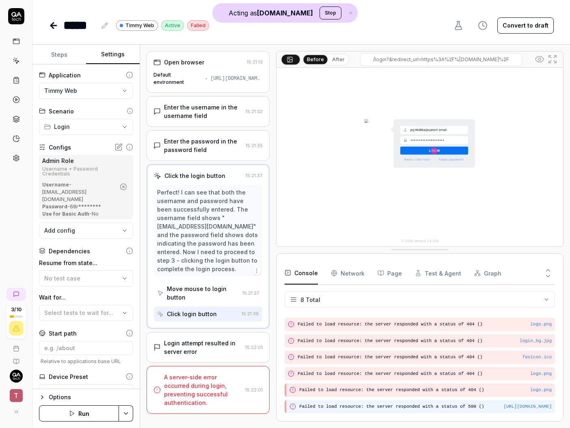
click at [292, 404] on icon at bounding box center [292, 407] width 6 height 6
click at [392, 404] on pre "Failed to load resource: the server responded with a status of 500 ()" at bounding box center [425, 407] width 252 height 7
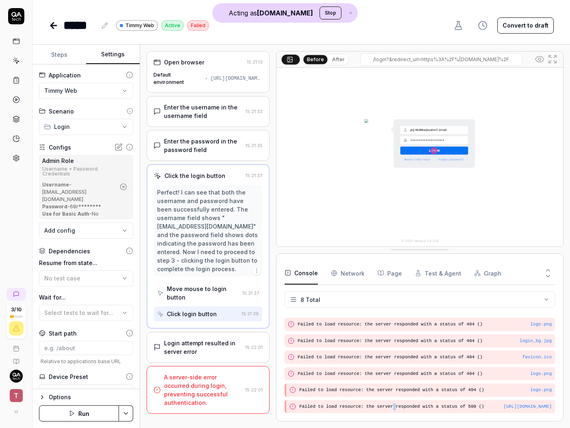
click at [343, 62] on button "After" at bounding box center [338, 59] width 19 height 9
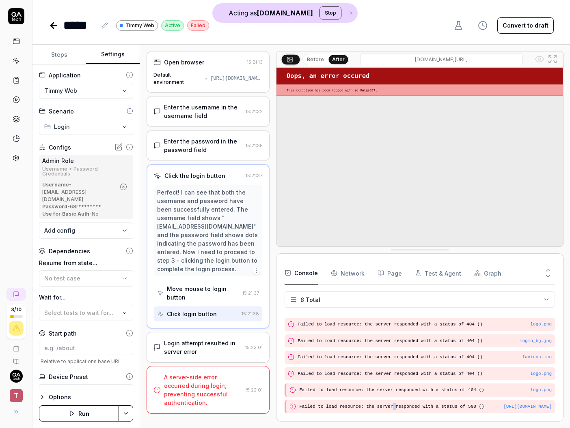
click at [371, 91] on img at bounding box center [419, 157] width 286 height 179
click at [198, 346] on div "Login attempt resulted in server error" at bounding box center [203, 347] width 78 height 17
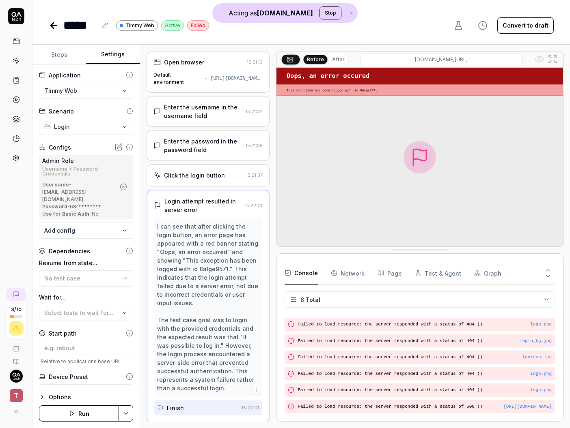
click at [170, 269] on div "I can see that after clicking the login button, an error page has appeared with…" at bounding box center [208, 307] width 102 height 170
copy div "8alge9571"
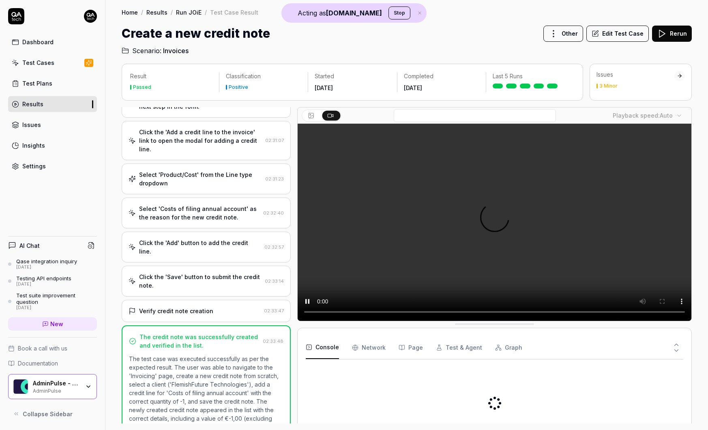
scroll to position [156, 0]
